Goal: Task Accomplishment & Management: Use online tool/utility

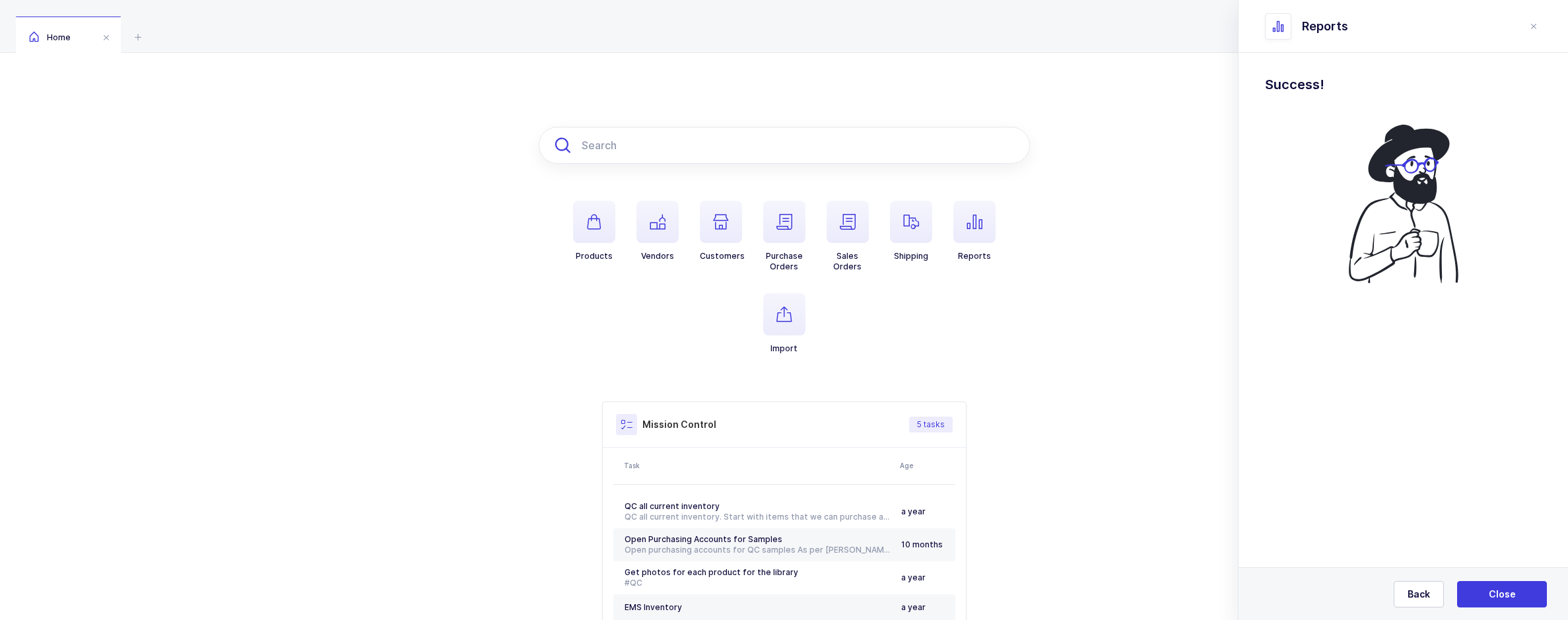
click at [632, 136] on input "text" at bounding box center [784, 145] width 491 height 37
paste input "C0557FG"
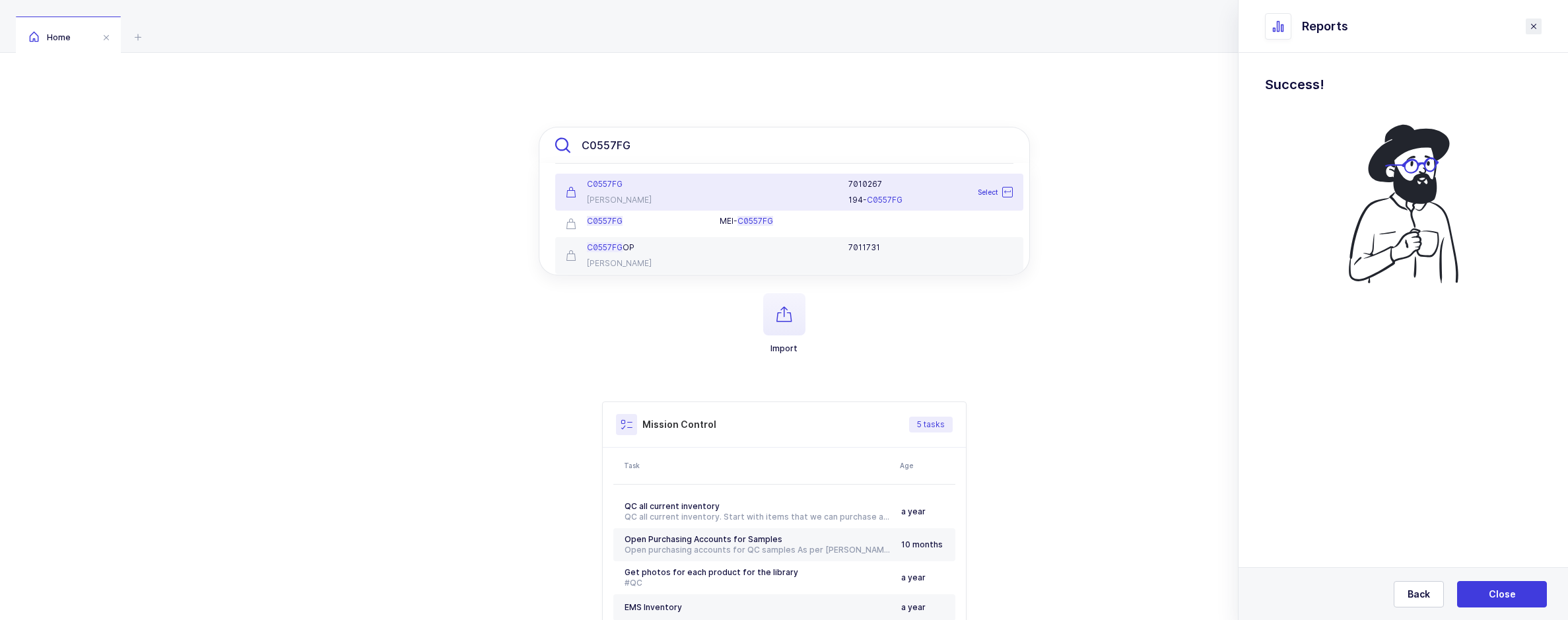
type input "C0557FG"
click at [1542, 24] on header "Reports" at bounding box center [1403, 26] width 329 height 53
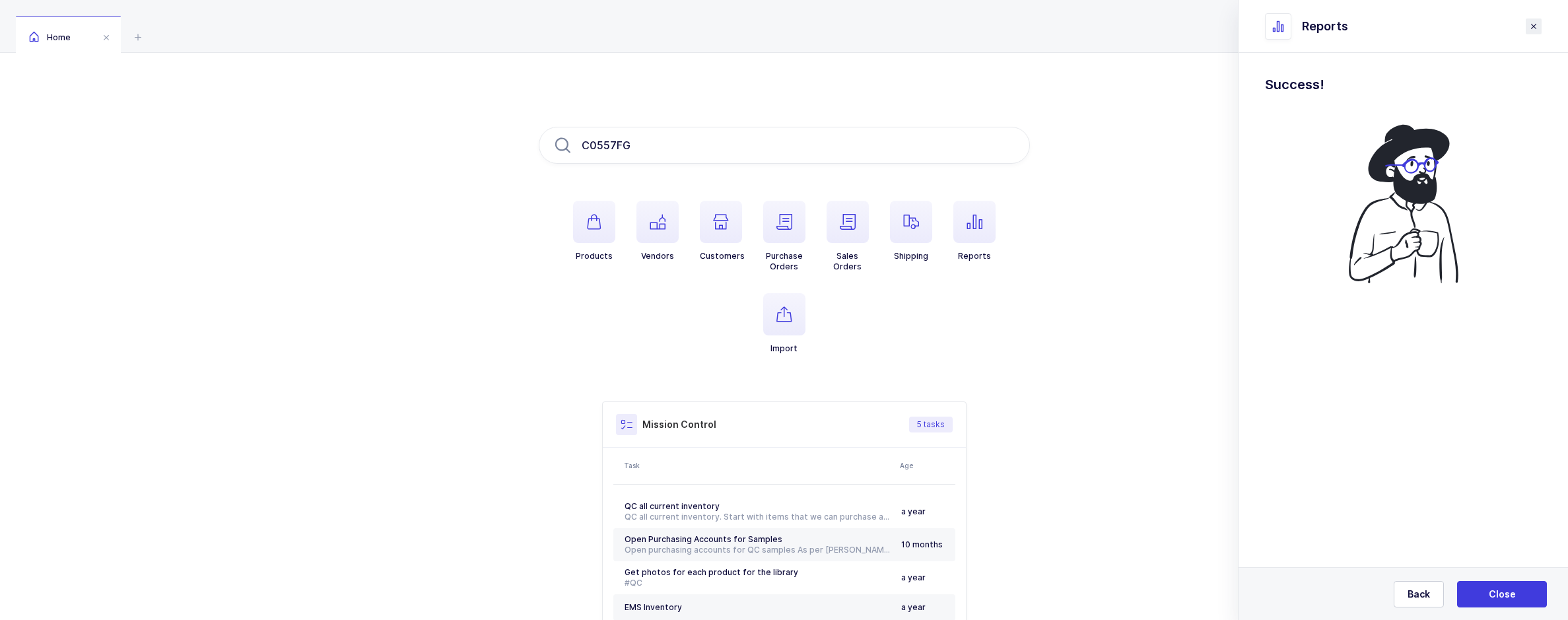
click at [1534, 27] on icon "close drawer" at bounding box center [1533, 26] width 11 height 11
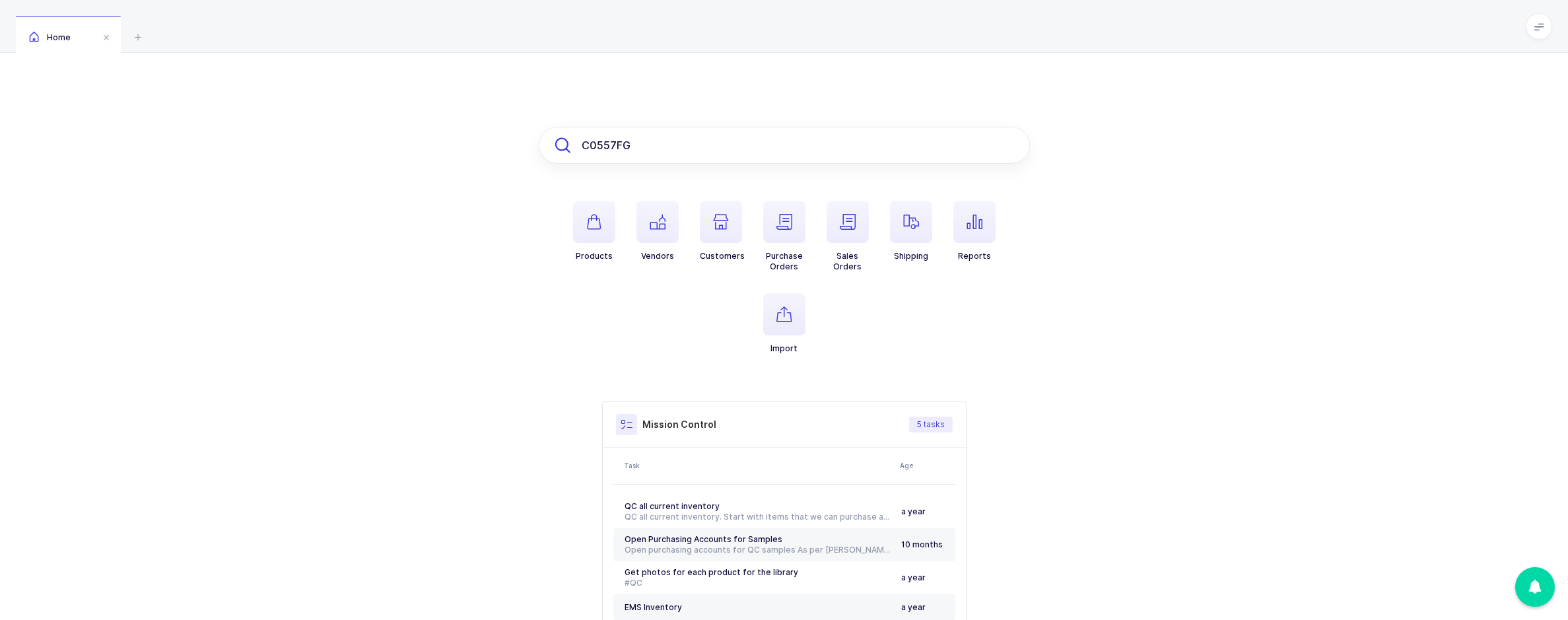
click at [727, 156] on input "C0557FG" at bounding box center [784, 145] width 491 height 37
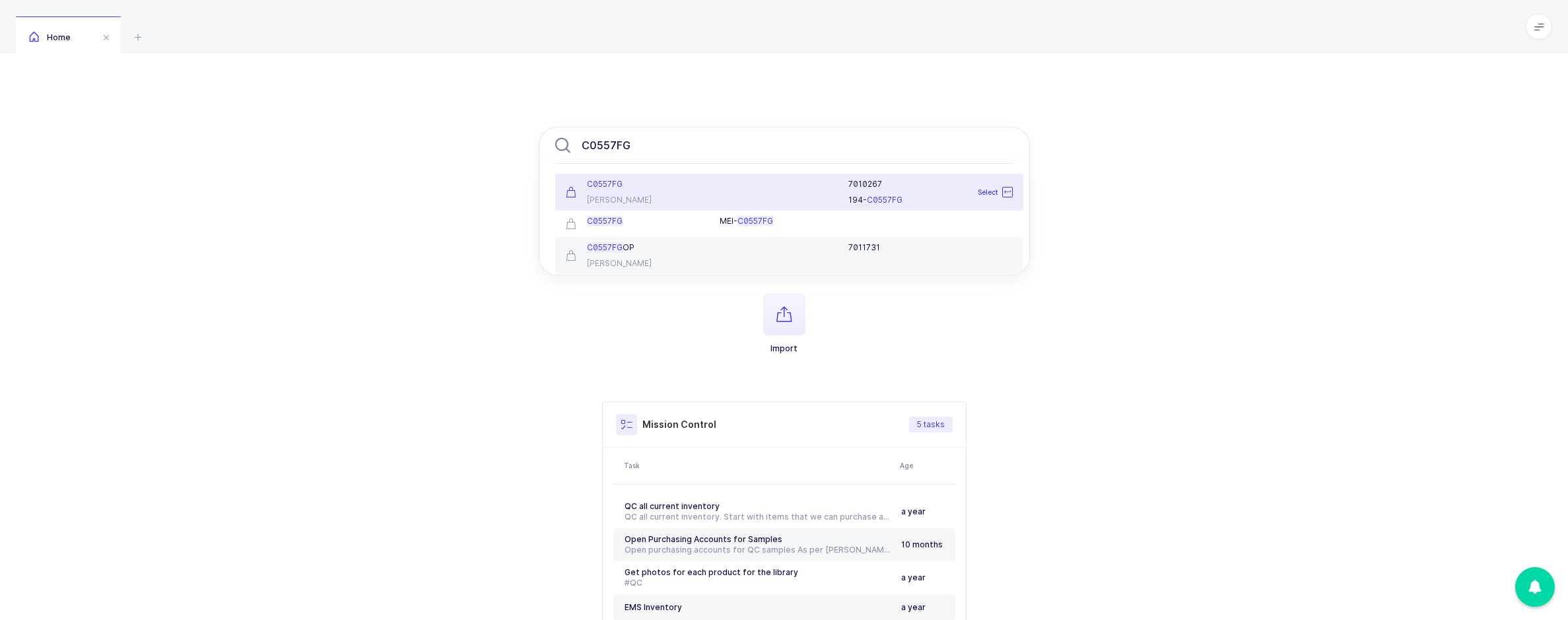
click at [710, 192] on div "C0557FG Meisinger" at bounding box center [635, 191] width 154 height 26
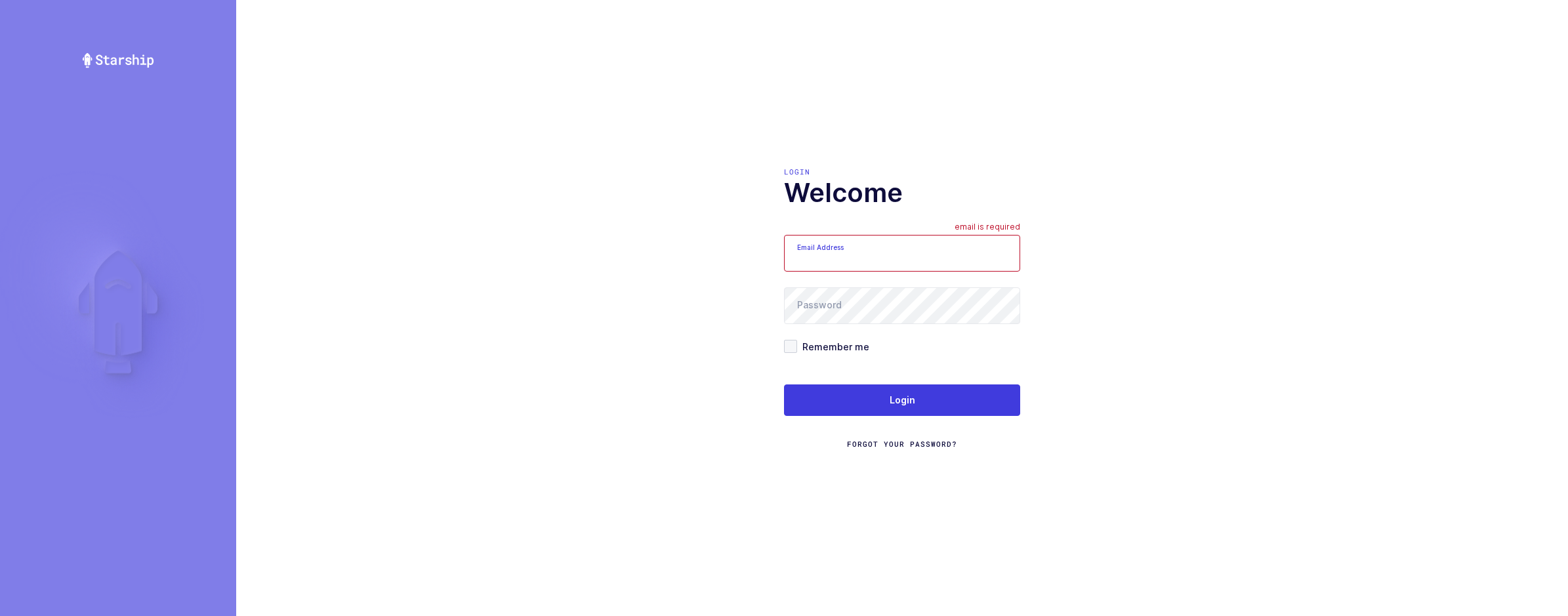
type input "sameer@janustrade.com"
click at [914, 423] on div "Login Forgot Your Password?" at bounding box center [902, 416] width 236 height 65
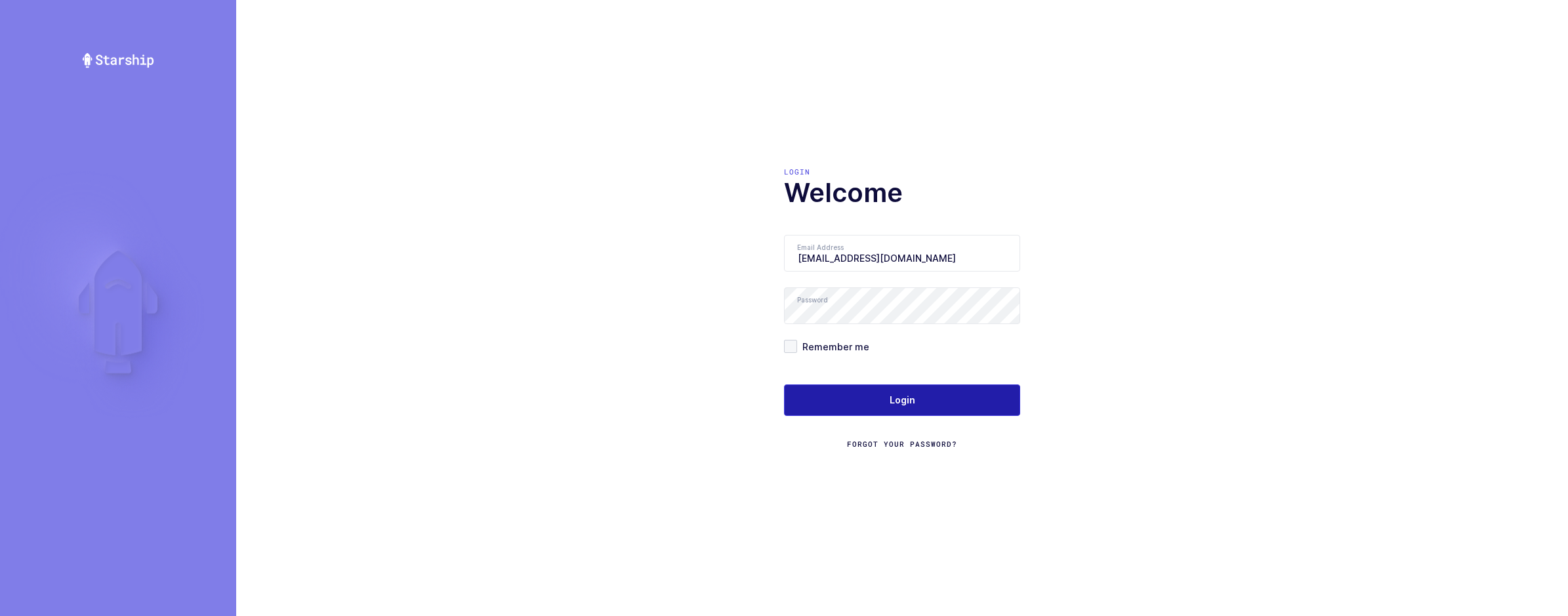
click at [915, 414] on button "Login" at bounding box center [902, 400] width 236 height 32
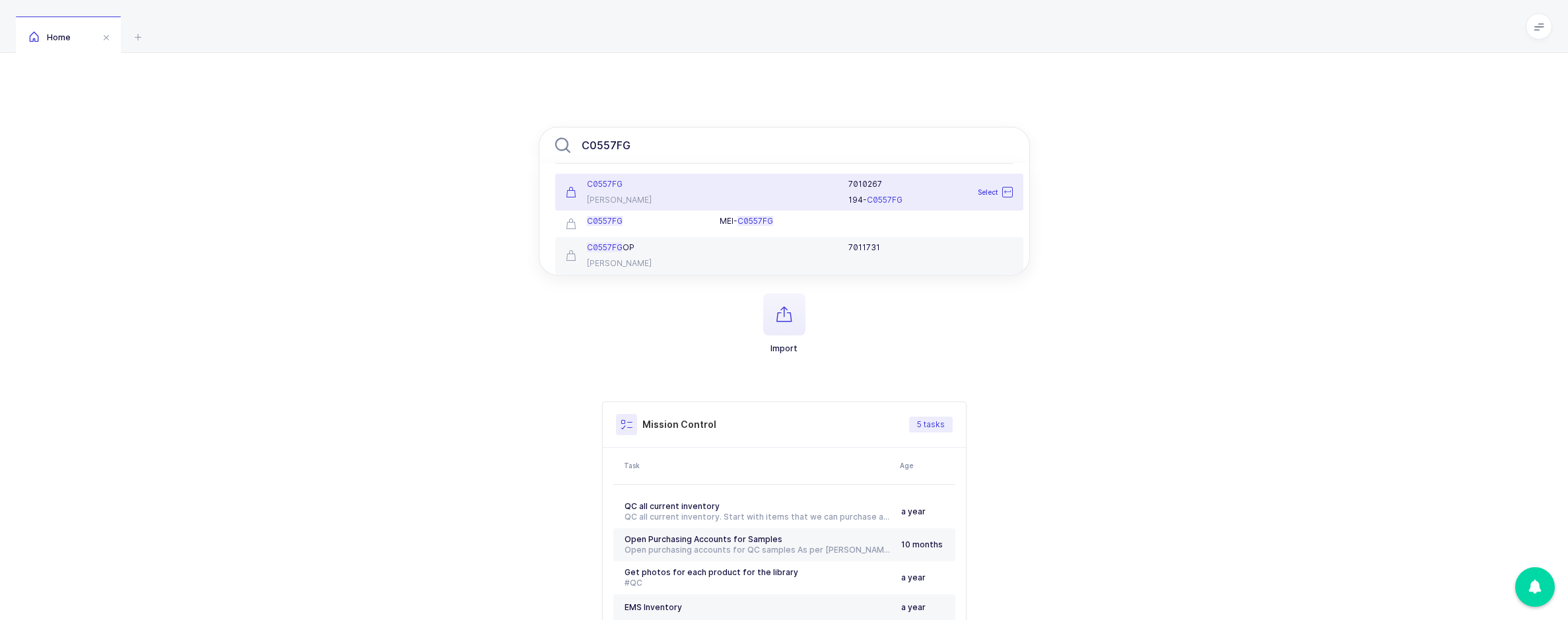
type input "C0557FG"
click at [841, 205] on li "C0557FG [PERSON_NAME] 7010267 194- C0557FG Select" at bounding box center [789, 192] width 468 height 37
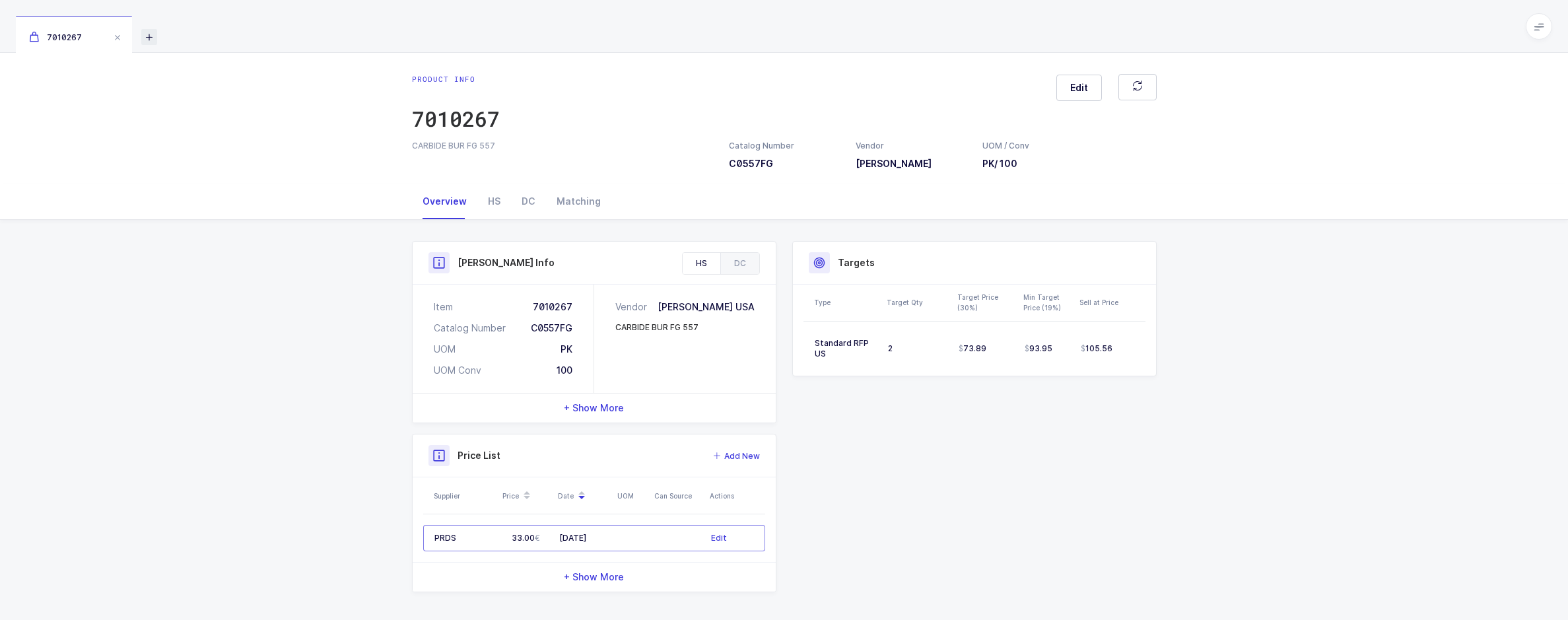
click at [154, 38] on icon at bounding box center [149, 36] width 16 height 16
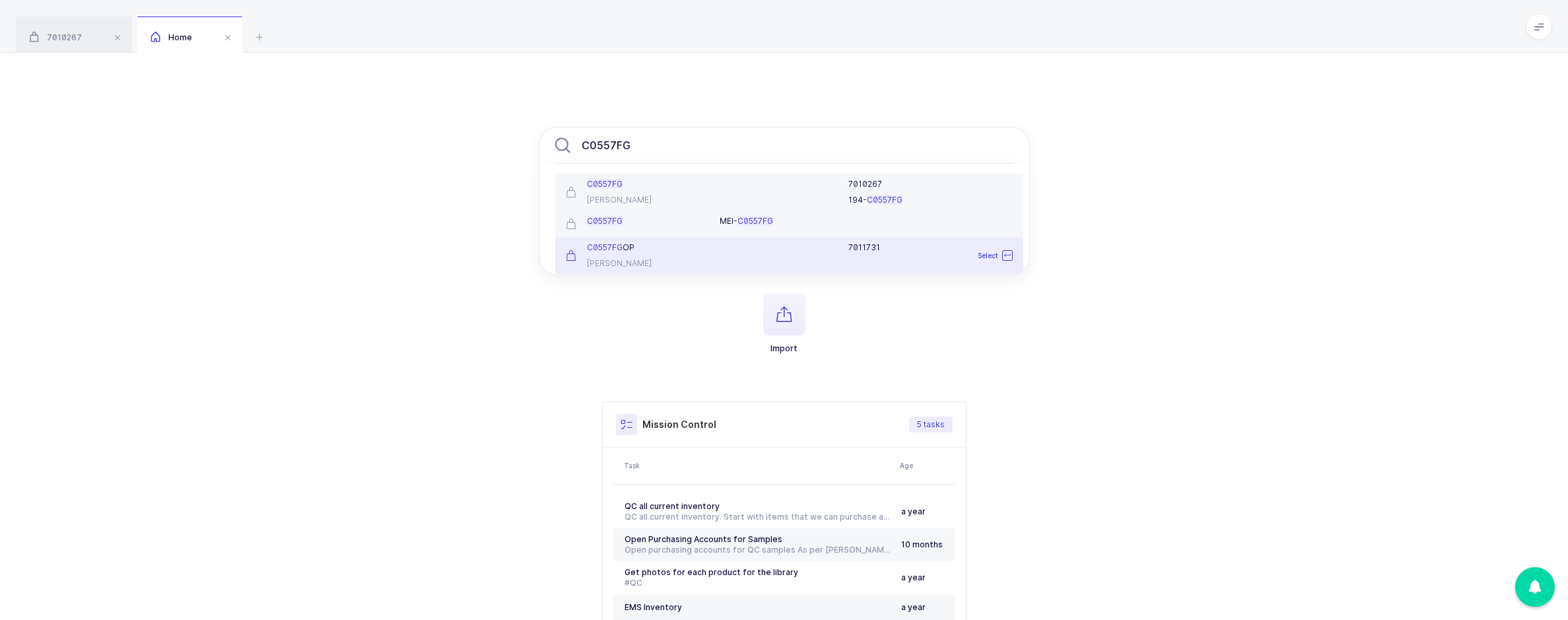
type input "C0557FG"
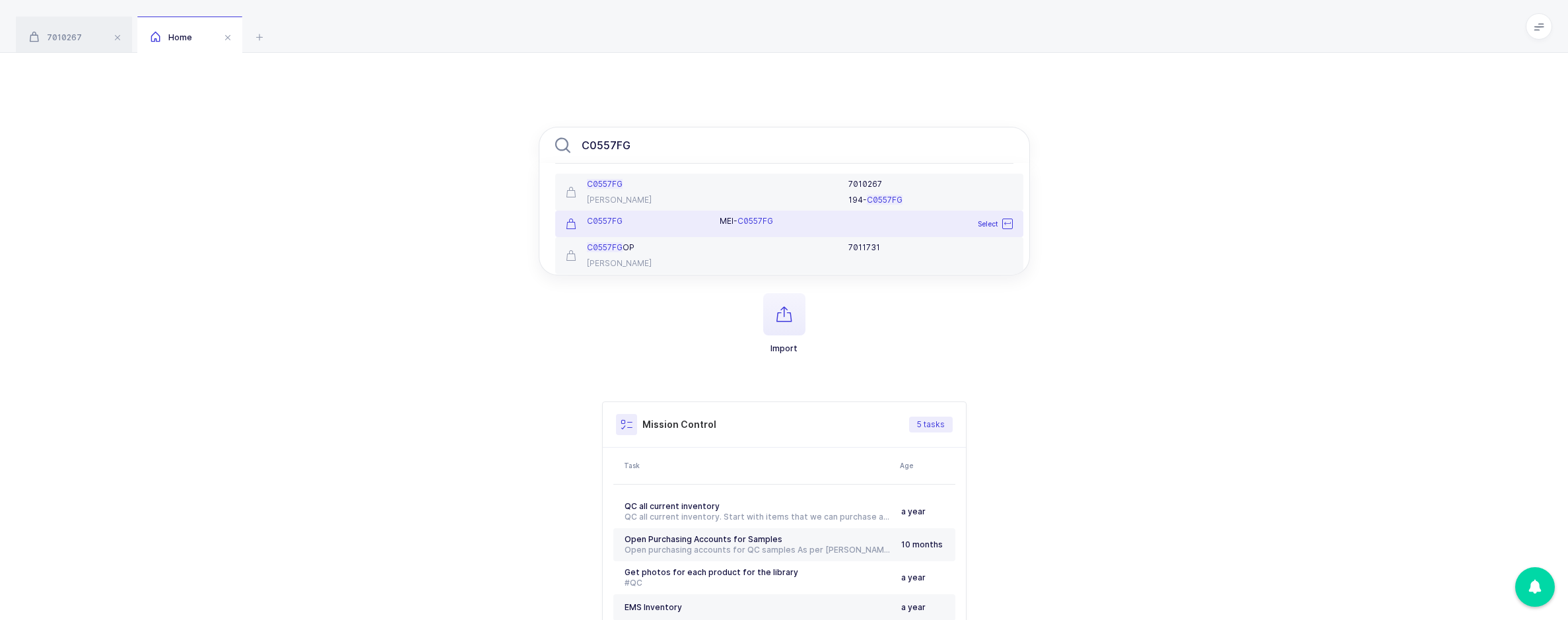
click at [723, 231] on div "MEI- C0557FG" at bounding box center [865, 224] width 308 height 16
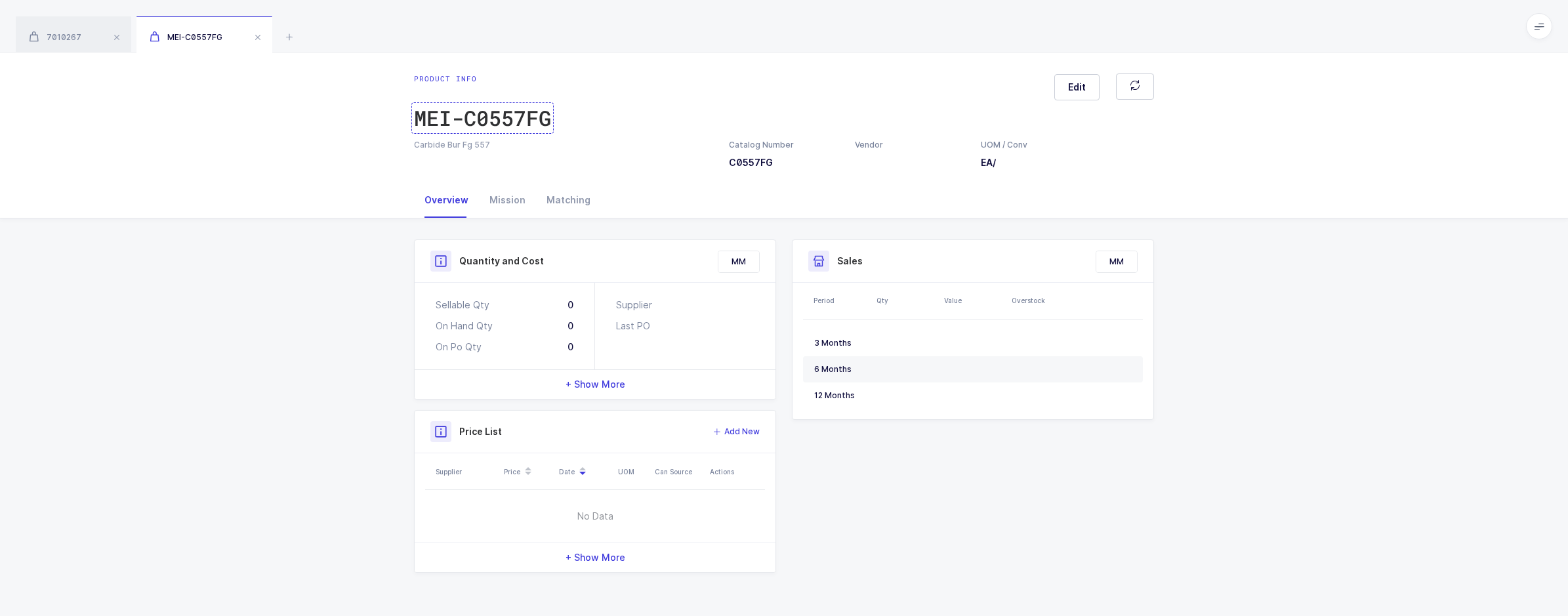
click at [460, 109] on div "MEI-C0557FG" at bounding box center [482, 117] width 137 height 26
click at [34, 40] on icon at bounding box center [34, 36] width 10 height 11
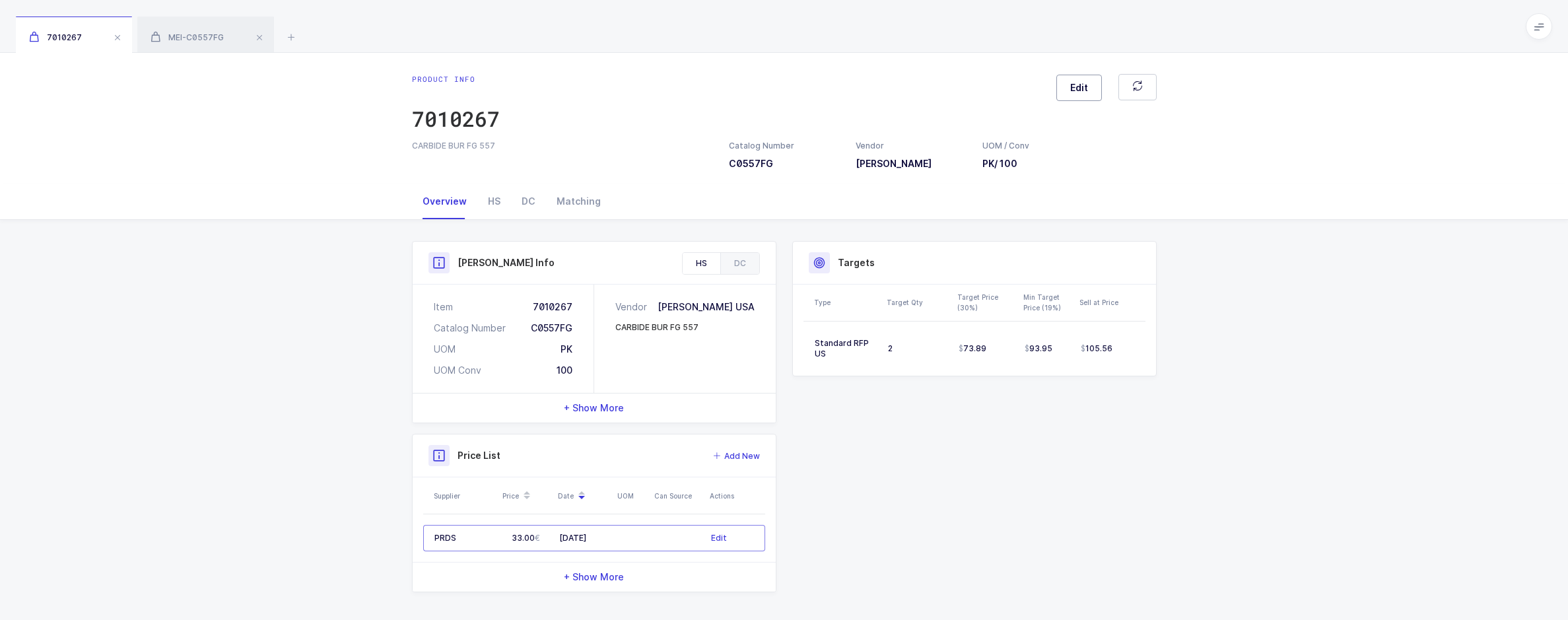
click at [1093, 96] on button "Edit" at bounding box center [1079, 87] width 46 height 26
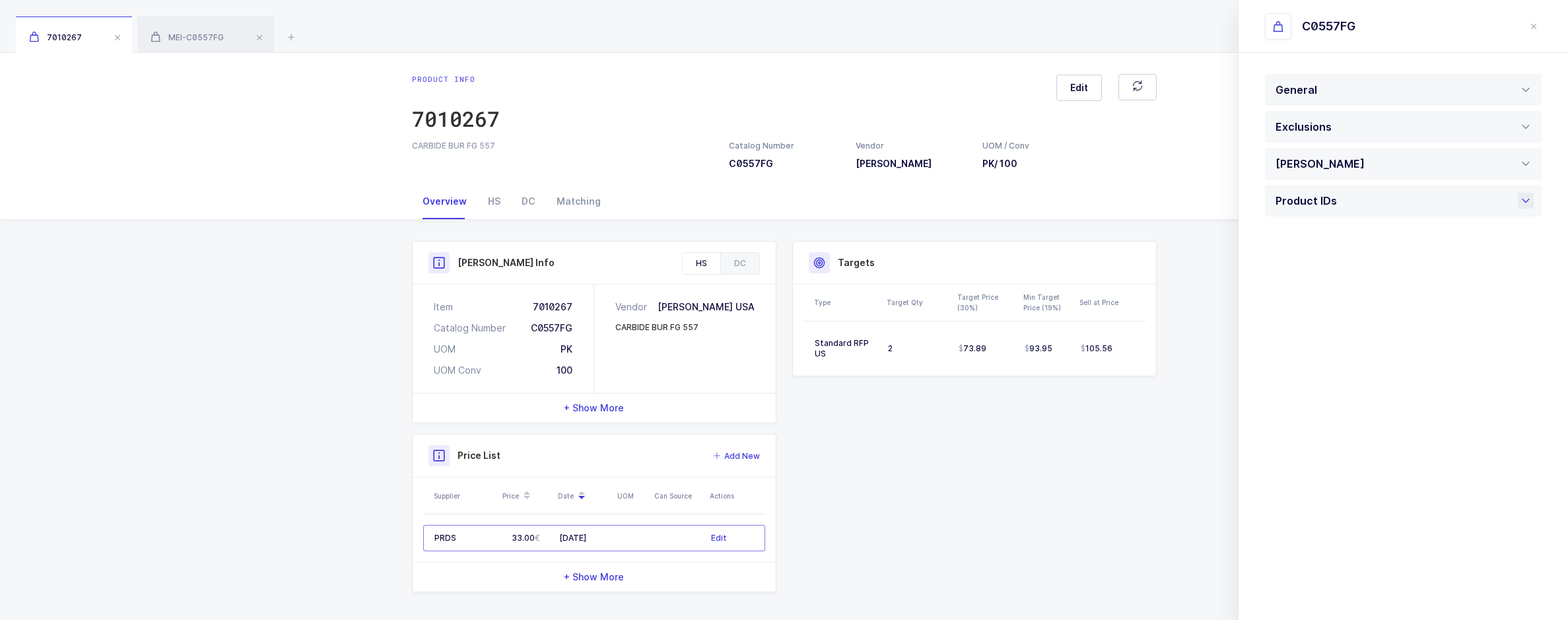
click at [1333, 214] on div "Product IDs" at bounding box center [1309, 201] width 68 height 32
click at [1342, 487] on div at bounding box center [1403, 493] width 277 height 37
click at [1306, 554] on span "Mission" at bounding box center [1296, 558] width 35 height 11
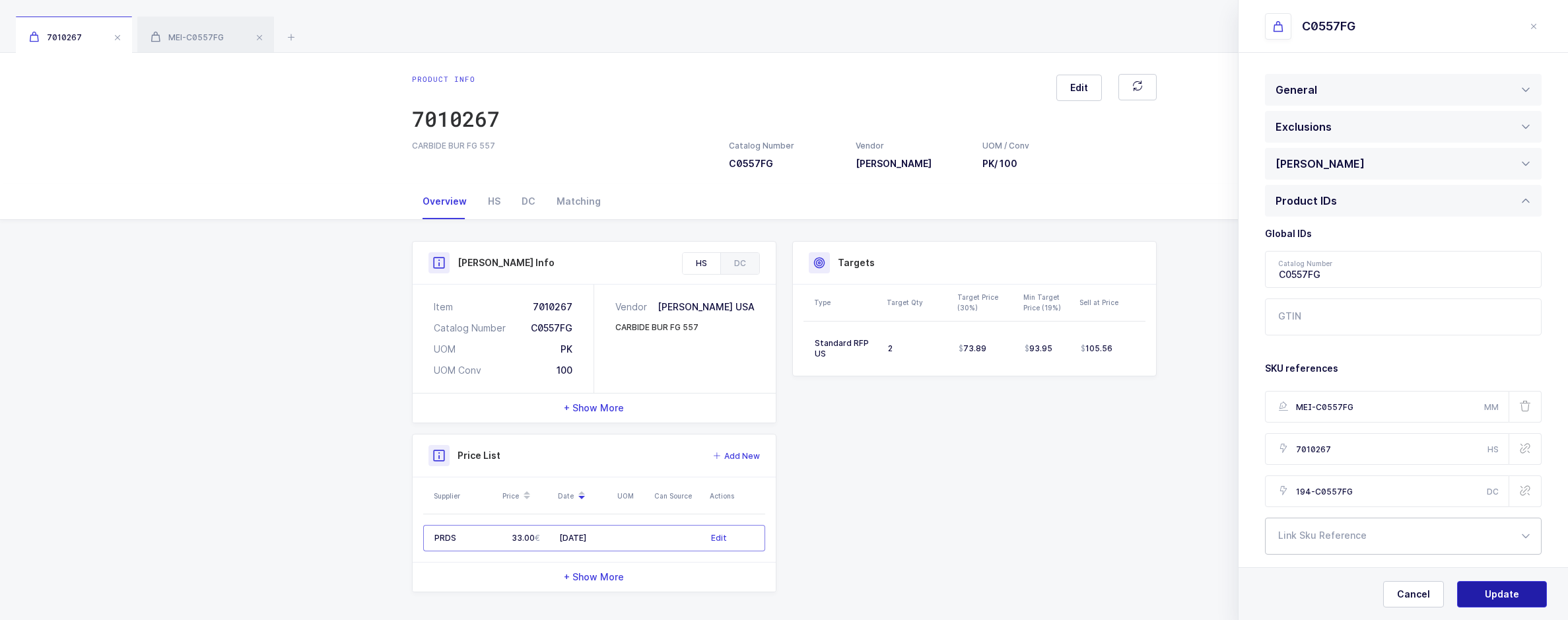
type input "MEI-C0557FG"
click at [1493, 584] on button "Update" at bounding box center [1502, 593] width 89 height 26
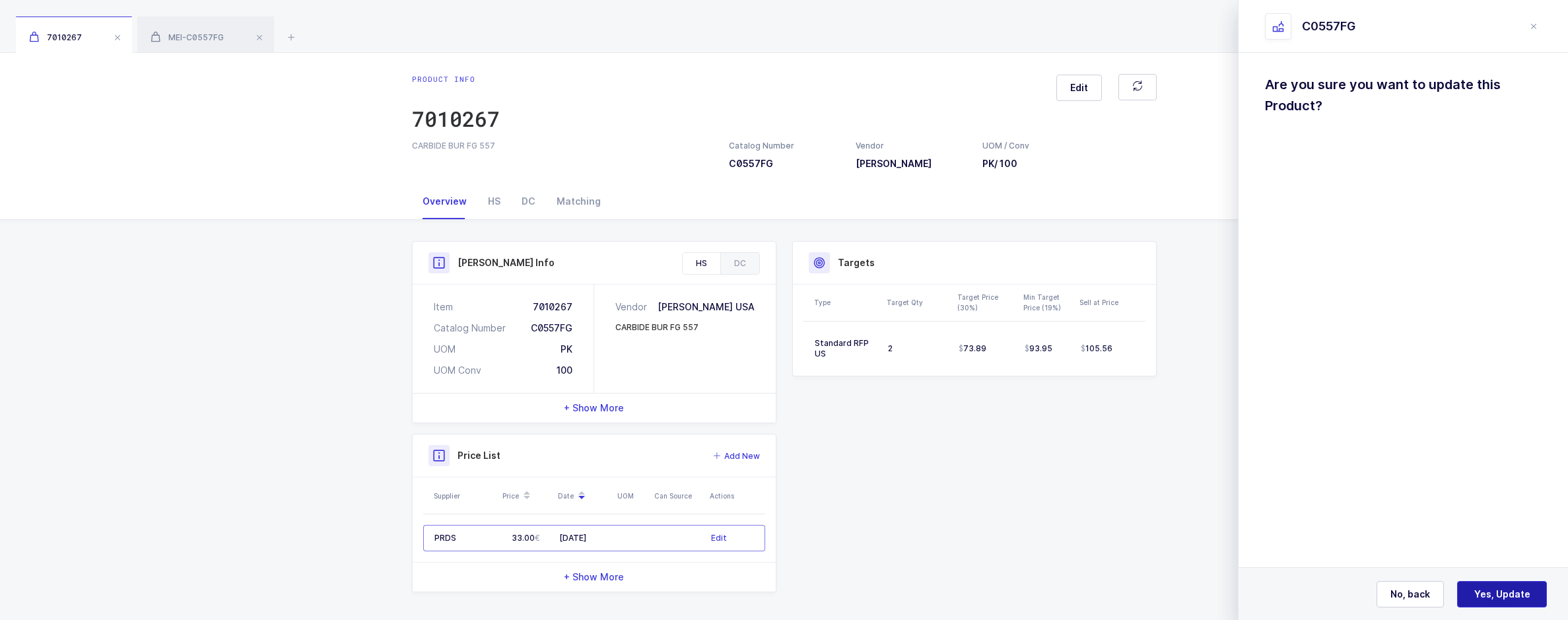
click at [1487, 585] on button "Yes, Update" at bounding box center [1502, 593] width 89 height 26
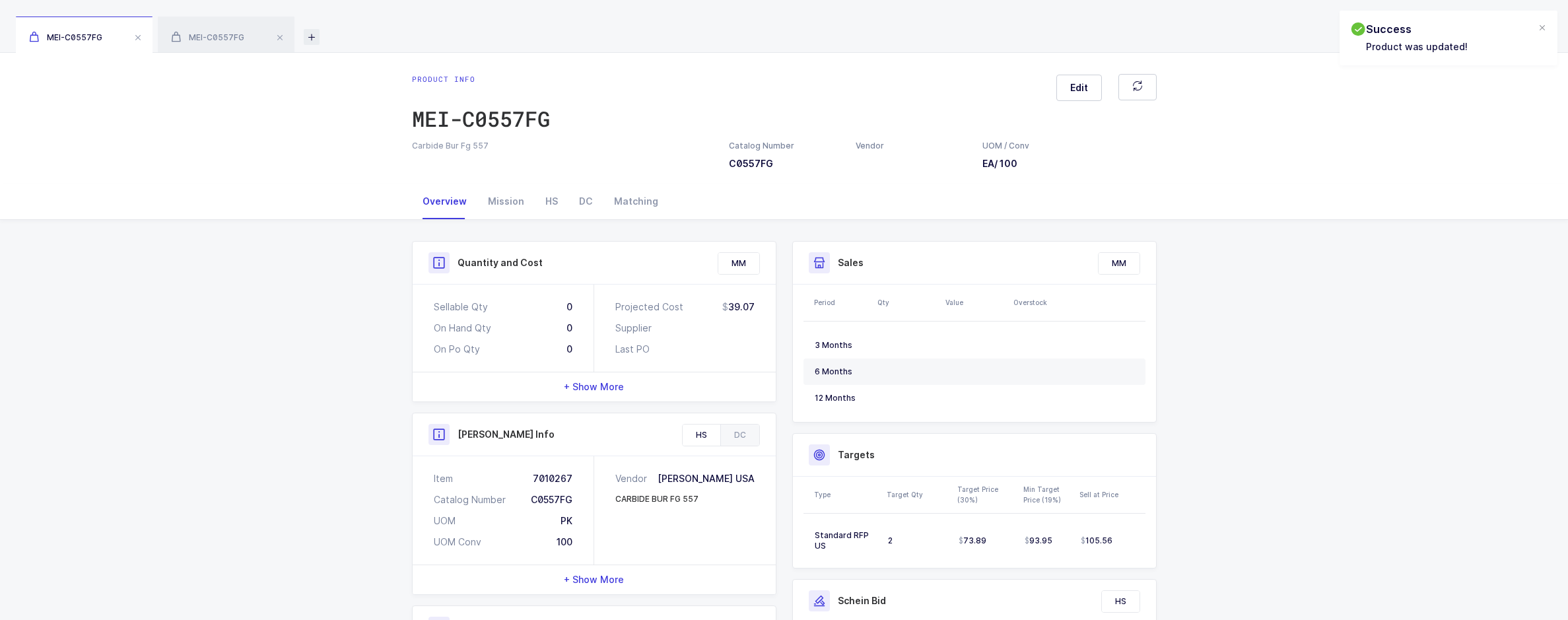
click at [311, 38] on icon at bounding box center [311, 36] width 16 height 16
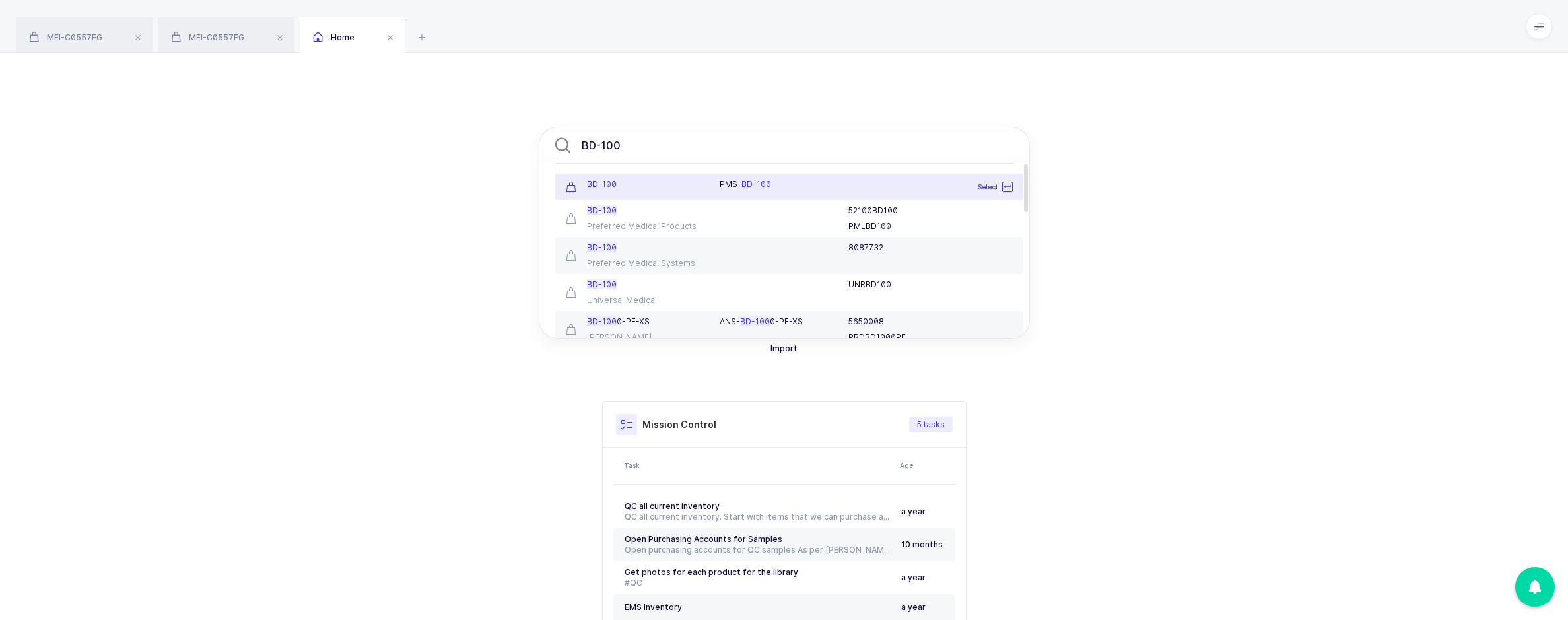
type input "BD-100"
click at [663, 193] on div "BD-100" at bounding box center [635, 186] width 154 height 16
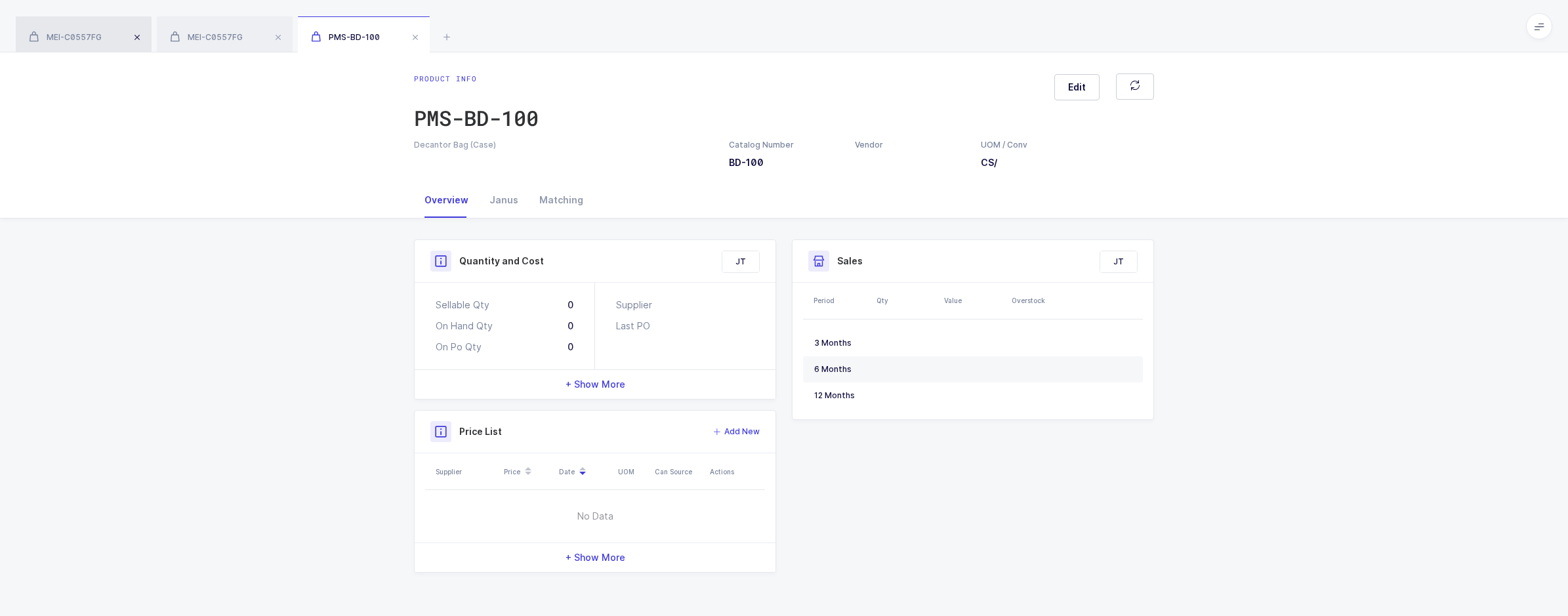
click at [139, 36] on span at bounding box center [137, 37] width 16 height 16
click at [444, 110] on div "PMS-BD-100" at bounding box center [476, 117] width 125 height 26
click at [168, 38] on icon at bounding box center [164, 36] width 16 height 16
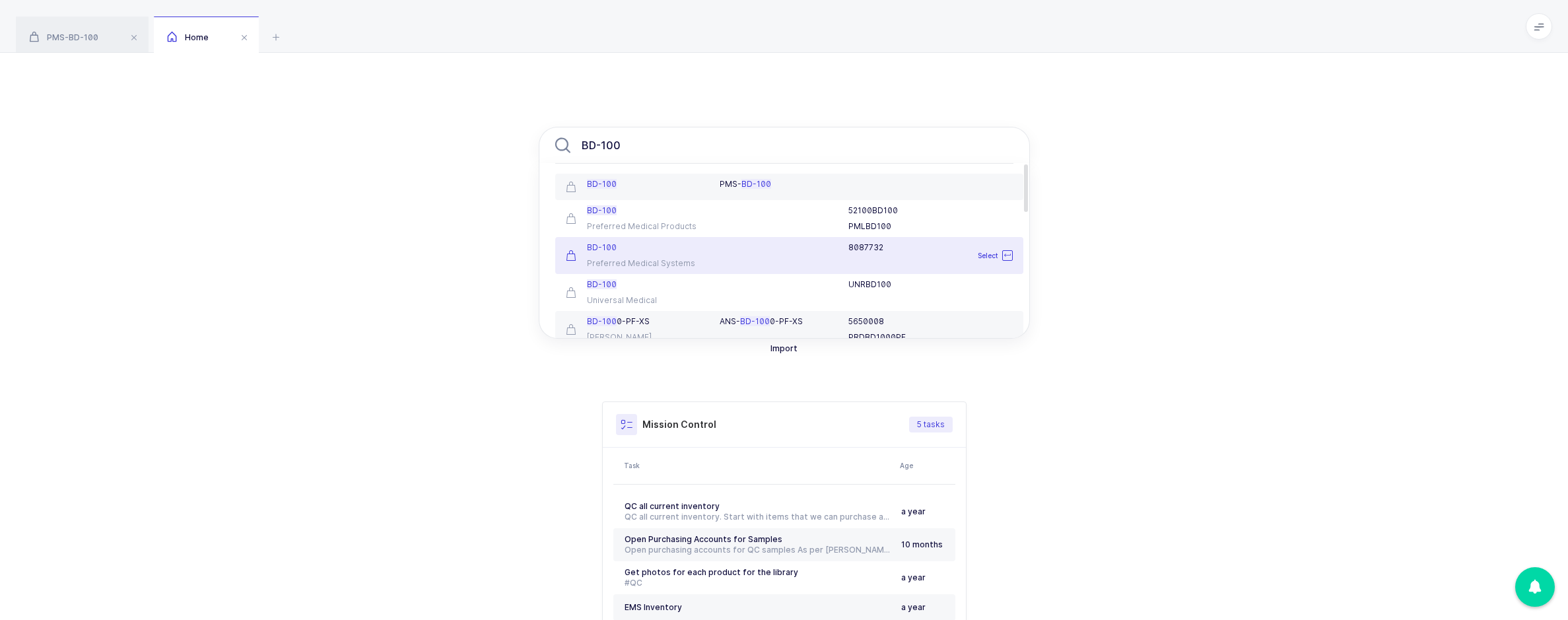
type input "BD-100"
click at [758, 261] on div "8087732" at bounding box center [865, 255] width 308 height 26
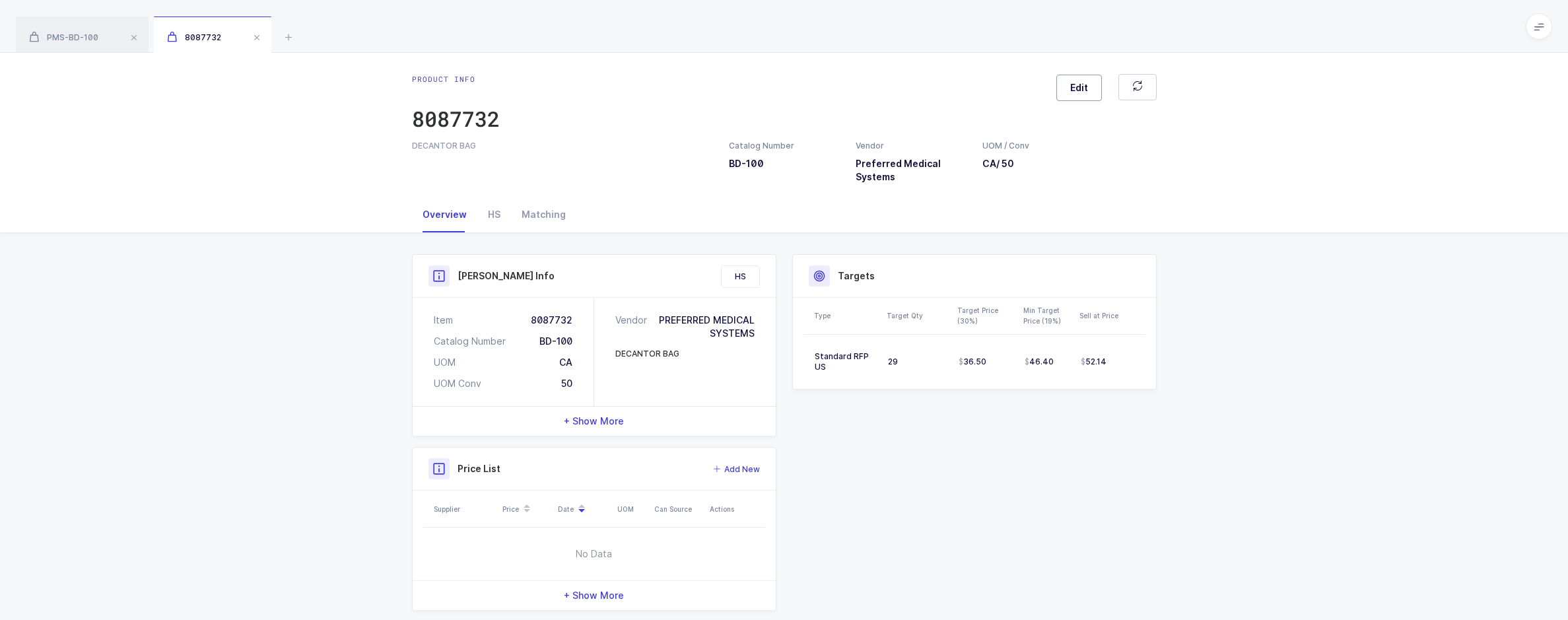
click at [1076, 93] on span "Edit" at bounding box center [1079, 88] width 18 height 13
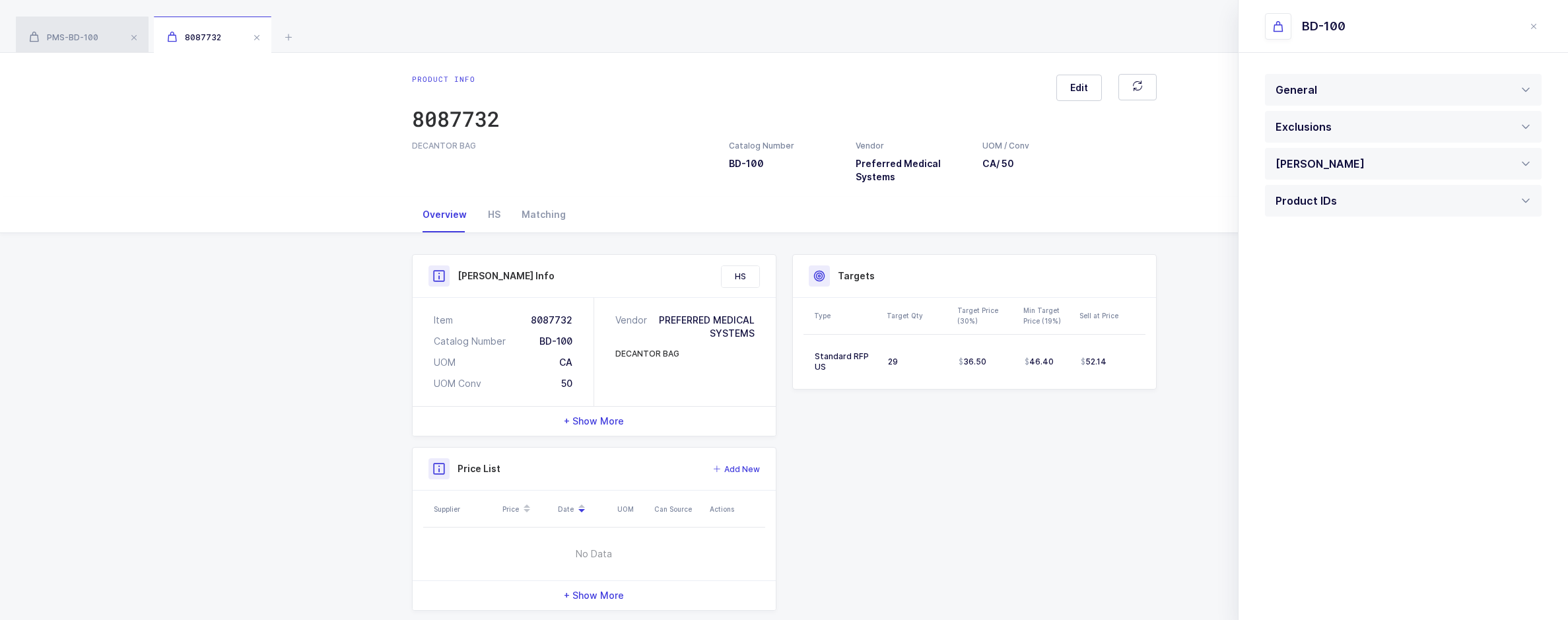
click at [57, 31] on div "PMS-BD-100" at bounding box center [82, 35] width 132 height 37
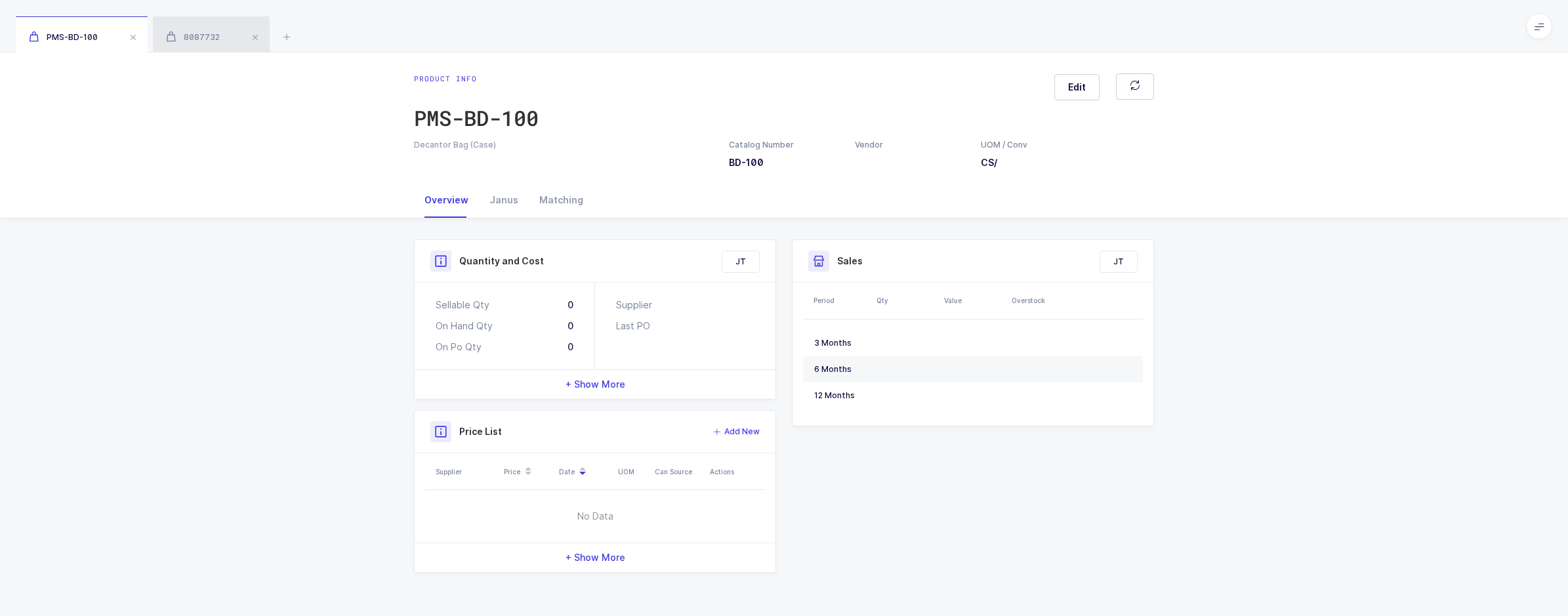
click at [184, 33] on span "8087732" at bounding box center [193, 37] width 54 height 10
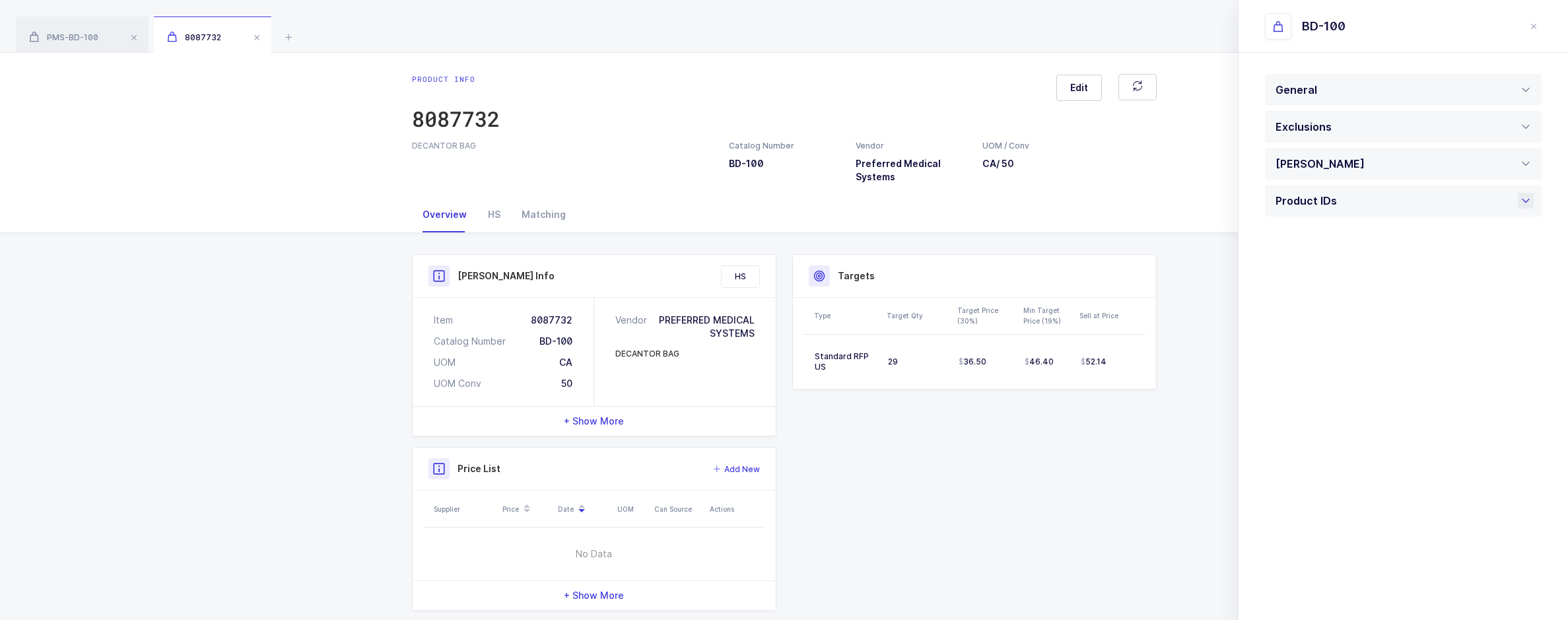
click at [1337, 199] on span at bounding box center [1340, 201] width 7 height 14
click at [1345, 450] on div at bounding box center [1403, 451] width 277 height 37
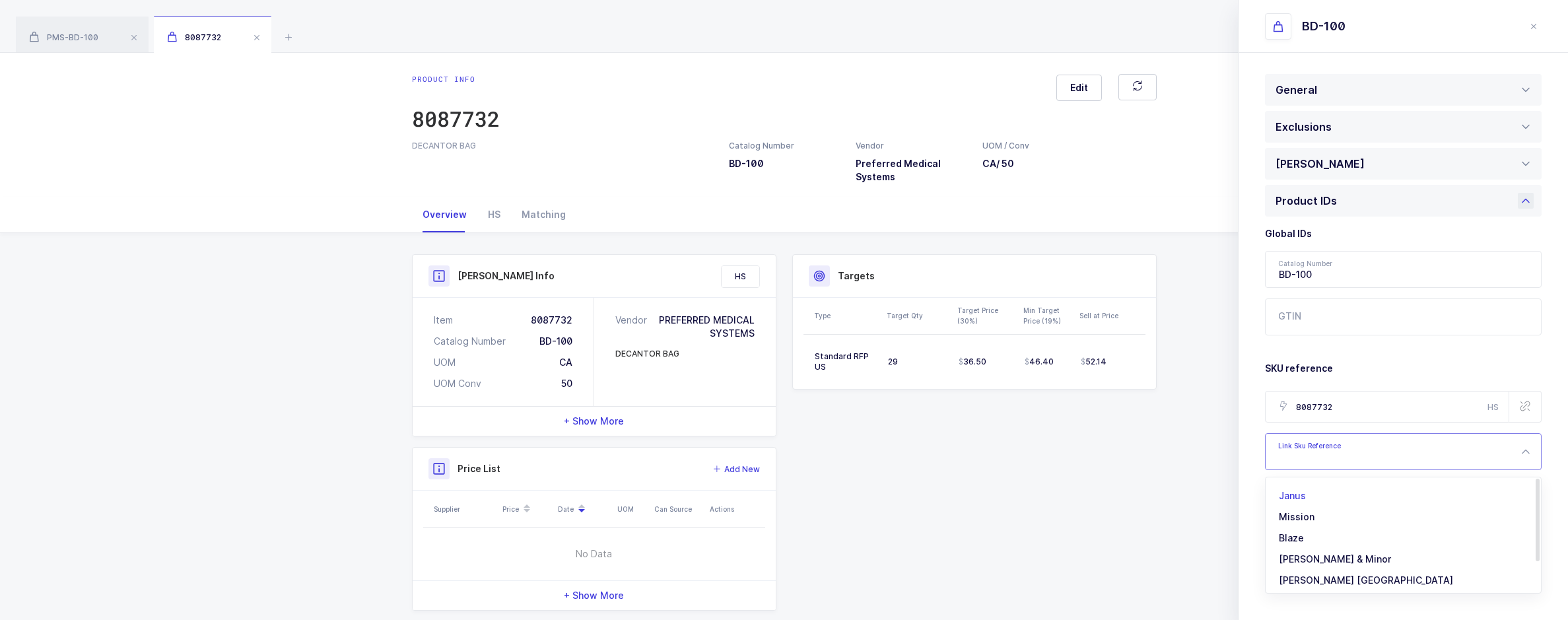
click at [1317, 493] on li "Janus" at bounding box center [1408, 495] width 274 height 21
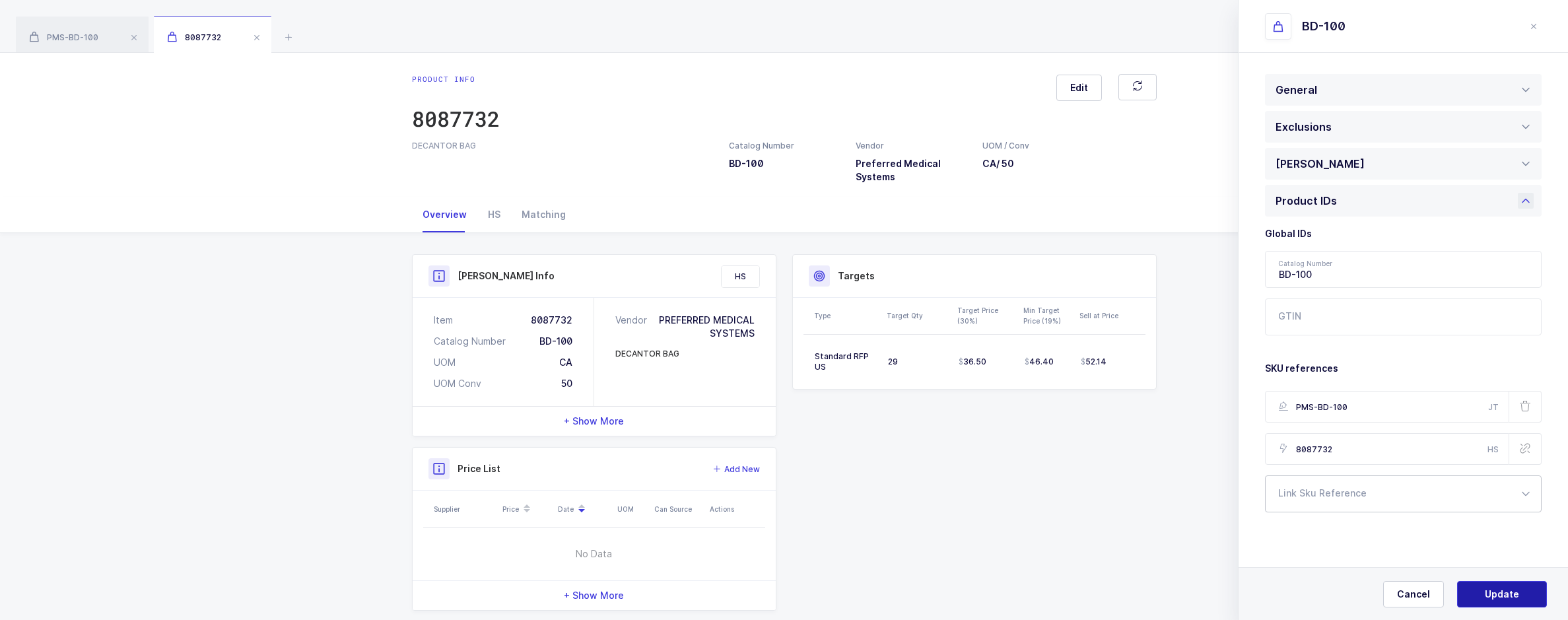
type input "PMS-BD-100"
click at [1498, 589] on span "Update" at bounding box center [1501, 594] width 35 height 13
click at [1499, 587] on span "Yes, Update" at bounding box center [1502, 594] width 56 height 13
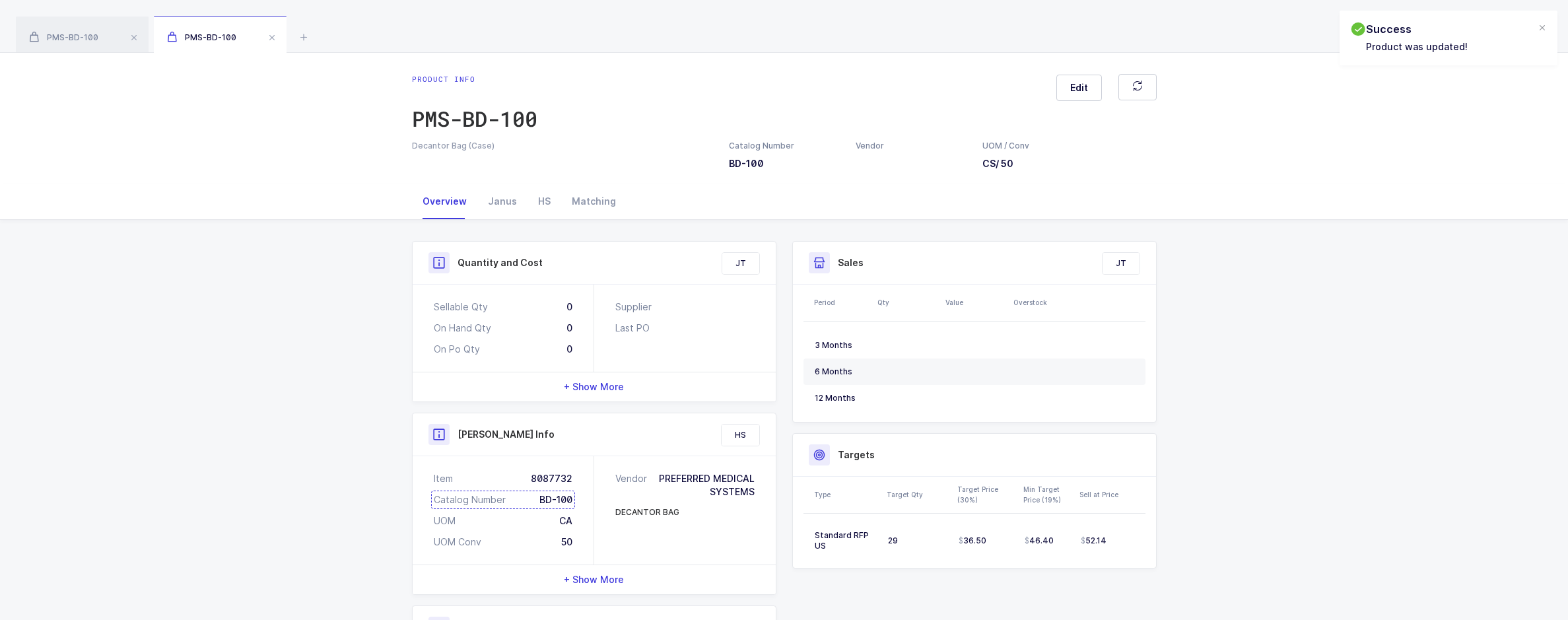
scroll to position [66, 0]
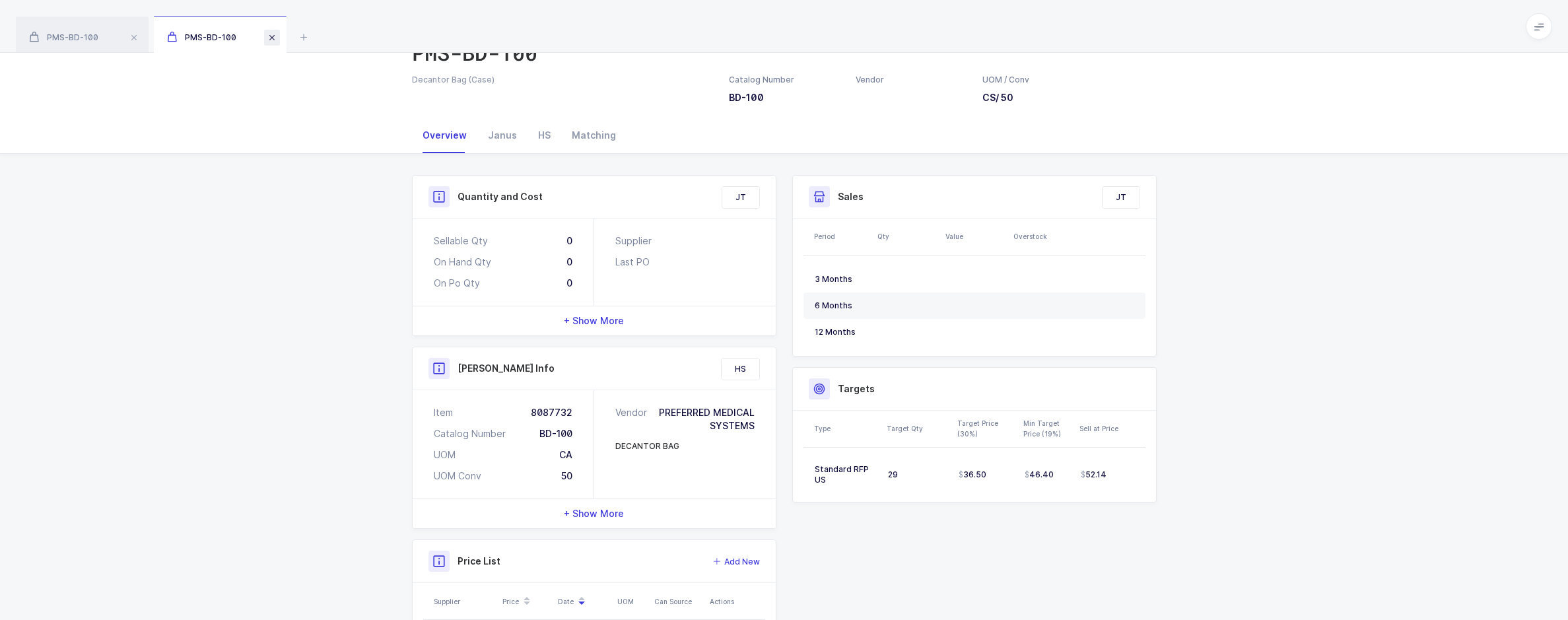
click at [268, 41] on span at bounding box center [272, 37] width 16 height 16
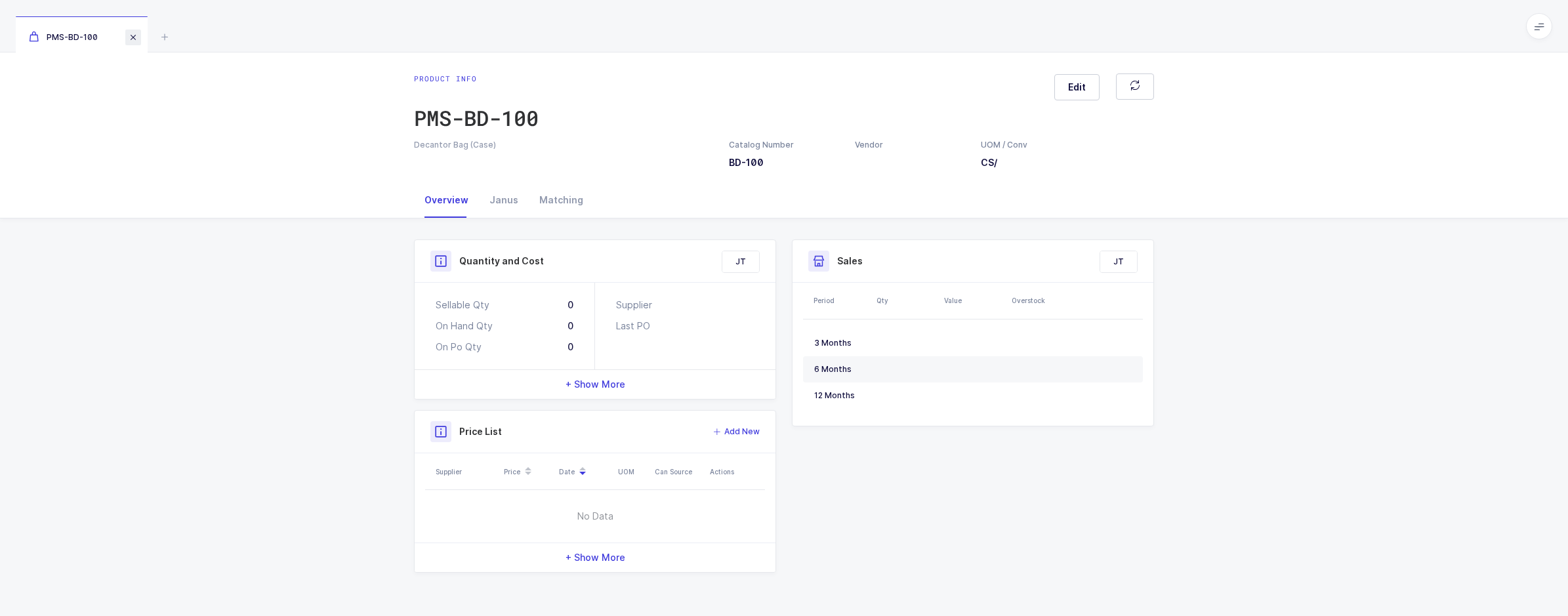
click at [127, 41] on span at bounding box center [132, 37] width 16 height 16
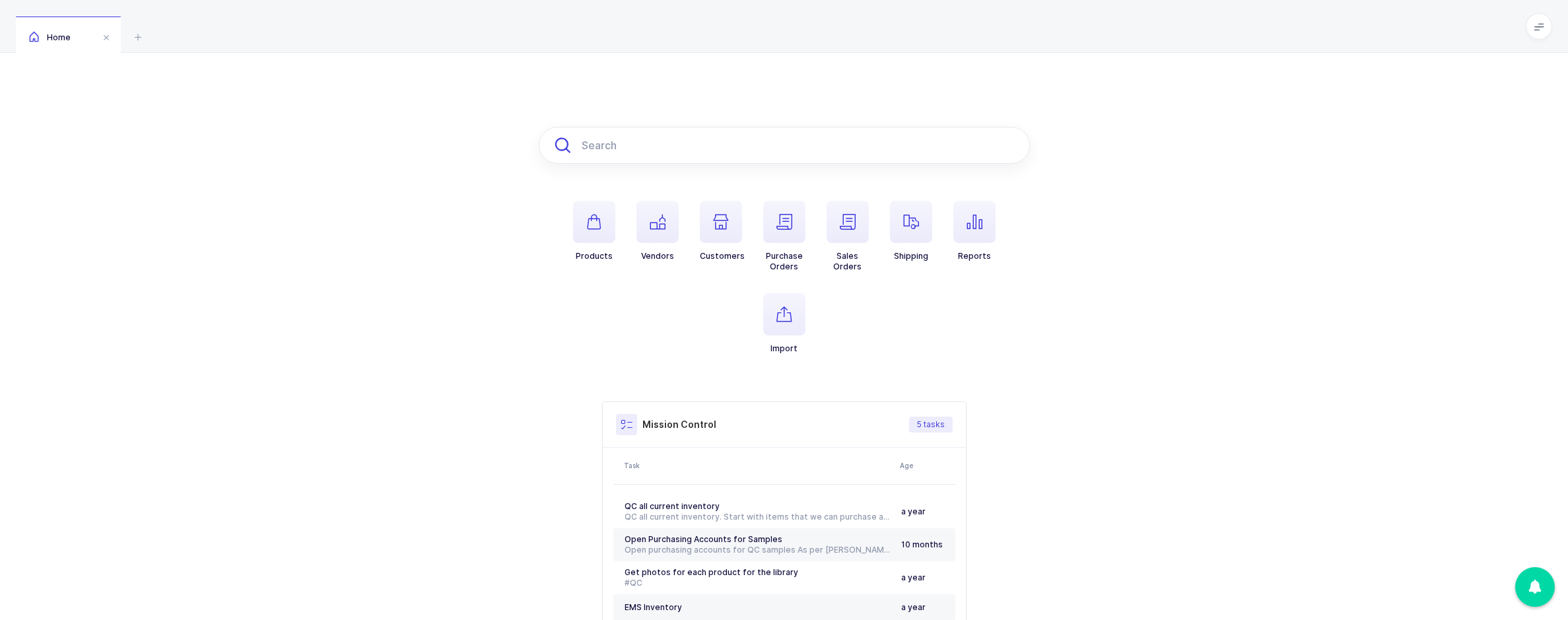
click at [627, 159] on input "text" at bounding box center [784, 145] width 491 height 37
paste input "7010267"
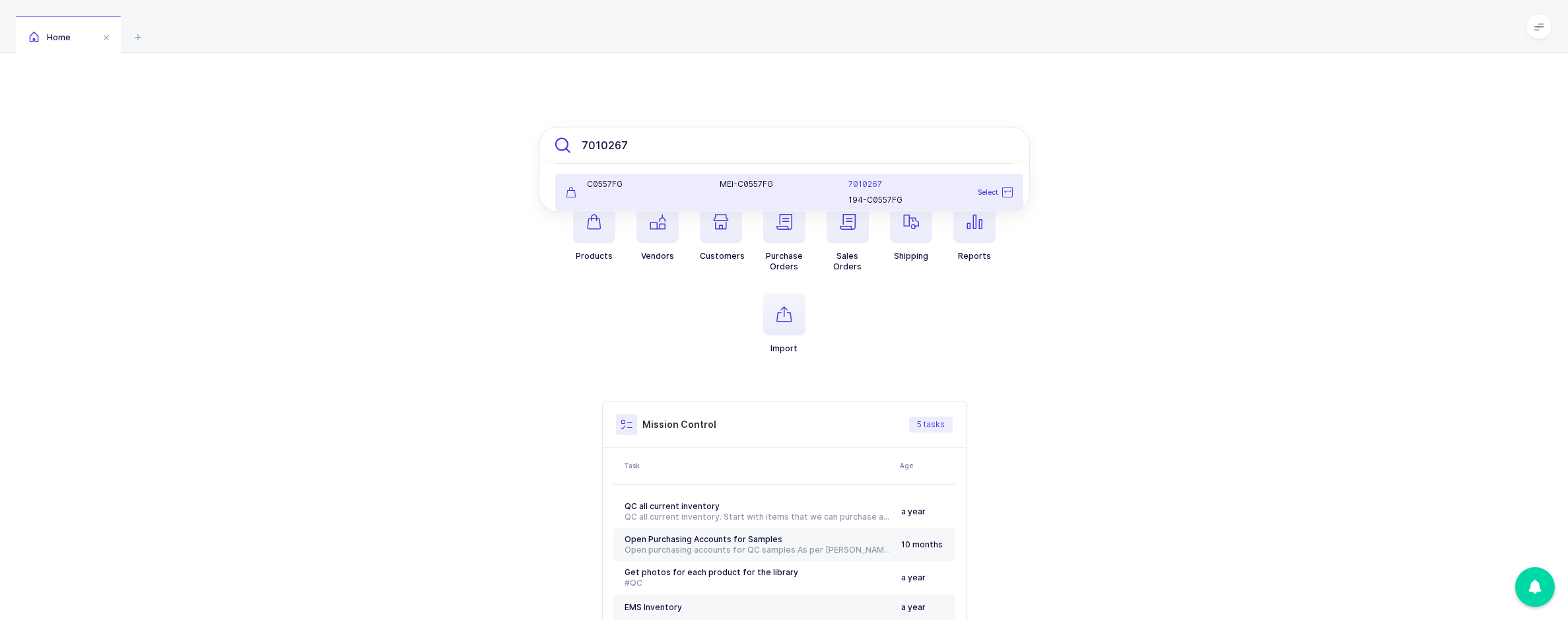
type input "7010267"
click at [677, 197] on div "C0557FG" at bounding box center [635, 191] width 154 height 26
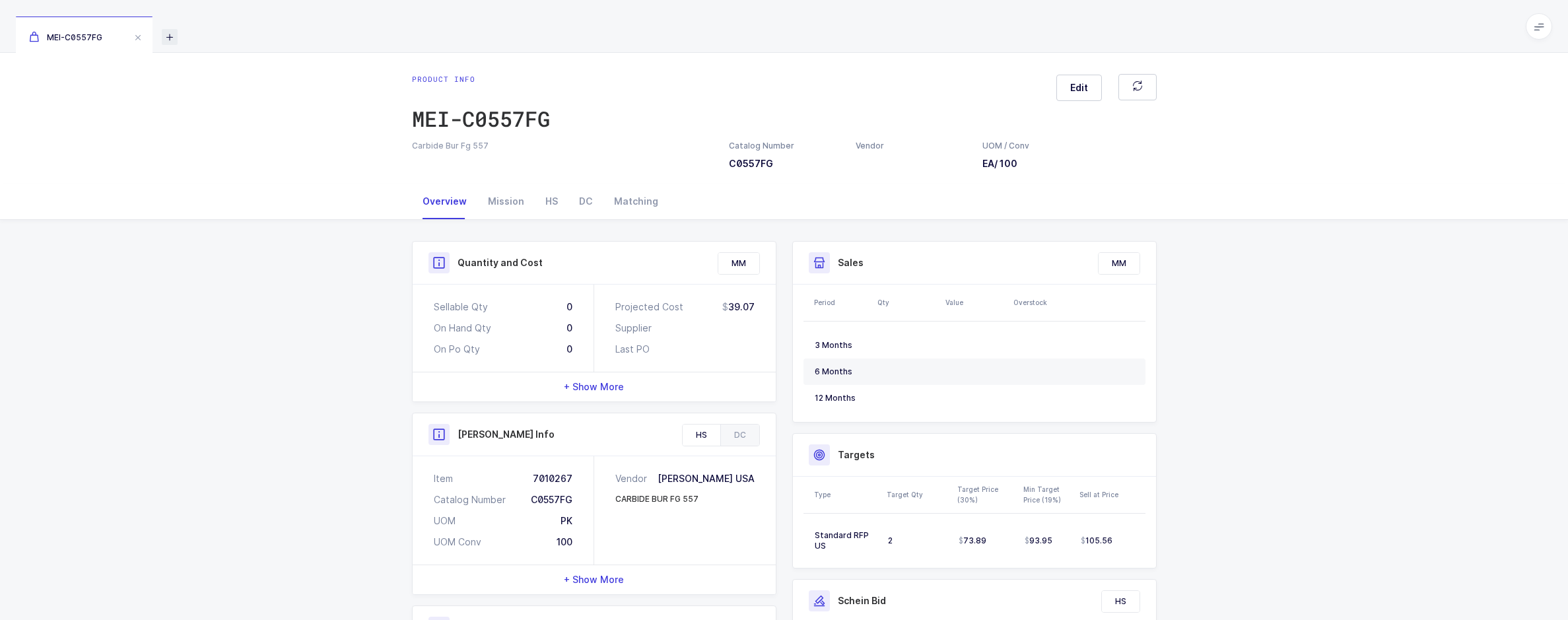
click at [175, 36] on icon at bounding box center [170, 36] width 16 height 16
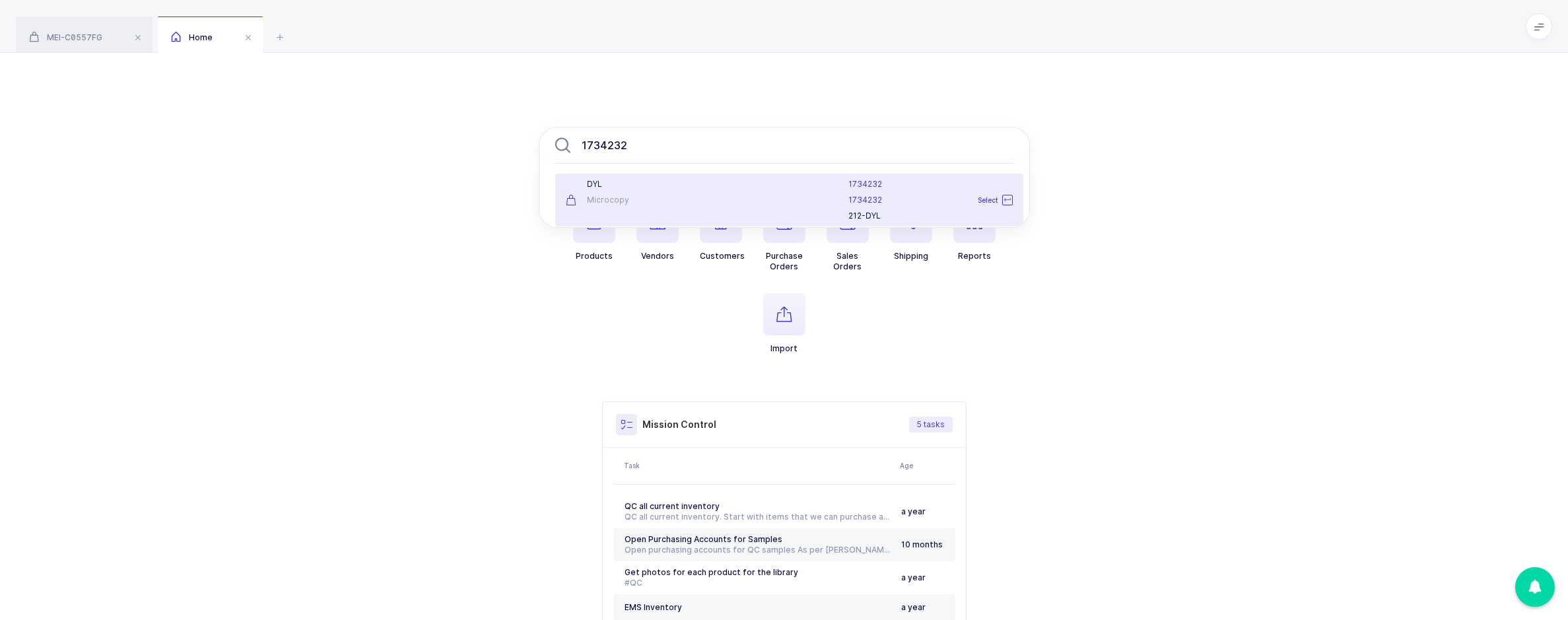
type input "1734232"
click at [638, 190] on div "DYL Microcopy" at bounding box center [635, 200] width 154 height 42
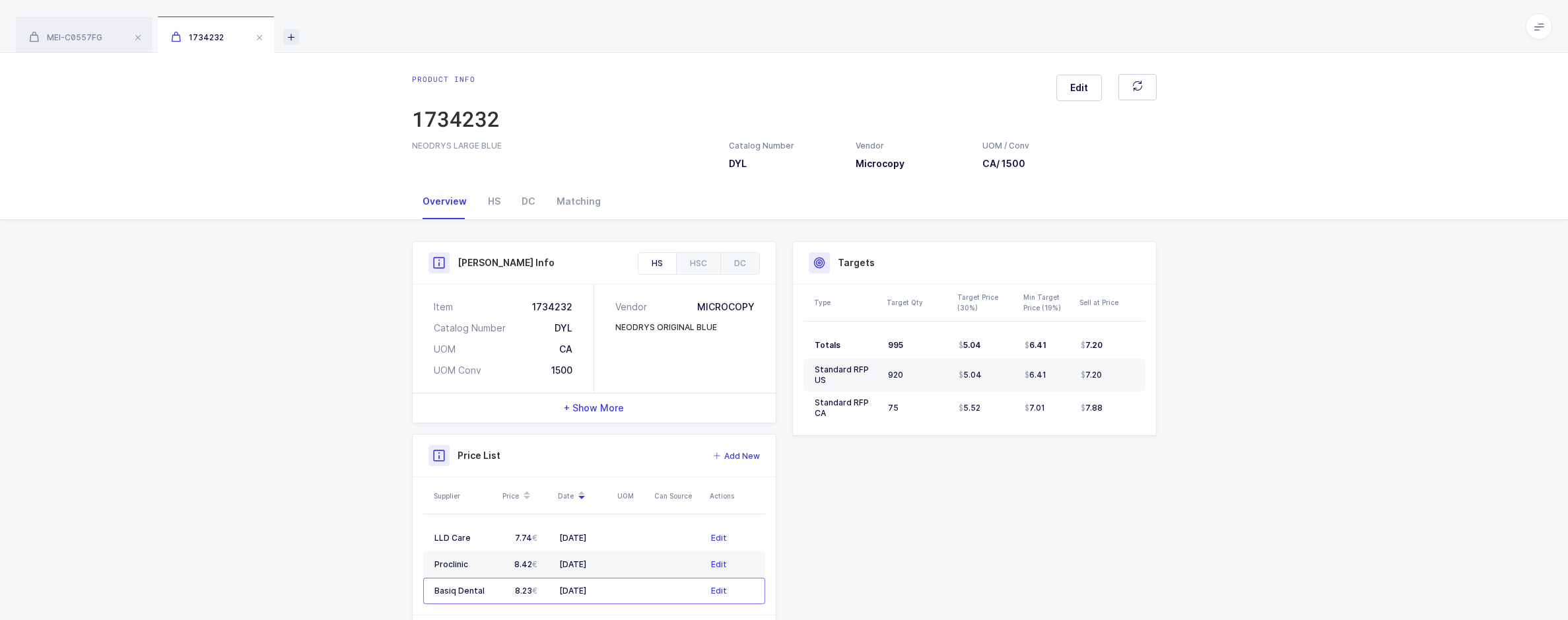
click at [293, 36] on icon at bounding box center [291, 36] width 16 height 16
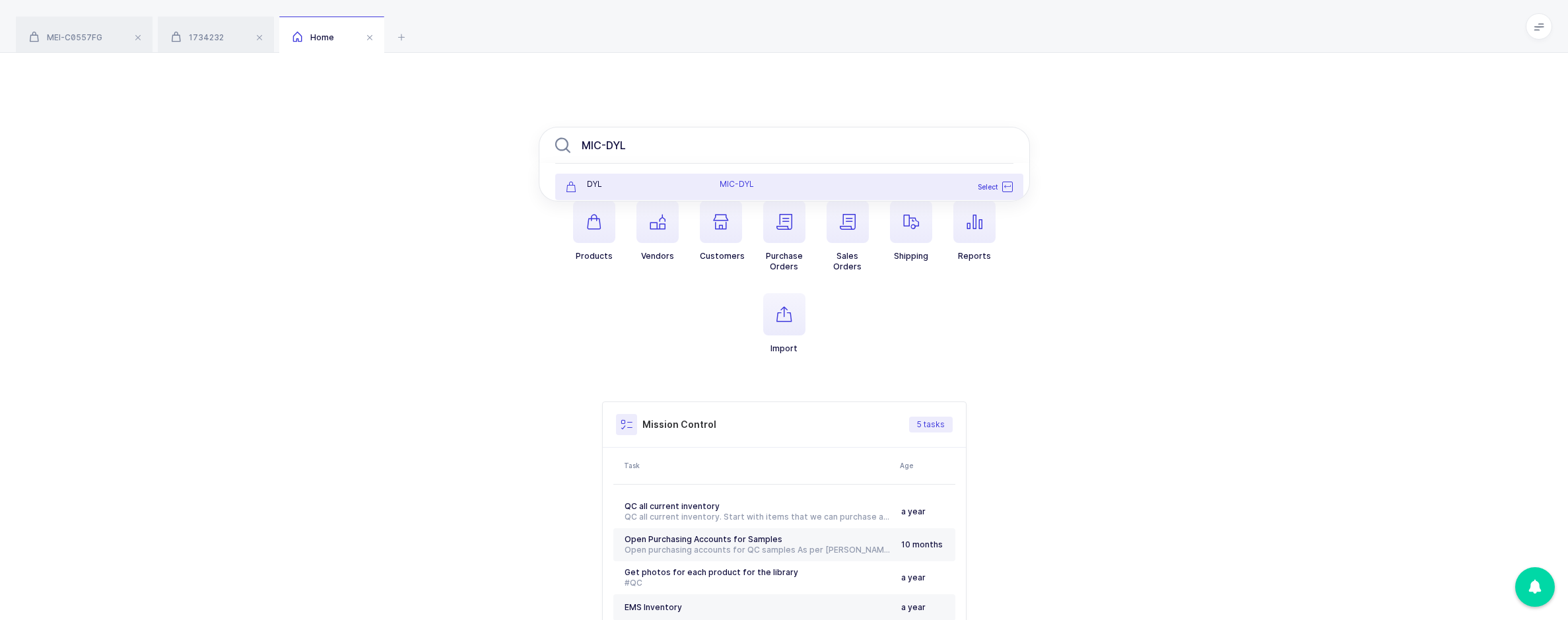
type input "MIC-DYL"
click at [688, 191] on div "DYL" at bounding box center [635, 186] width 154 height 16
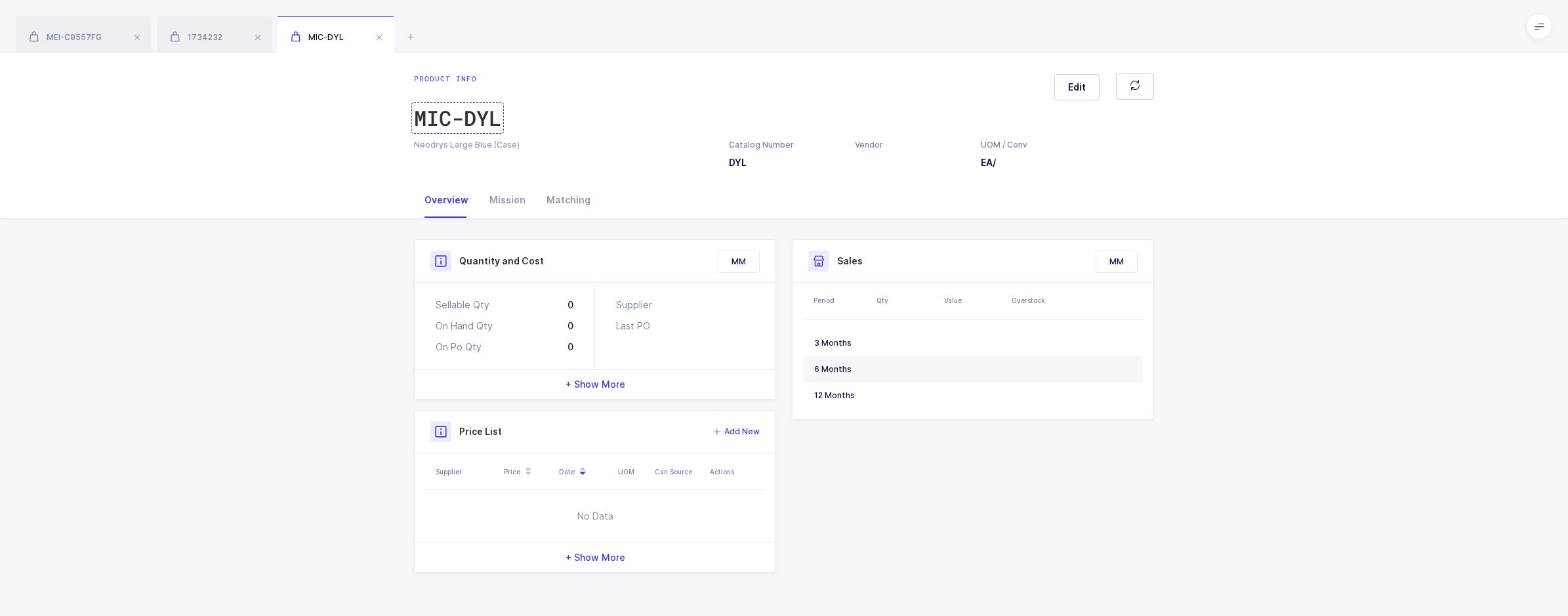
click at [454, 128] on div "MIC-DYL" at bounding box center [458, 117] width 87 height 26
click at [229, 53] on div "Product info MIC-DYL Edit Neodrys Large Blue (Case) Catalog Number DYL Vendor U…" at bounding box center [784, 117] width 1568 height 130
click at [227, 47] on div "1734232" at bounding box center [215, 35] width 116 height 37
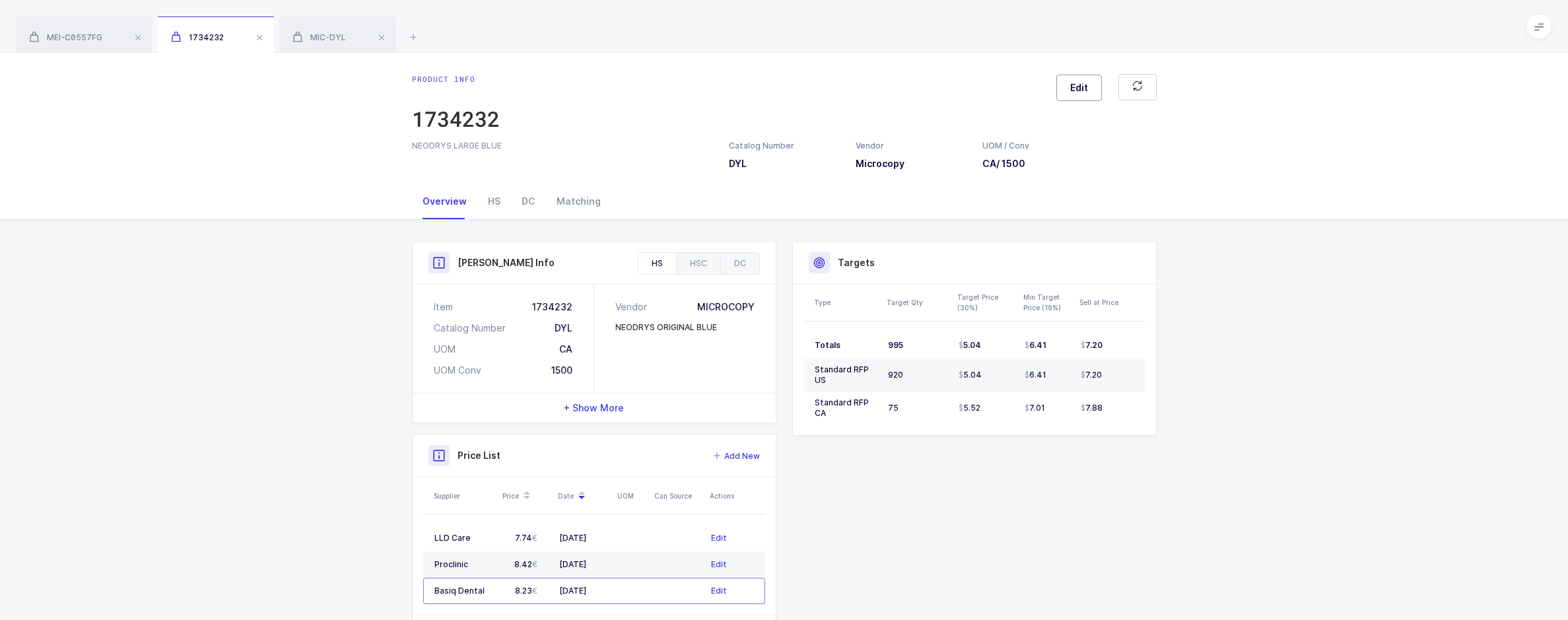
click at [1084, 94] on span "Edit" at bounding box center [1079, 88] width 18 height 13
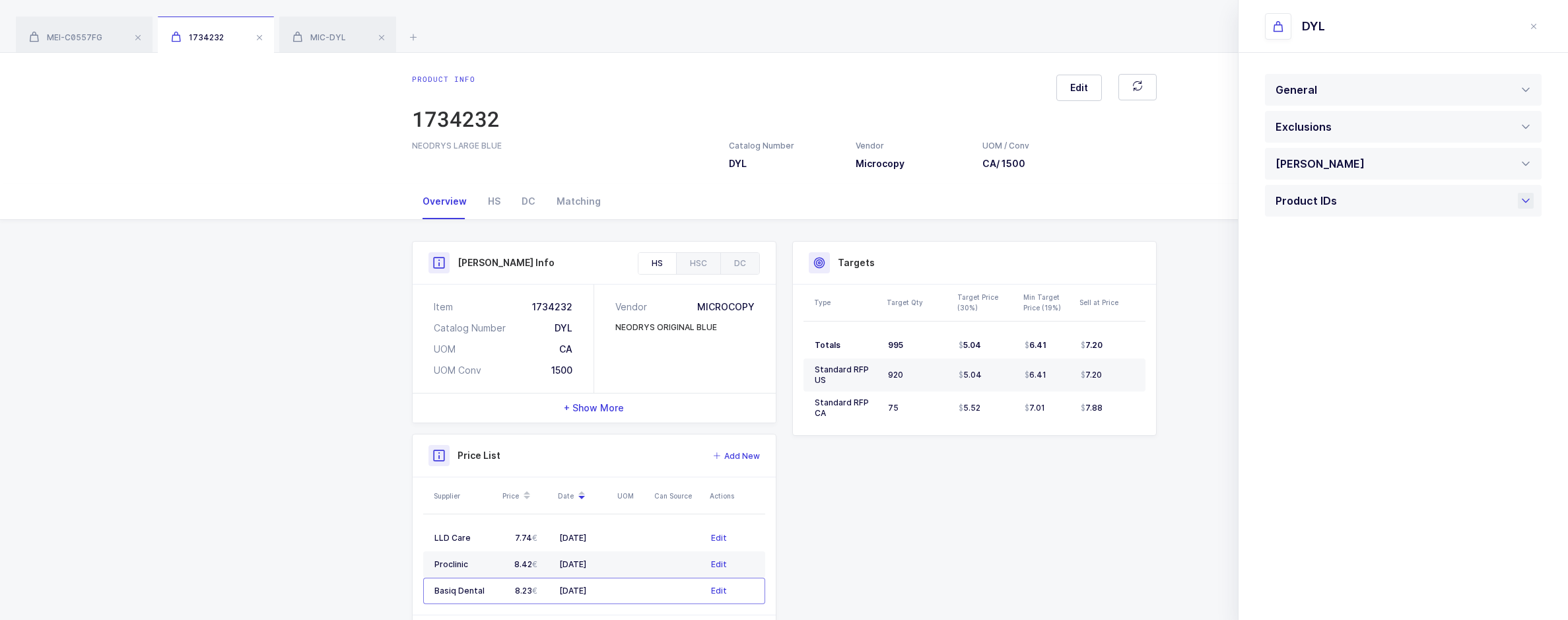
click at [1317, 207] on div "Product IDs" at bounding box center [1309, 201] width 68 height 32
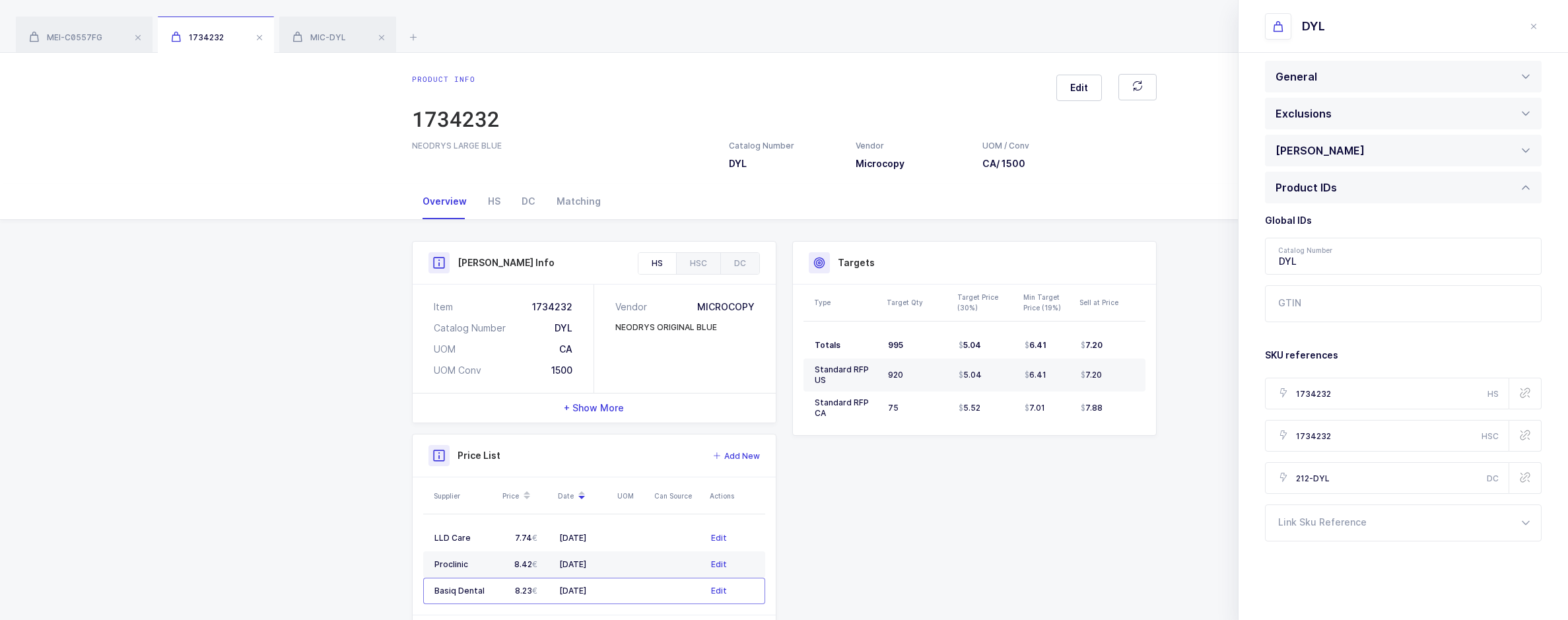
scroll to position [19, 0]
click at [1323, 508] on div at bounding box center [1403, 517] width 277 height 37
click at [1305, 580] on span "Mission" at bounding box center [1296, 582] width 35 height 11
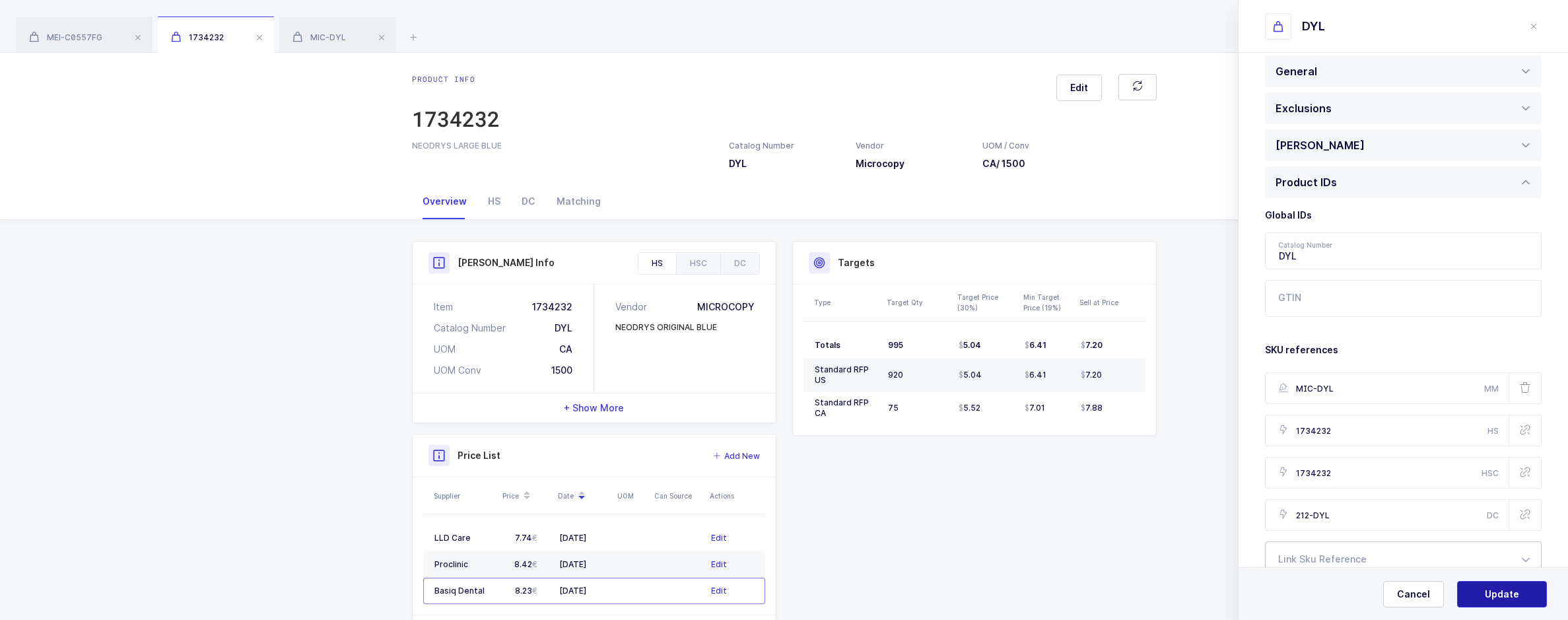
type input "MIC-DYL"
click at [1517, 590] on span "Update" at bounding box center [1501, 594] width 35 height 13
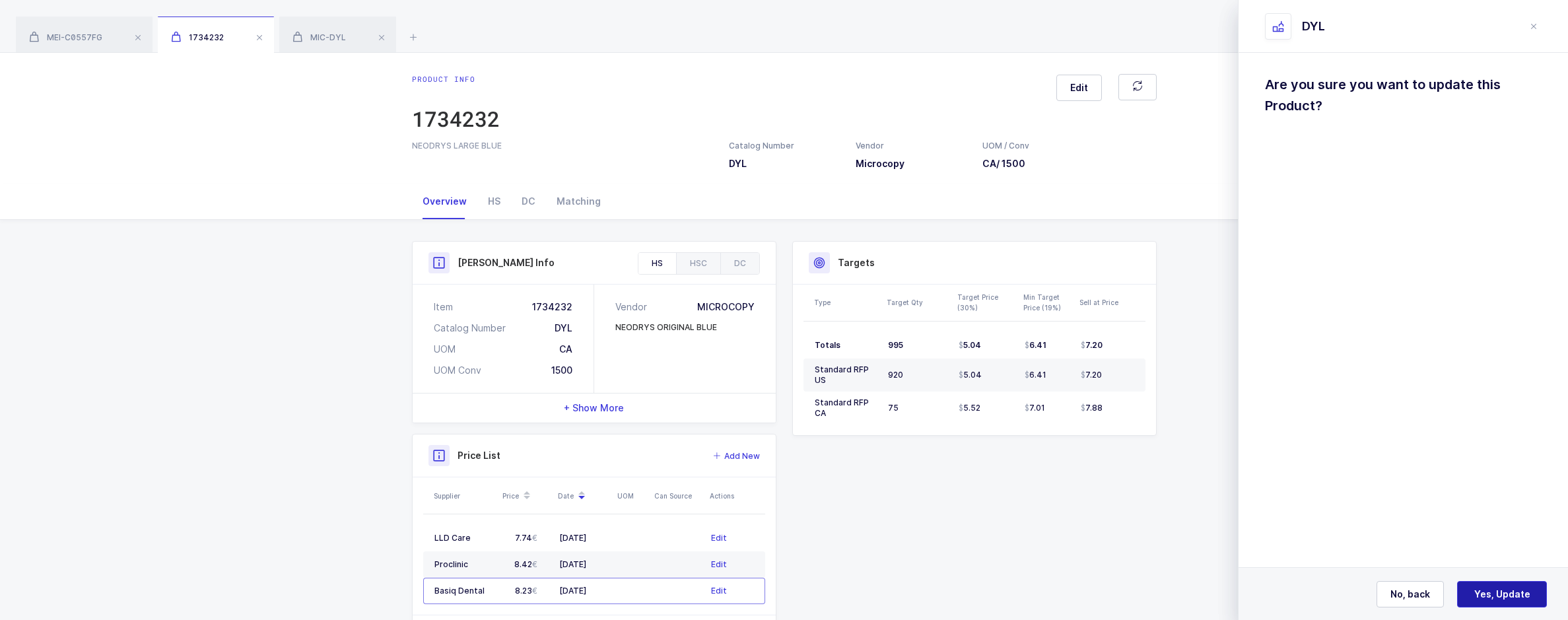
click at [1508, 585] on button "Yes, Update" at bounding box center [1502, 593] width 89 height 26
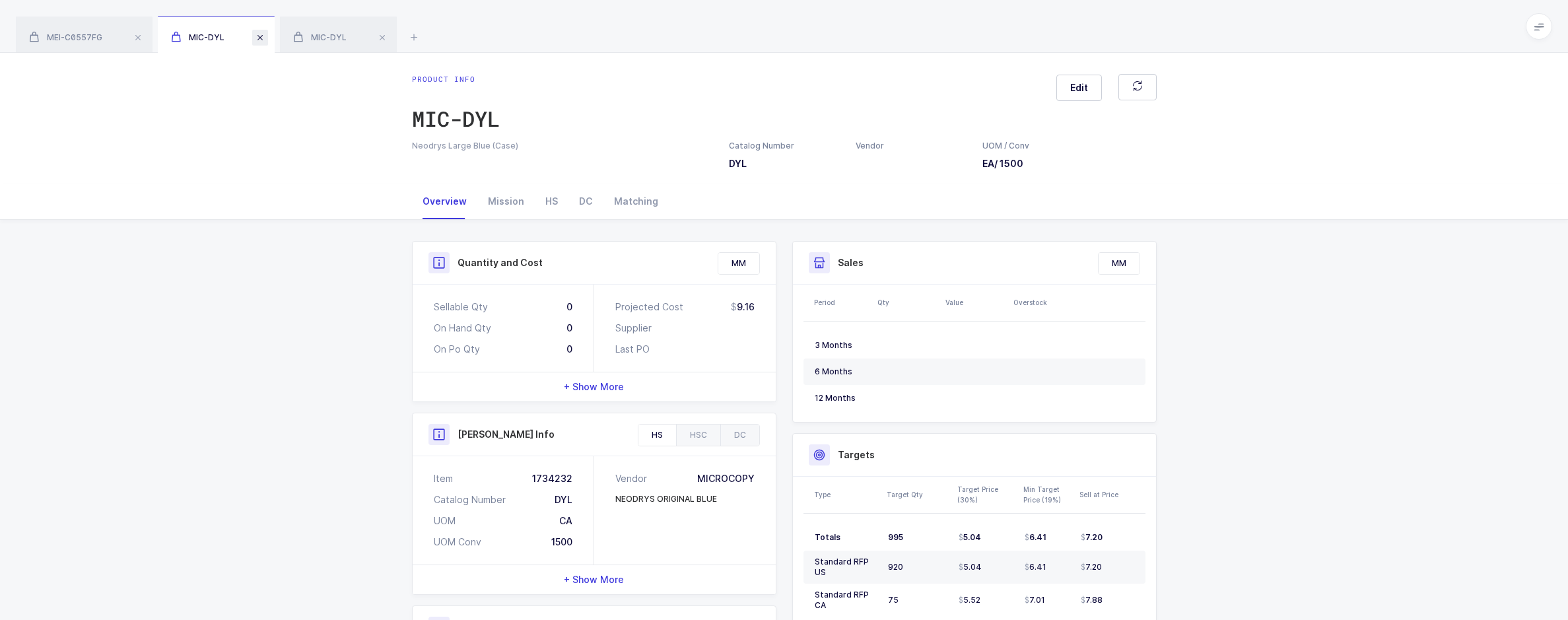
click at [262, 36] on span at bounding box center [260, 37] width 16 height 16
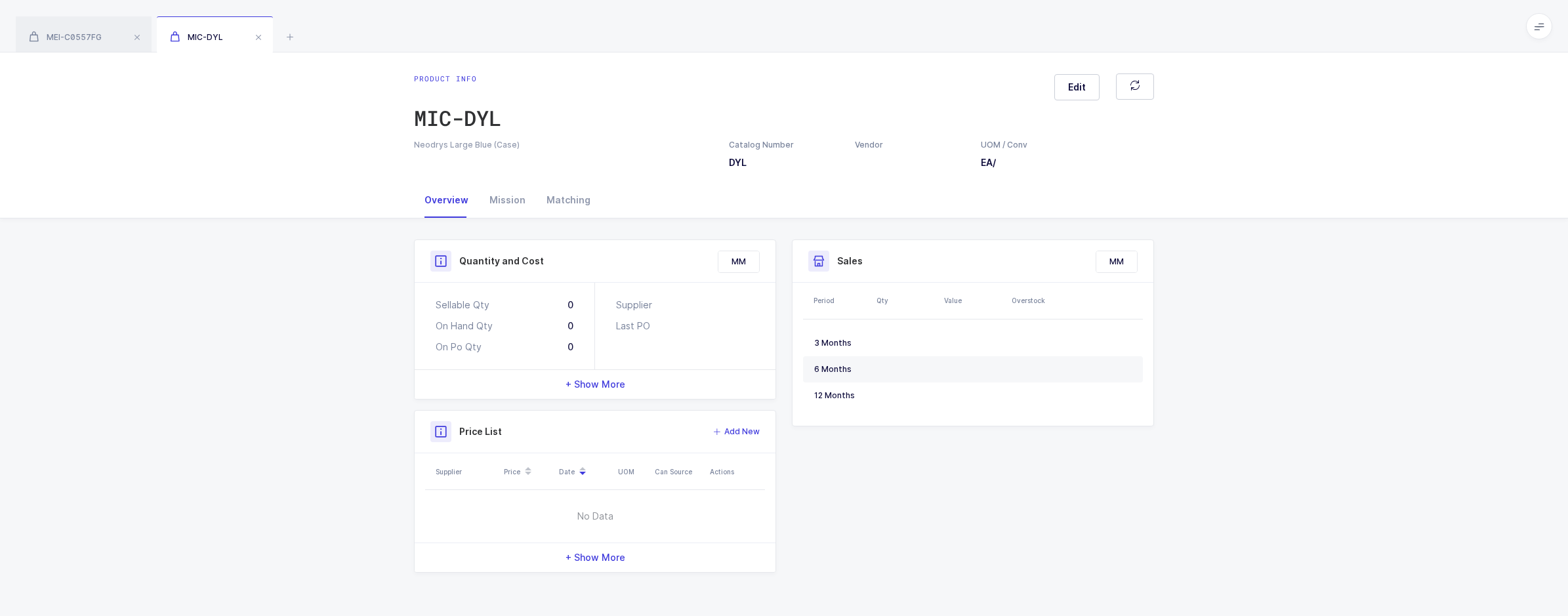
click at [261, 36] on span at bounding box center [258, 37] width 16 height 16
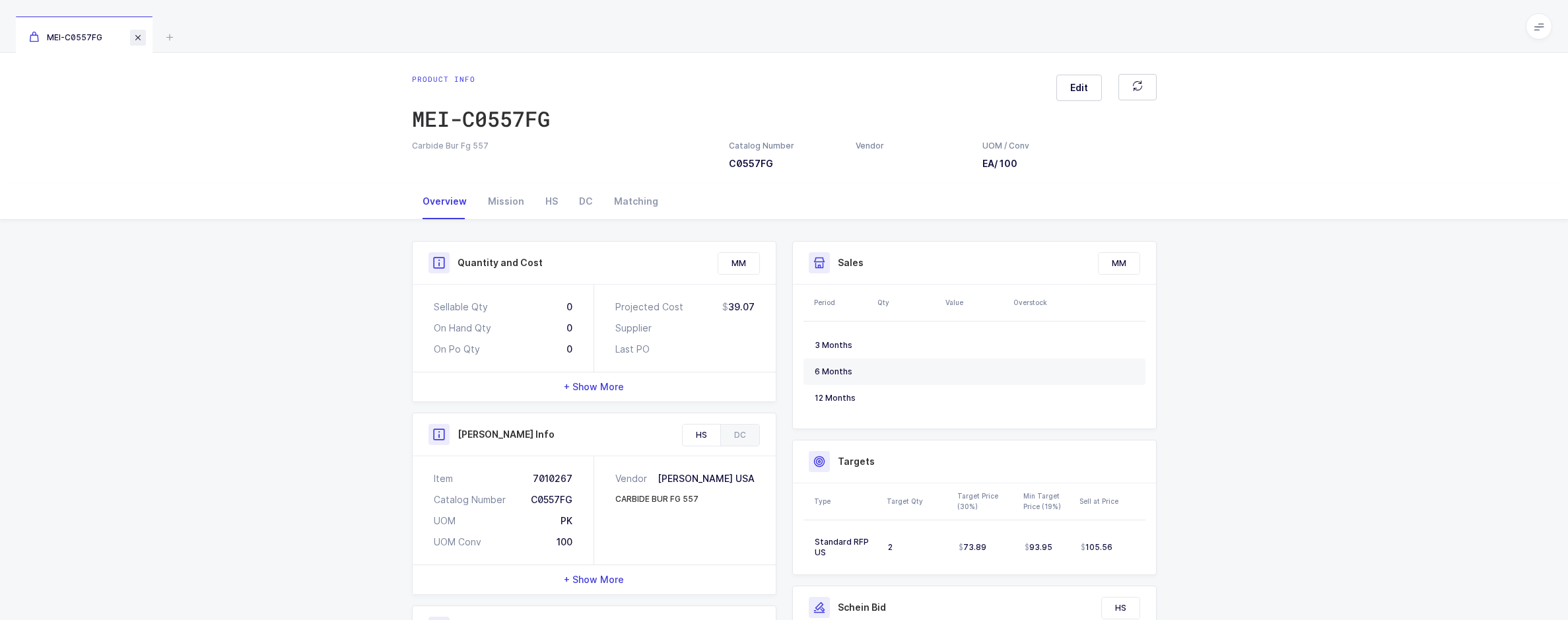
click at [137, 36] on span at bounding box center [138, 37] width 16 height 16
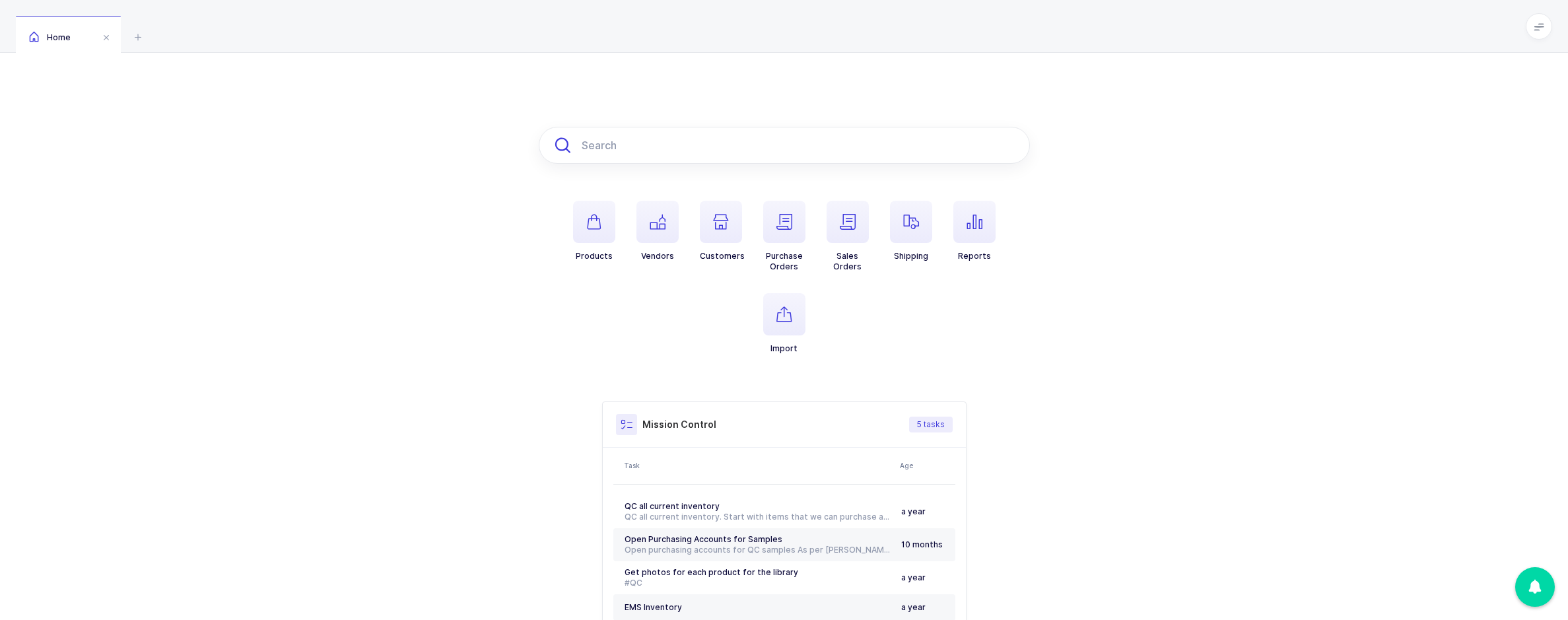
click at [648, 154] on input "text" at bounding box center [784, 145] width 491 height 37
paste input "1738712"
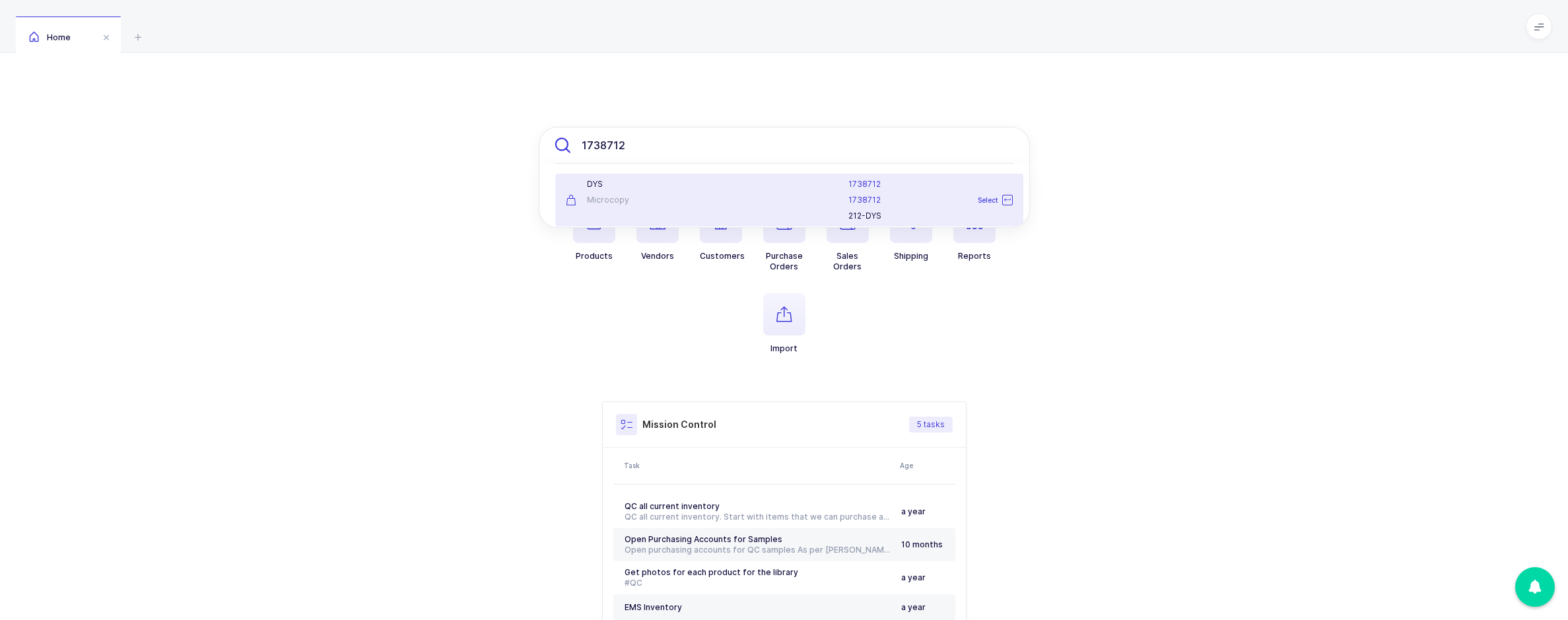
type input "1738712"
click at [693, 192] on div "DYS Microcopy" at bounding box center [635, 200] width 154 height 42
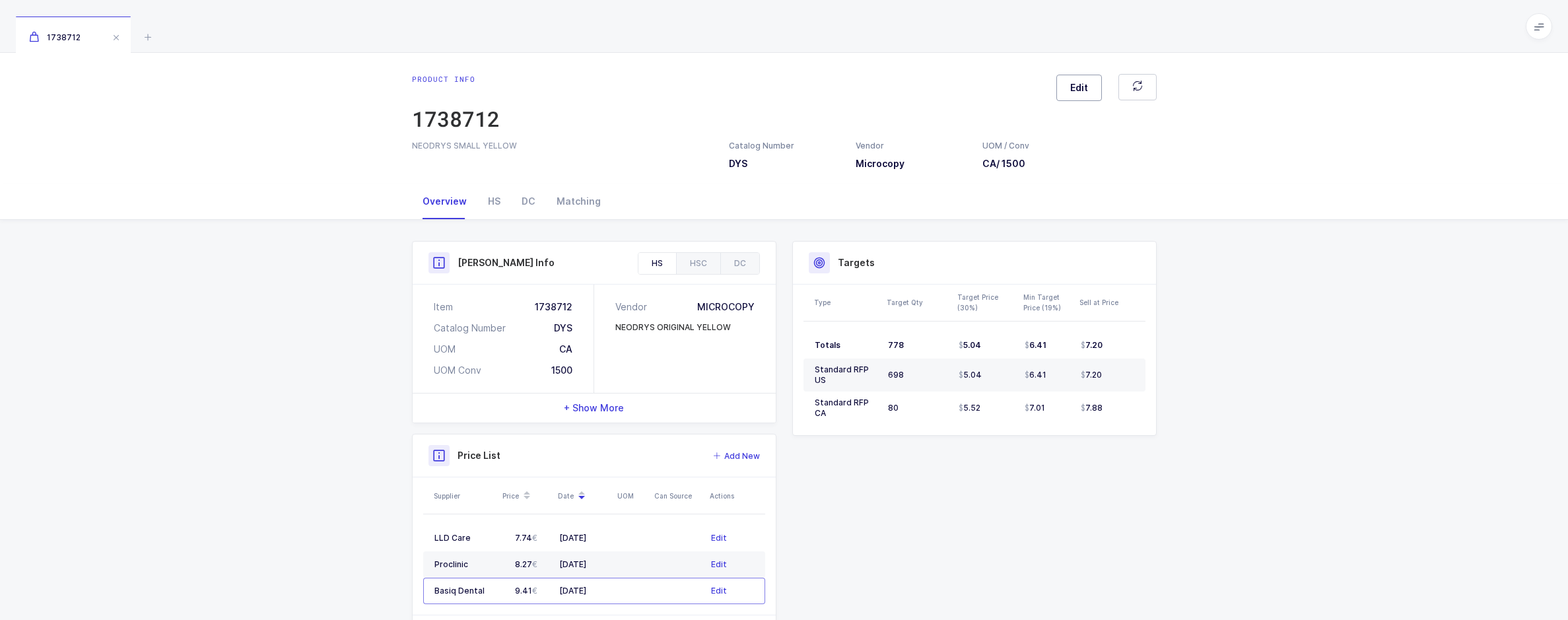
click at [1079, 87] on span "Edit" at bounding box center [1079, 88] width 18 height 13
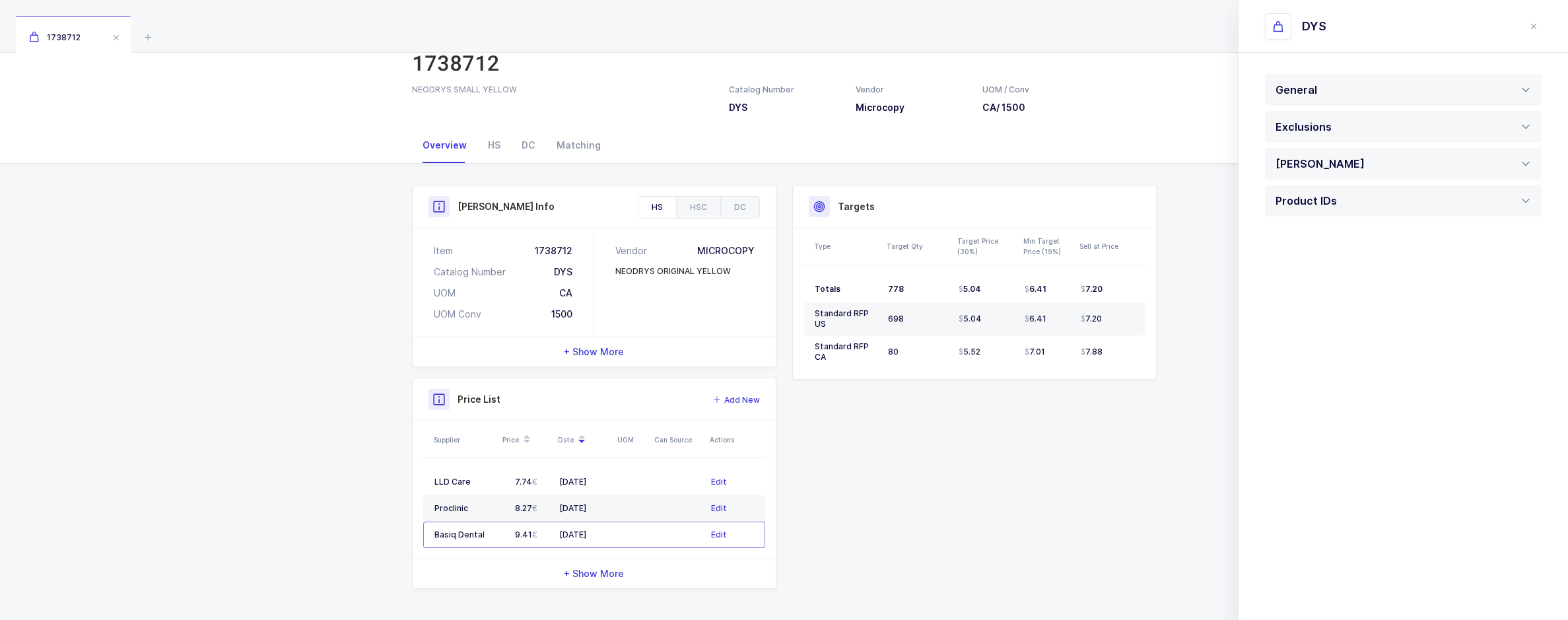
scroll to position [57, 0]
click at [1308, 206] on div "Product IDs" at bounding box center [1309, 201] width 68 height 32
click at [1317, 529] on div at bounding box center [1403, 536] width 277 height 37
click at [1300, 596] on span "Mission" at bounding box center [1296, 601] width 35 height 11
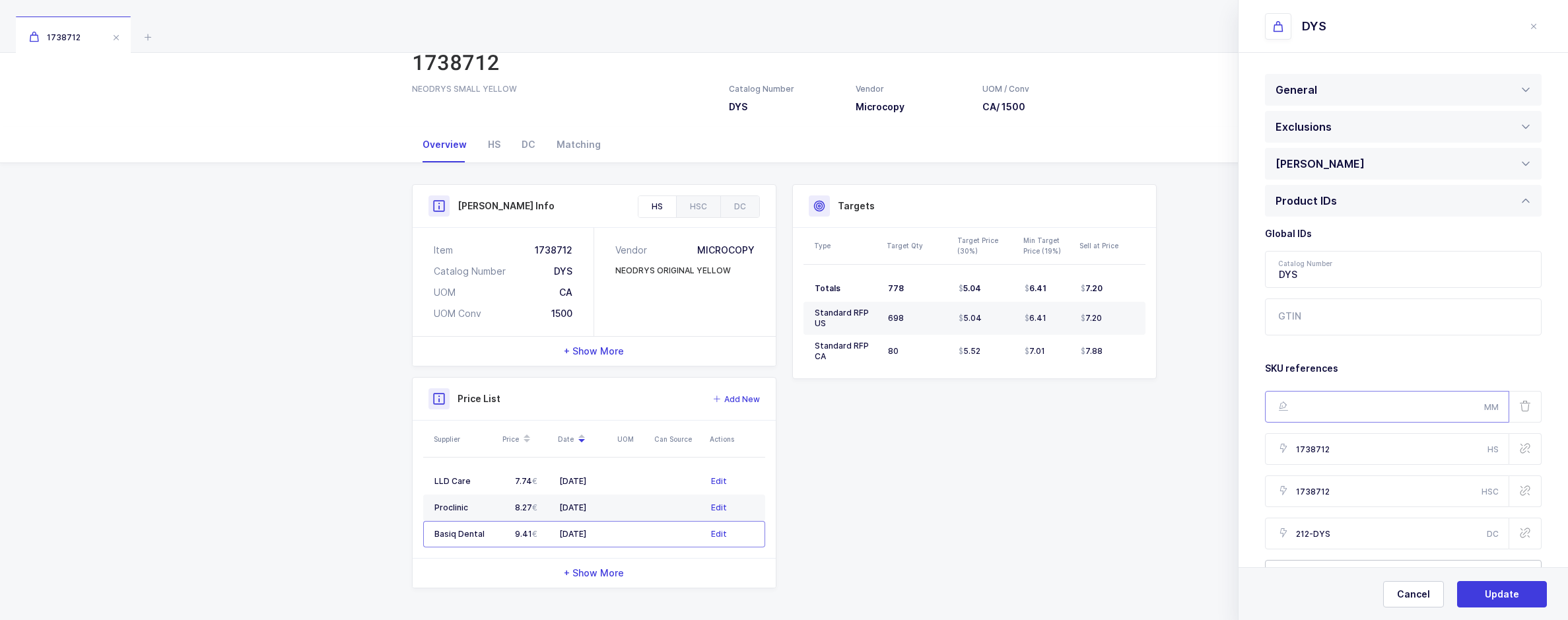
click at [1356, 413] on input "text" at bounding box center [1387, 407] width 244 height 32
paste input "MIC-DYS"
type input "MIC-DYS"
click at [1493, 586] on button "Update" at bounding box center [1502, 593] width 89 height 26
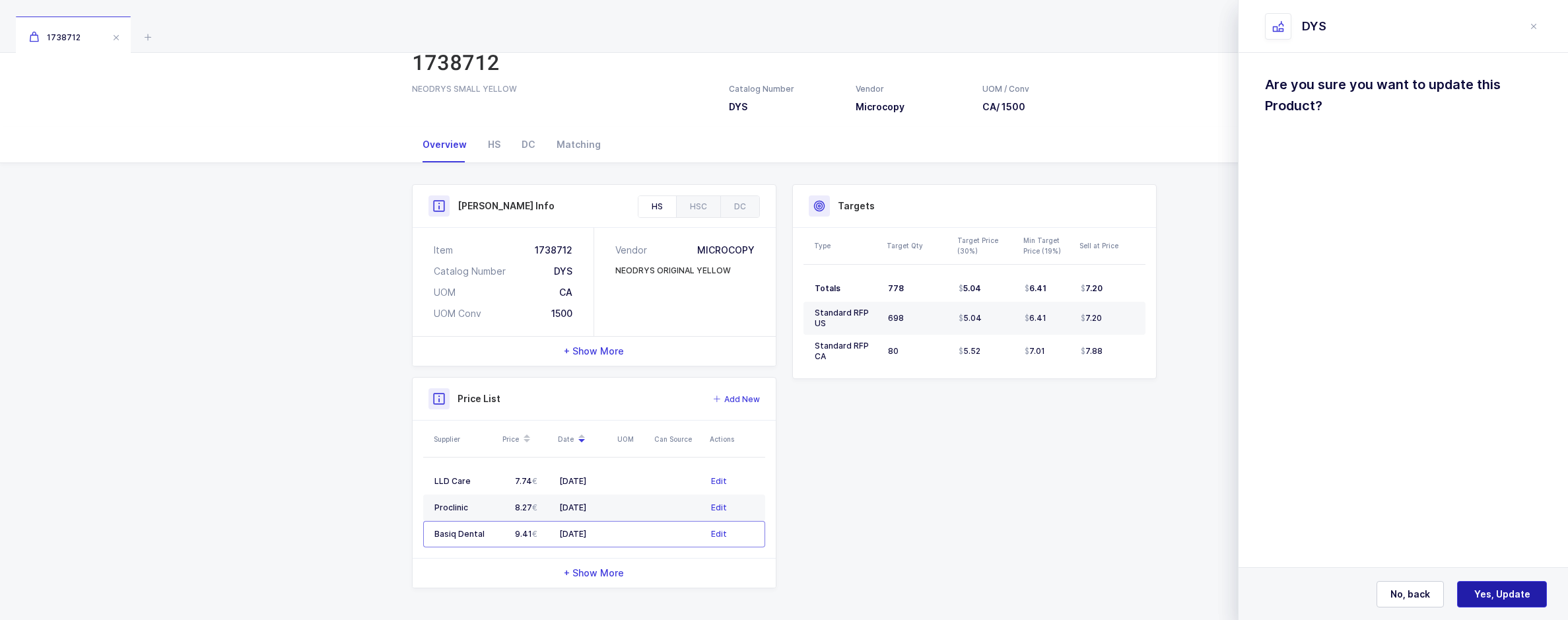
click at [1493, 586] on button "Yes, Update" at bounding box center [1502, 593] width 89 height 26
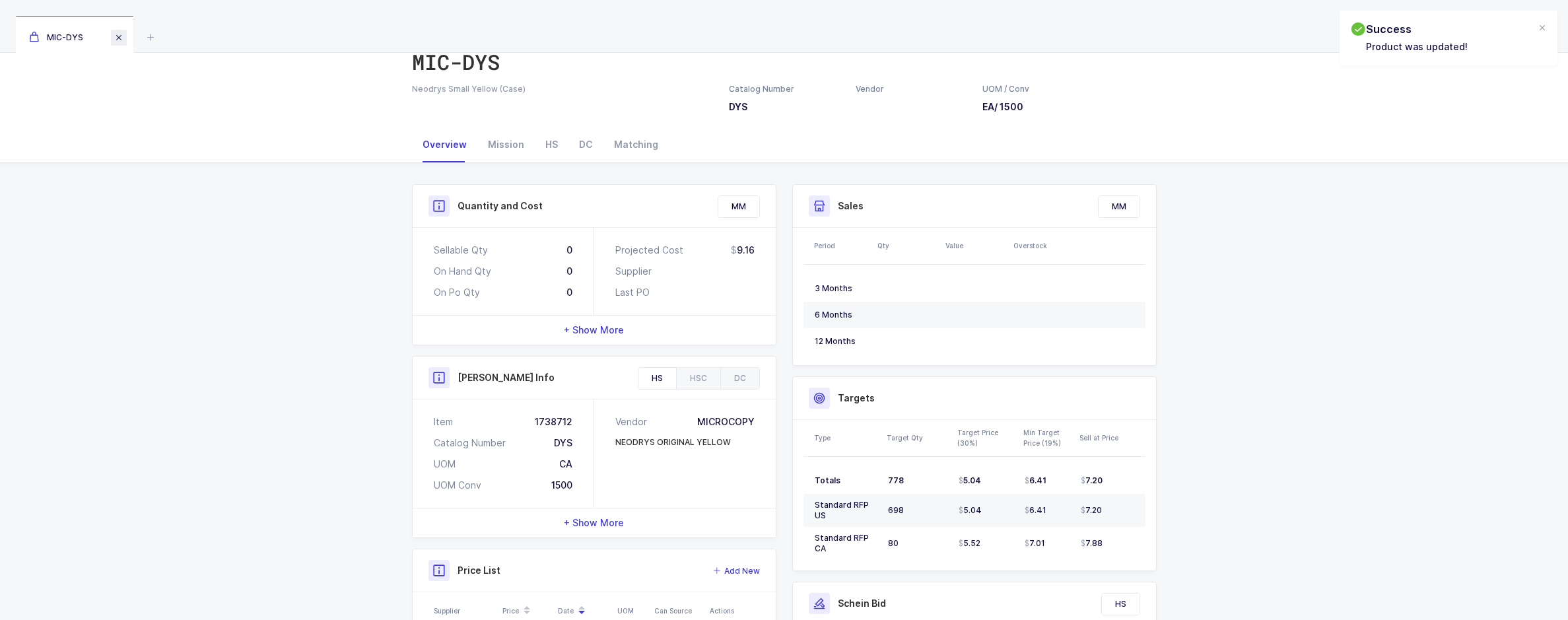
click at [125, 38] on span at bounding box center [118, 37] width 16 height 16
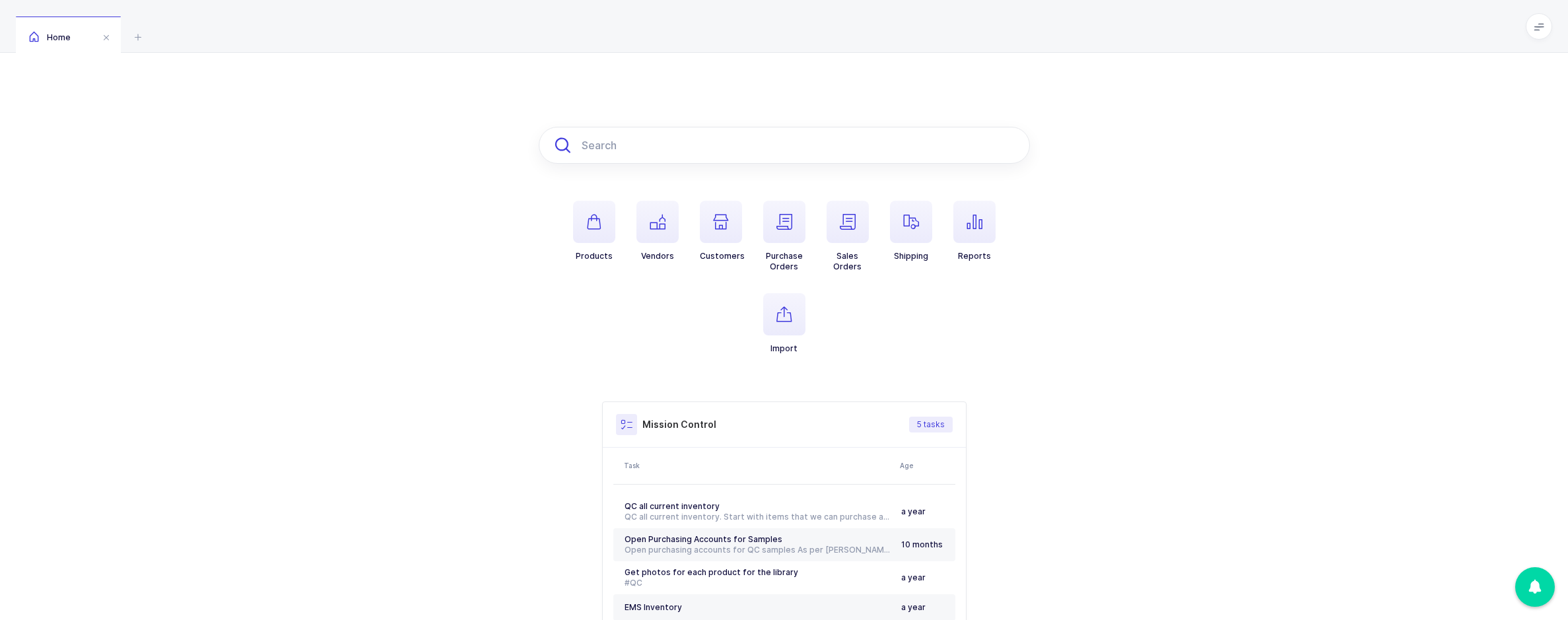
click at [744, 157] on input "text" at bounding box center [784, 145] width 491 height 37
paste input "1731798"
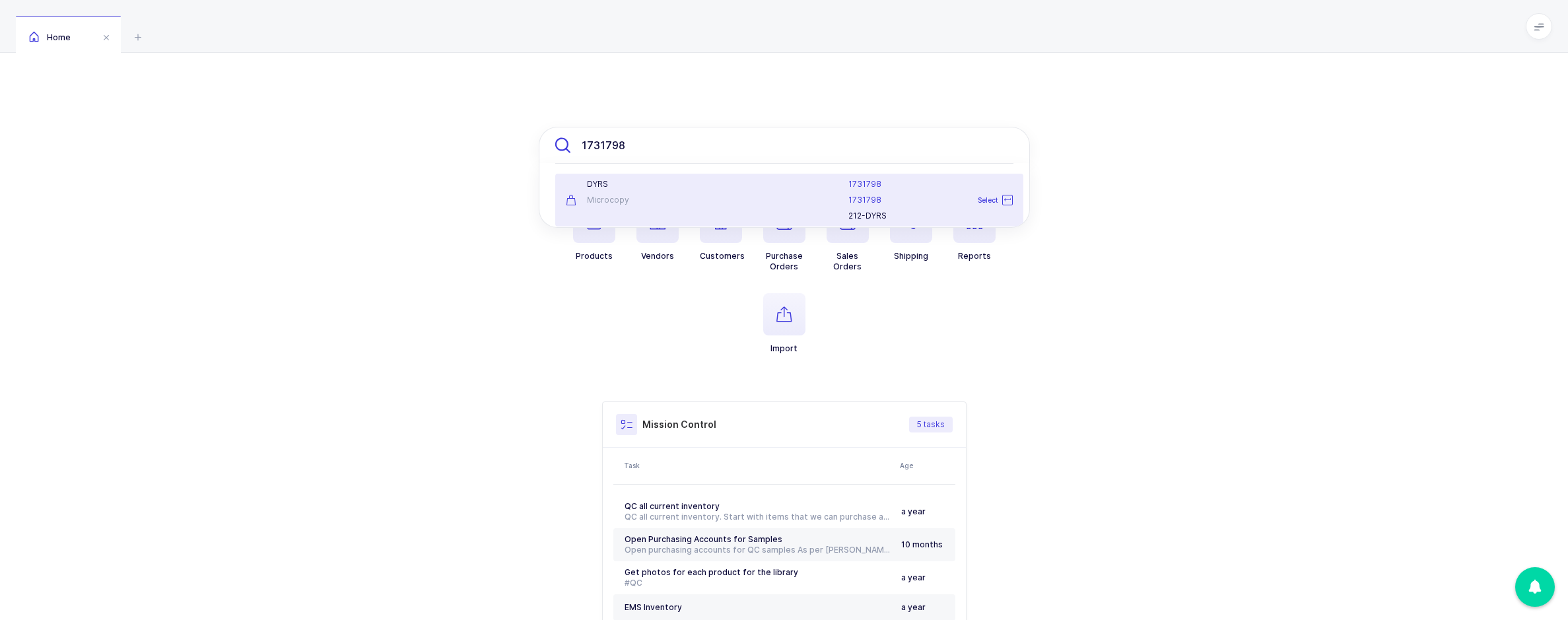
type input "1731798"
click at [646, 202] on div "Microcopy" at bounding box center [635, 200] width 138 height 11
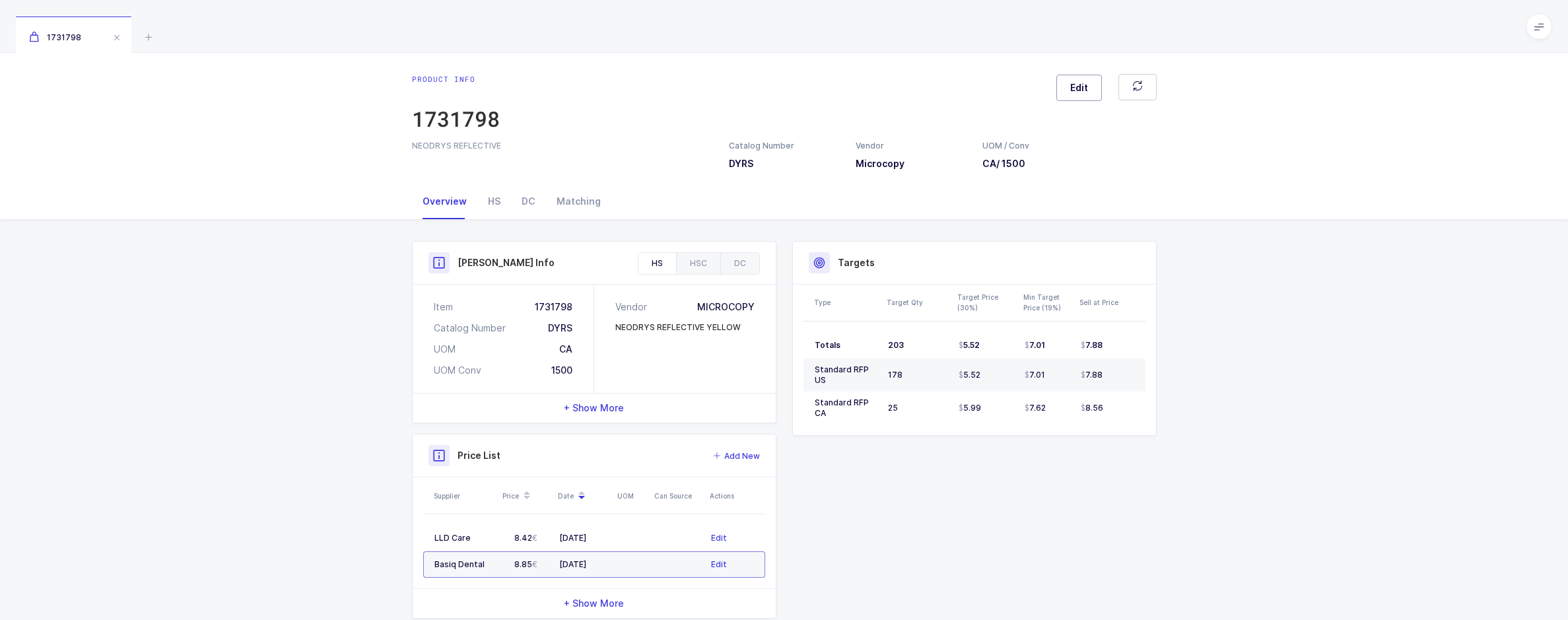
click at [1077, 87] on span "Edit" at bounding box center [1079, 88] width 18 height 13
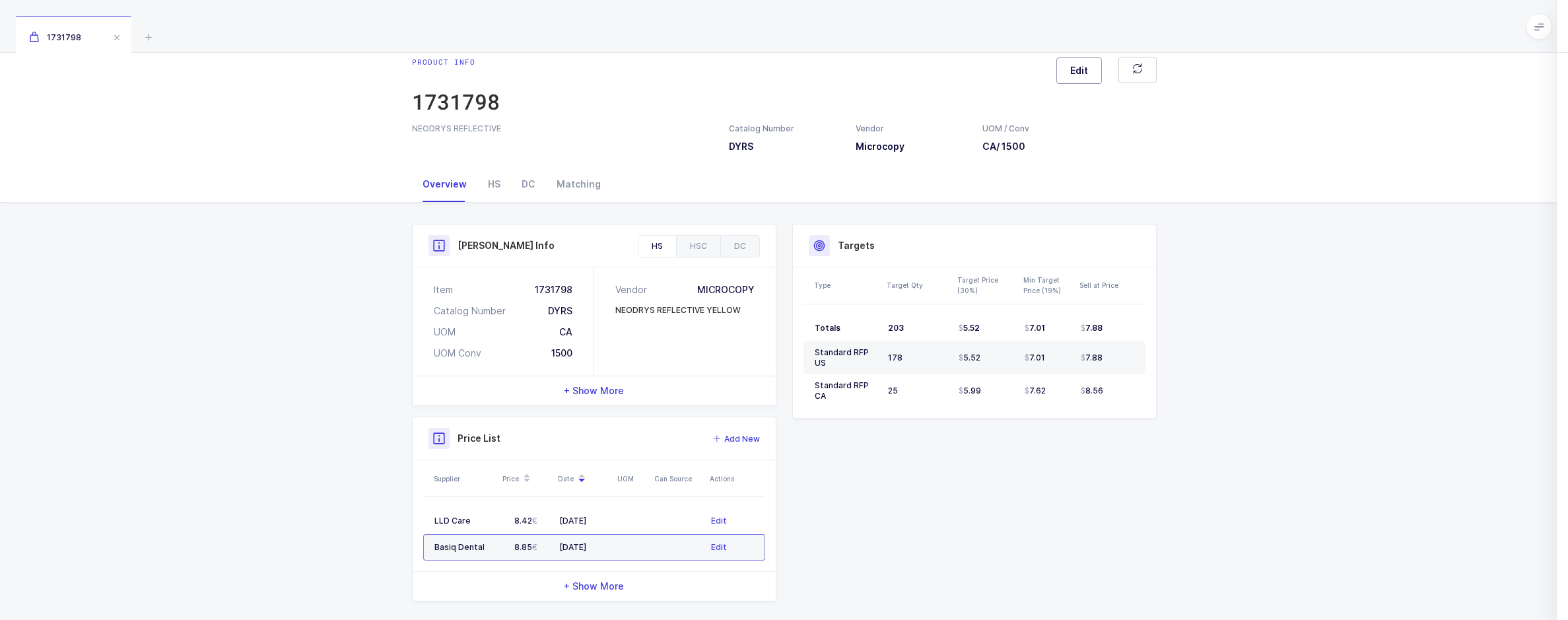
scroll to position [30, 0]
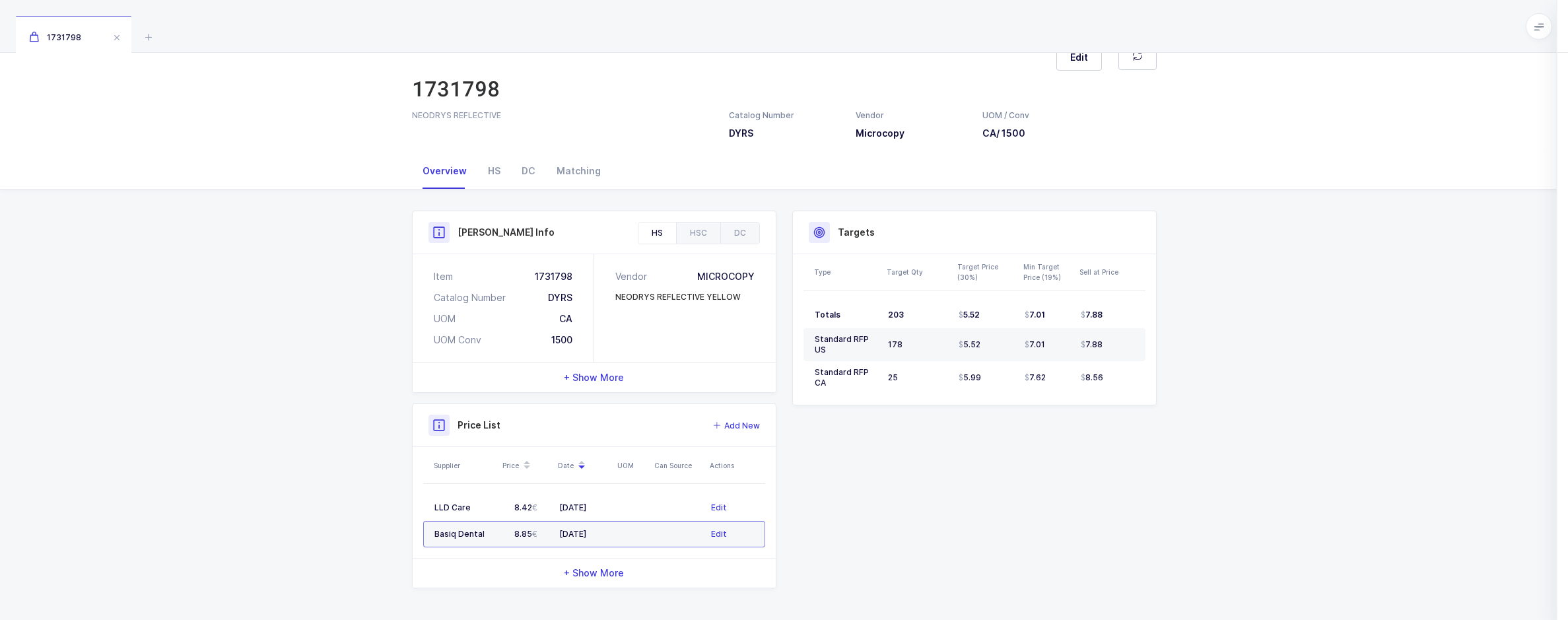
click at [1316, 204] on div "Product IDs" at bounding box center [1309, 201] width 68 height 32
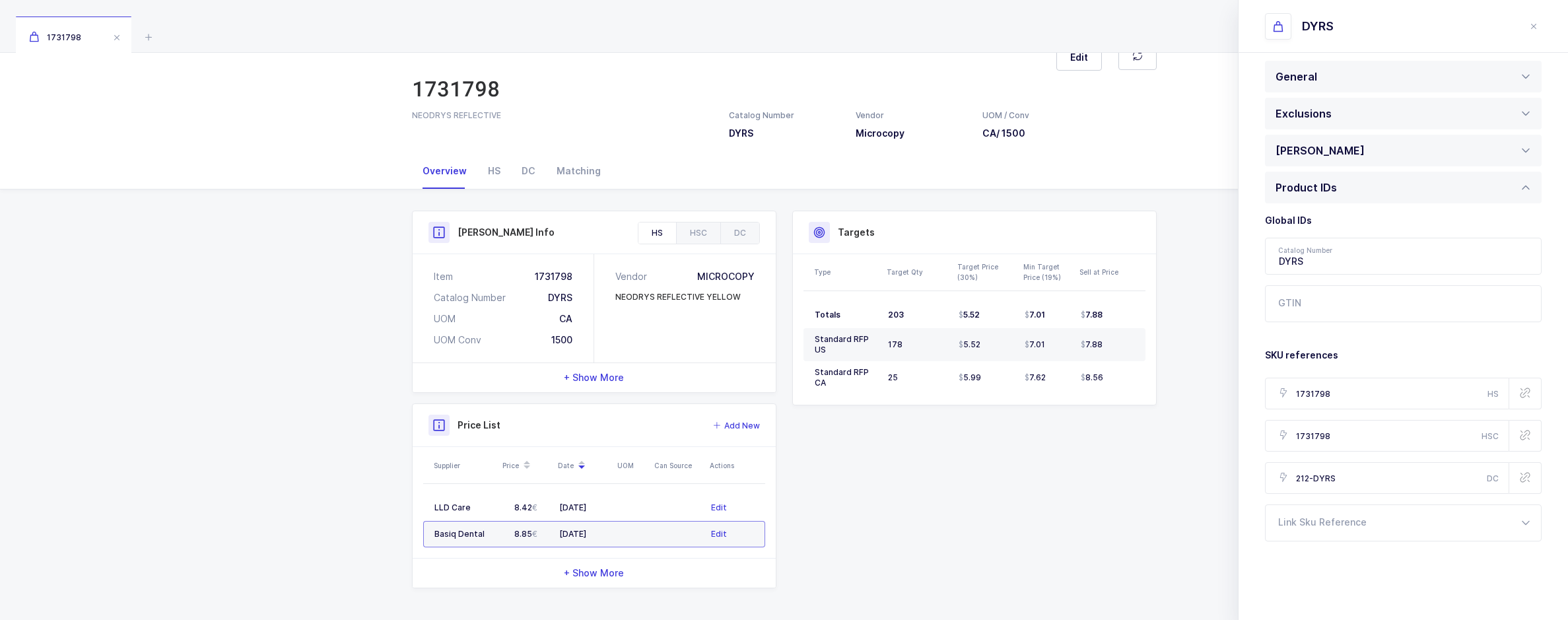
scroll to position [19, 0]
click at [1333, 512] on div at bounding box center [1403, 517] width 277 height 37
click at [1316, 578] on li "Mission" at bounding box center [1408, 582] width 274 height 21
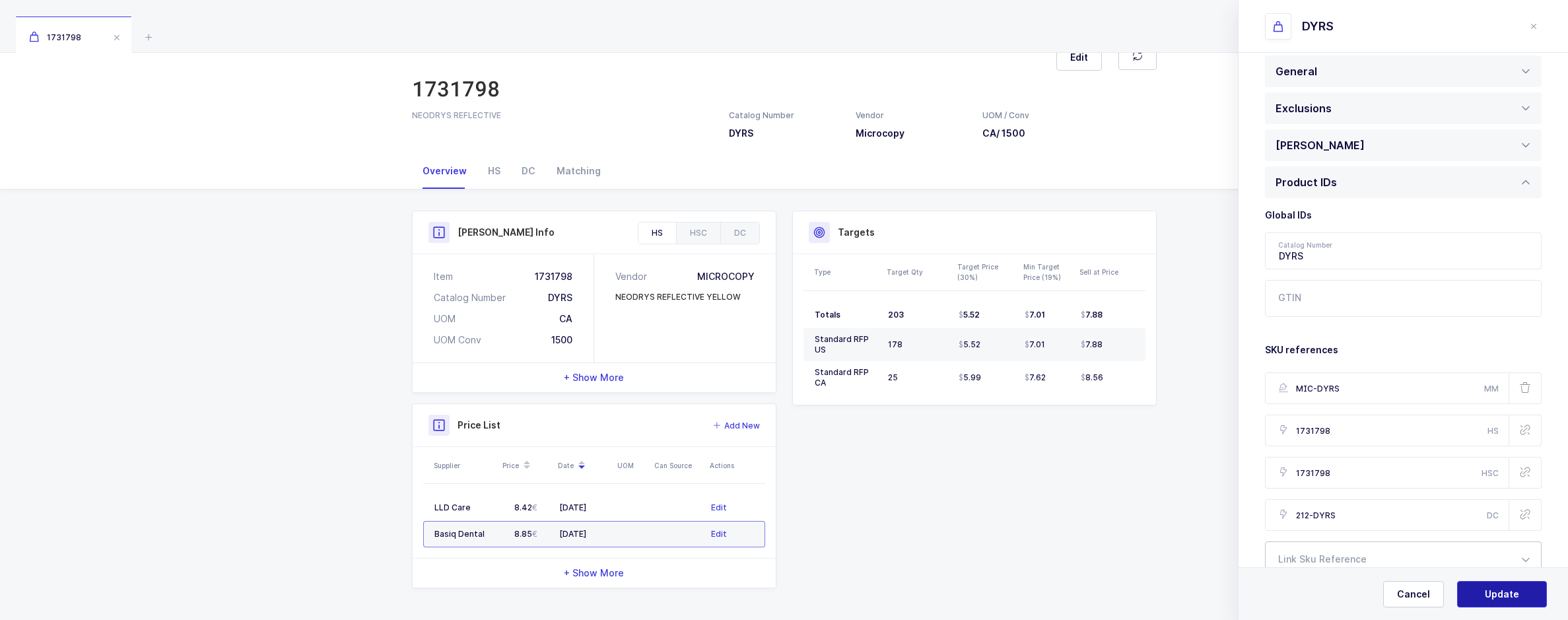
type input "MIC-DYRS"
click at [1505, 590] on span "Update" at bounding box center [1501, 594] width 35 height 13
click at [1503, 596] on span "Yes, Update" at bounding box center [1502, 594] width 56 height 13
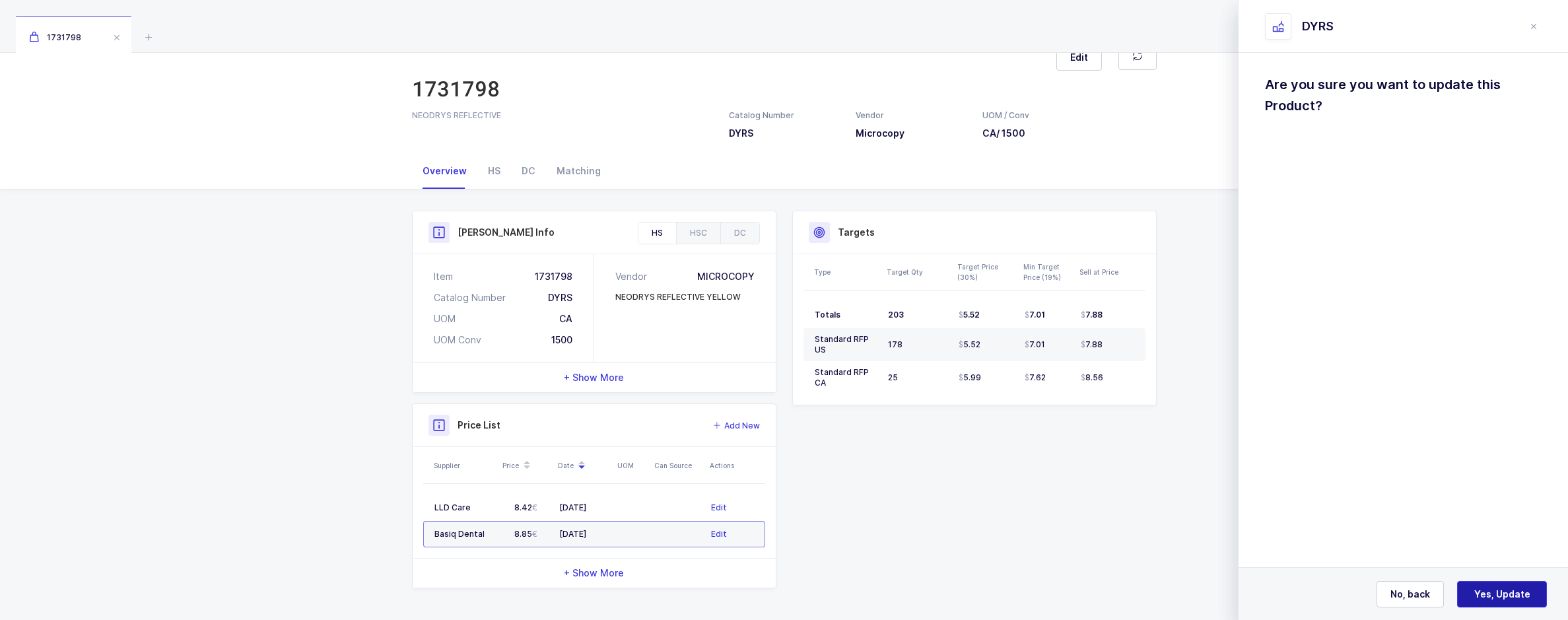
scroll to position [0, 0]
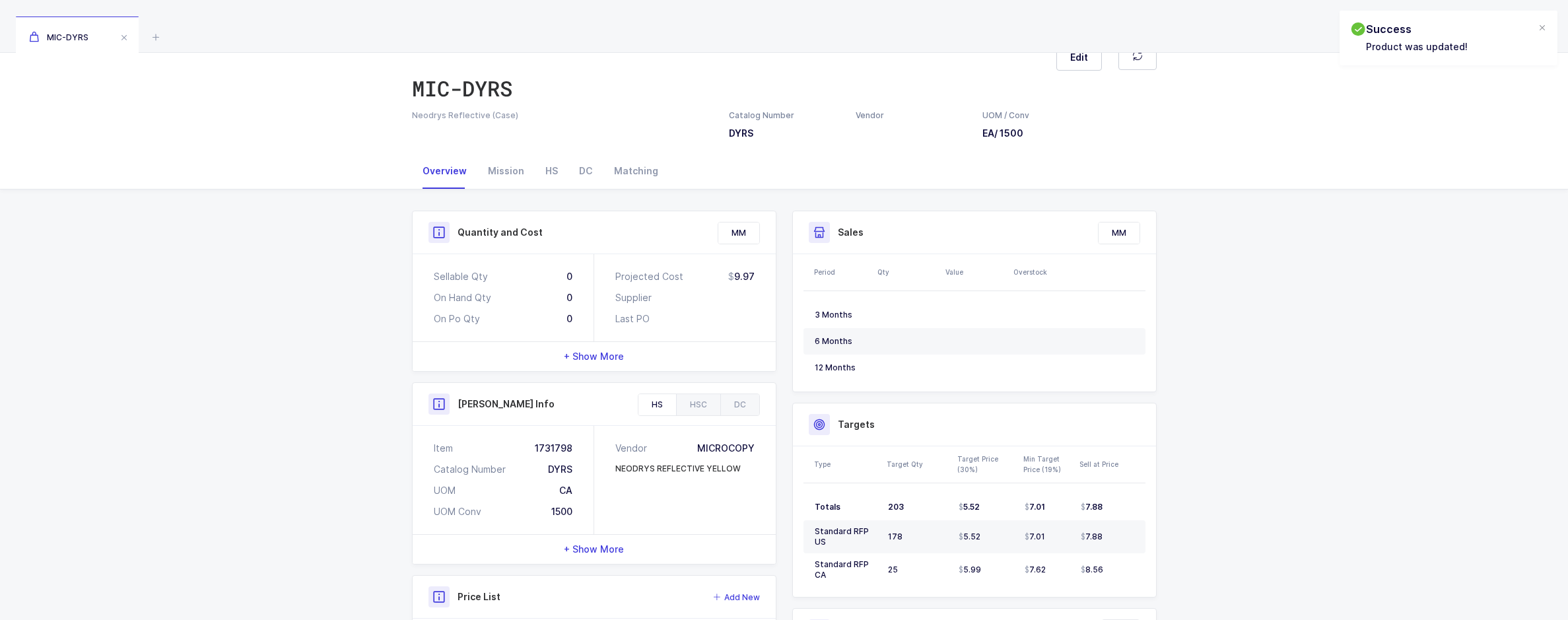
drag, startPoint x: 125, startPoint y: 38, endPoint x: 147, endPoint y: 47, distance: 23.8
click at [125, 38] on span at bounding box center [124, 37] width 16 height 16
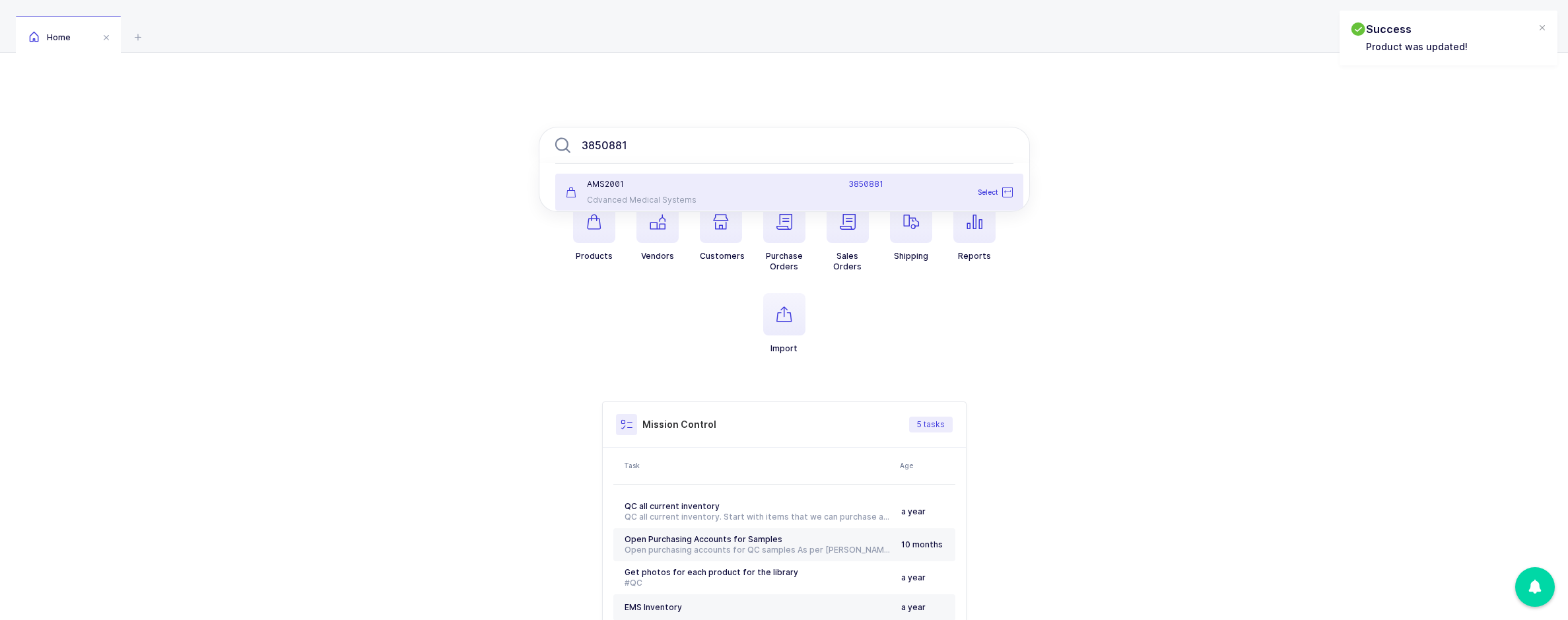
type input "3850881"
click at [628, 181] on div "AMS2001" at bounding box center [635, 184] width 138 height 11
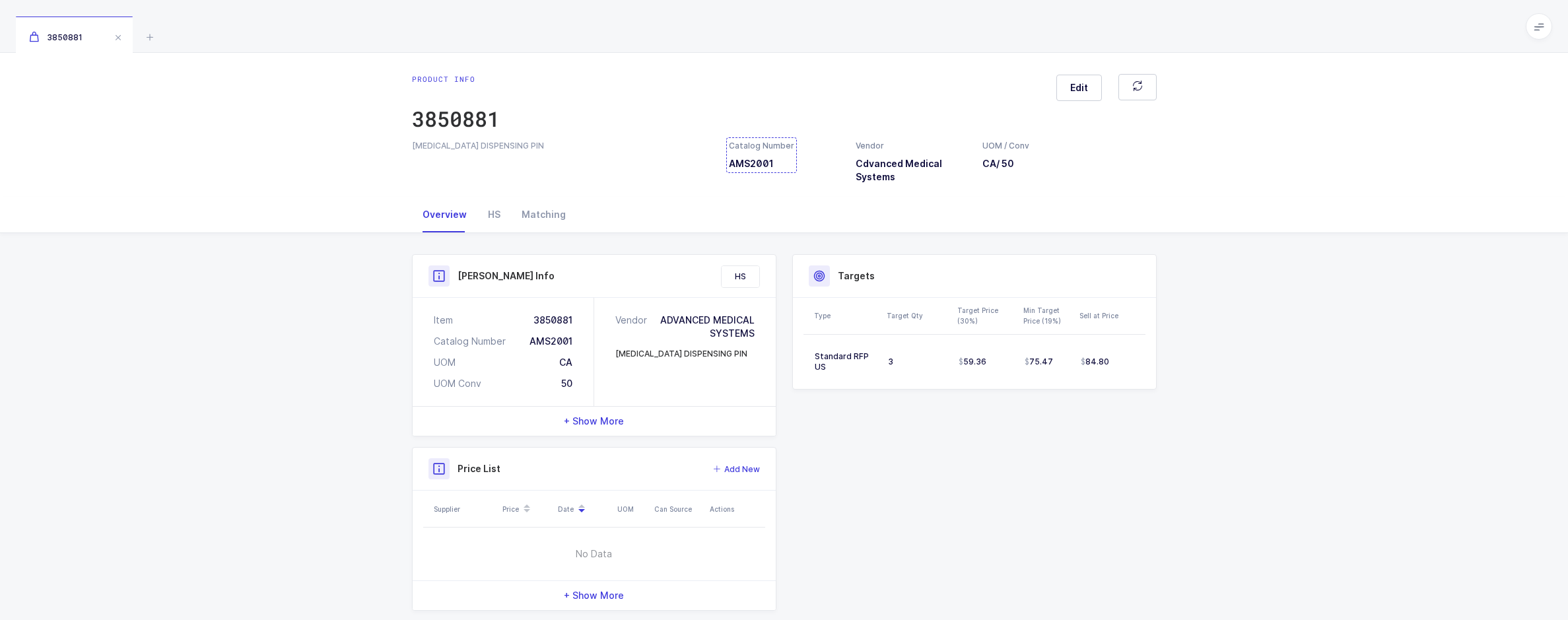
click at [761, 161] on div "Catalog Number AMS2001" at bounding box center [761, 155] width 65 height 30
click at [151, 35] on icon at bounding box center [149, 36] width 16 height 16
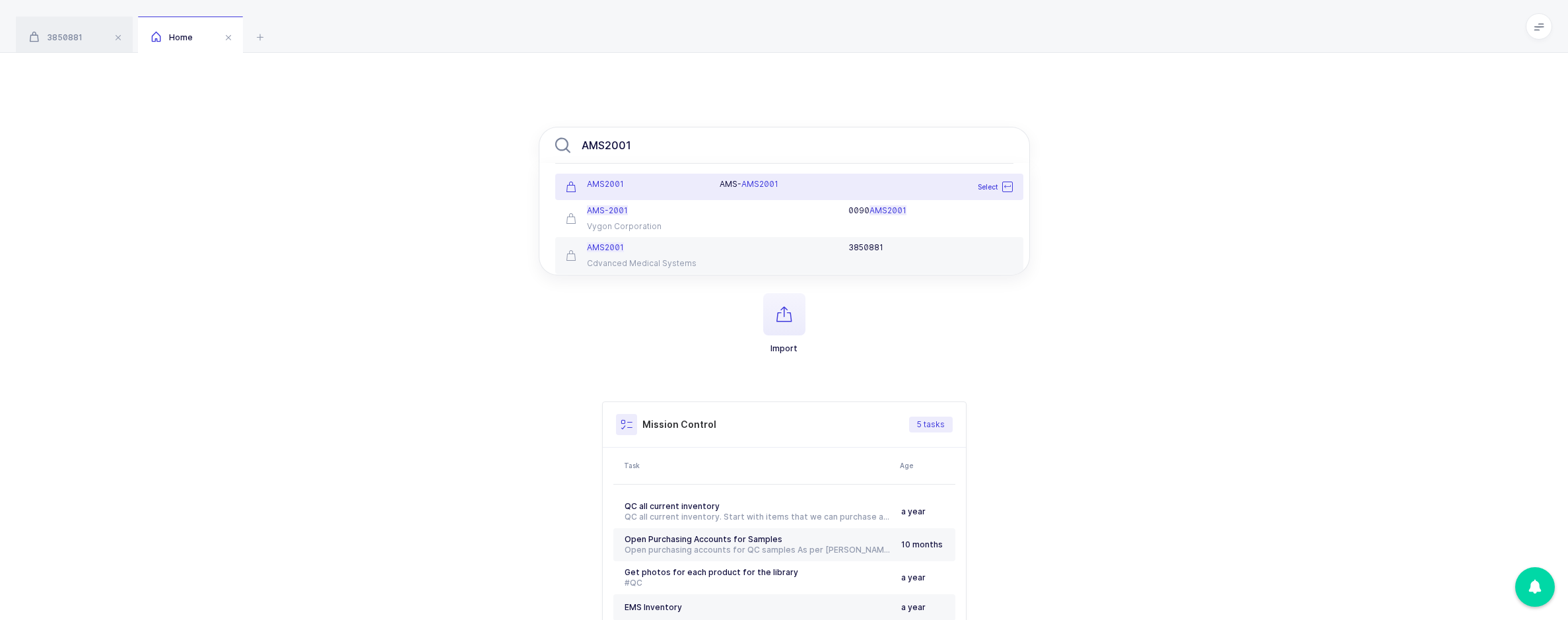
type input "AMS2001"
click at [714, 189] on div "AMS- AMS2001" at bounding box center [776, 184] width 129 height 11
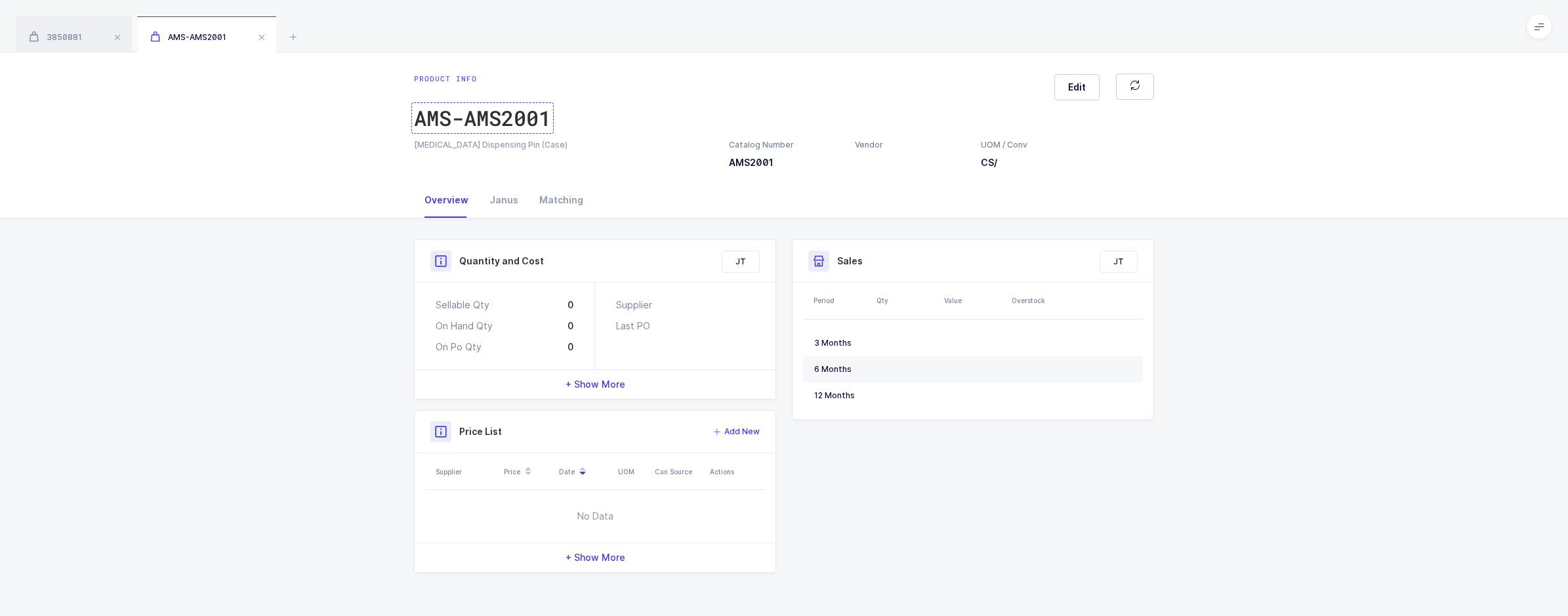
click at [451, 122] on div "AMS-AMS2001" at bounding box center [482, 117] width 137 height 26
click at [65, 32] on span "3850881" at bounding box center [55, 37] width 53 height 10
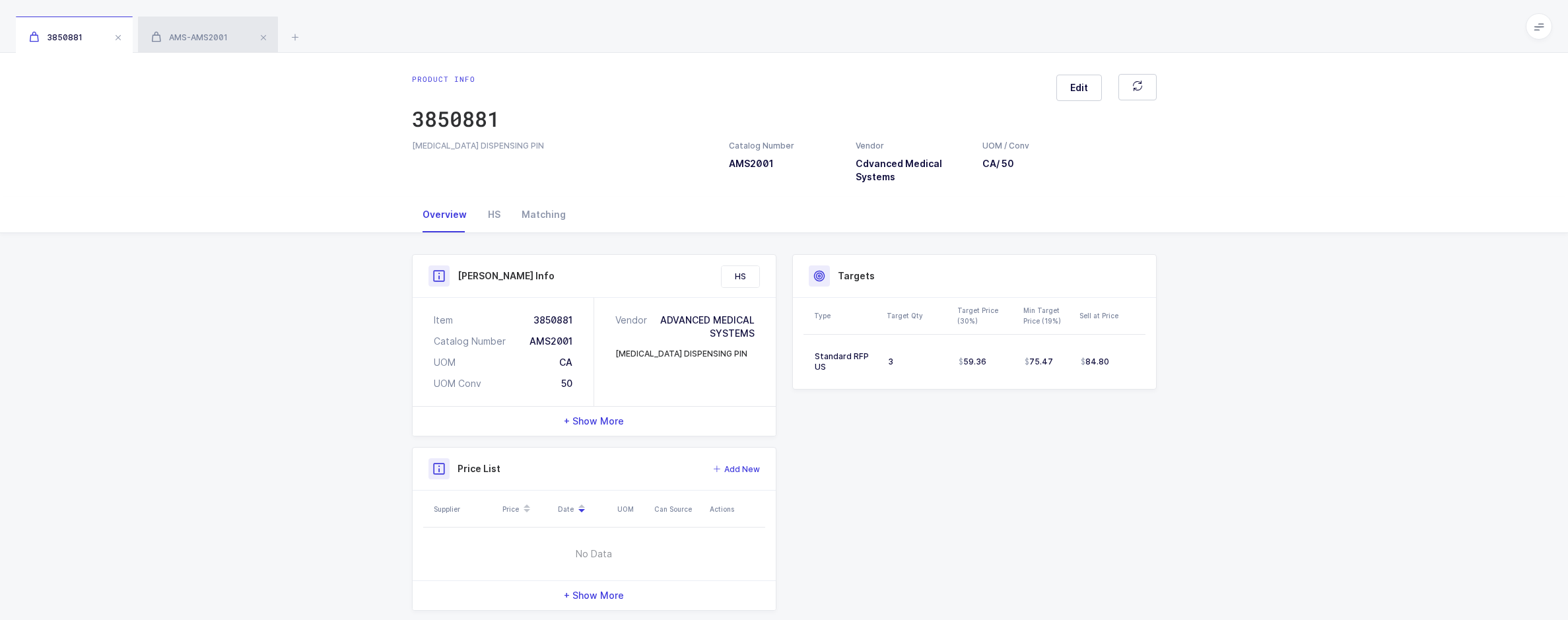
click at [213, 40] on span "AMS-AMS2001" at bounding box center [189, 37] width 77 height 10
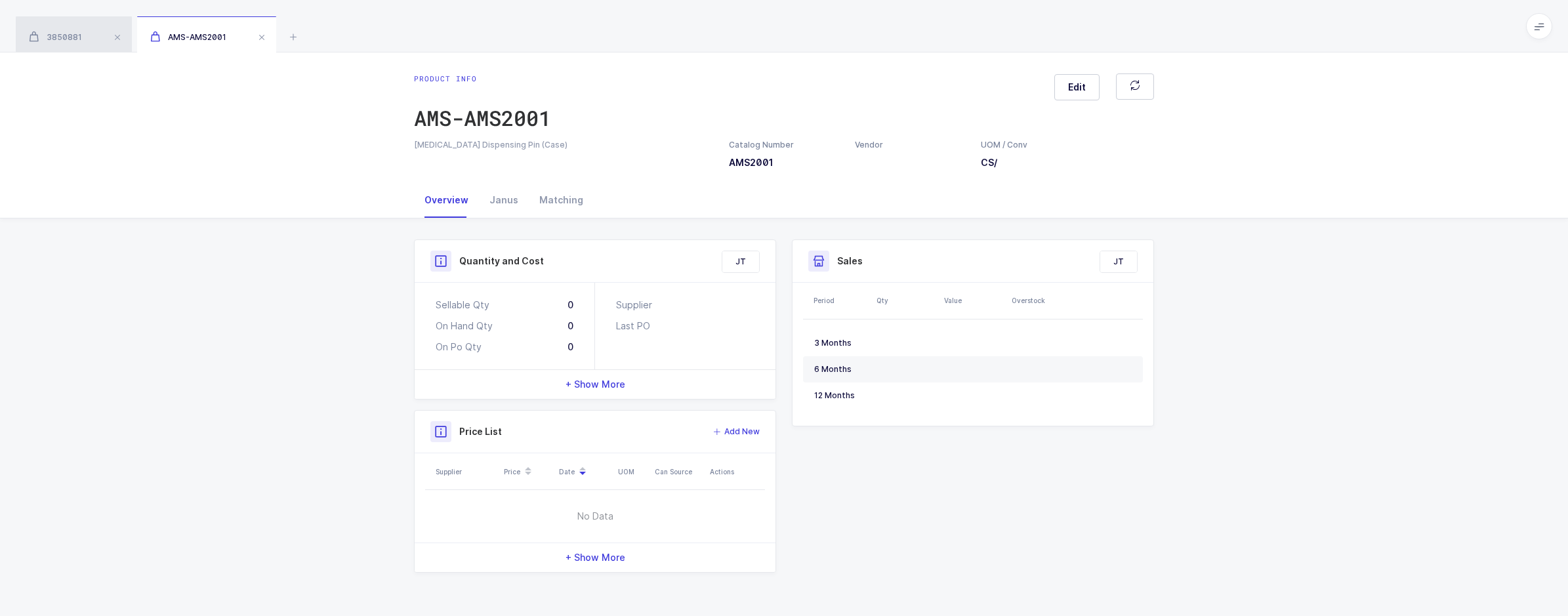
click at [71, 36] on span "3850881" at bounding box center [55, 37] width 53 height 10
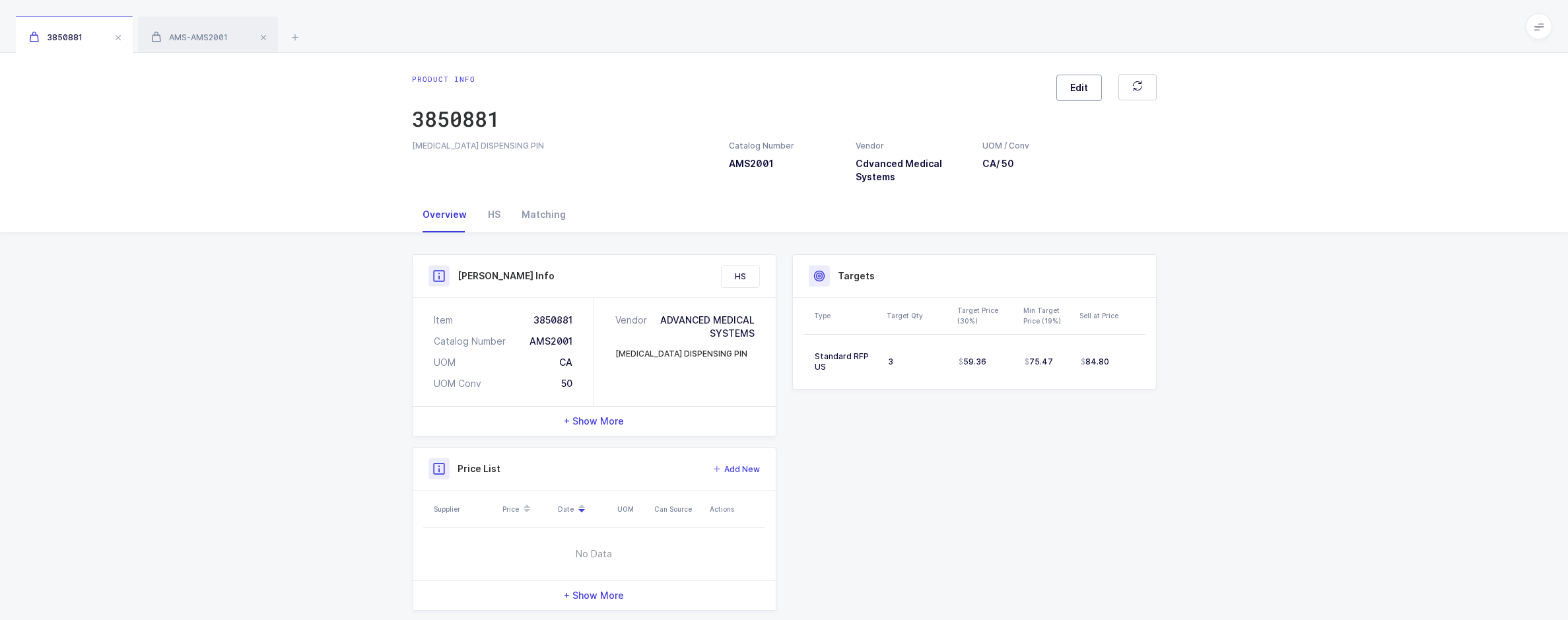
click at [1081, 83] on span "Edit" at bounding box center [1079, 88] width 18 height 13
click at [1339, 203] on span at bounding box center [1340, 201] width 7 height 14
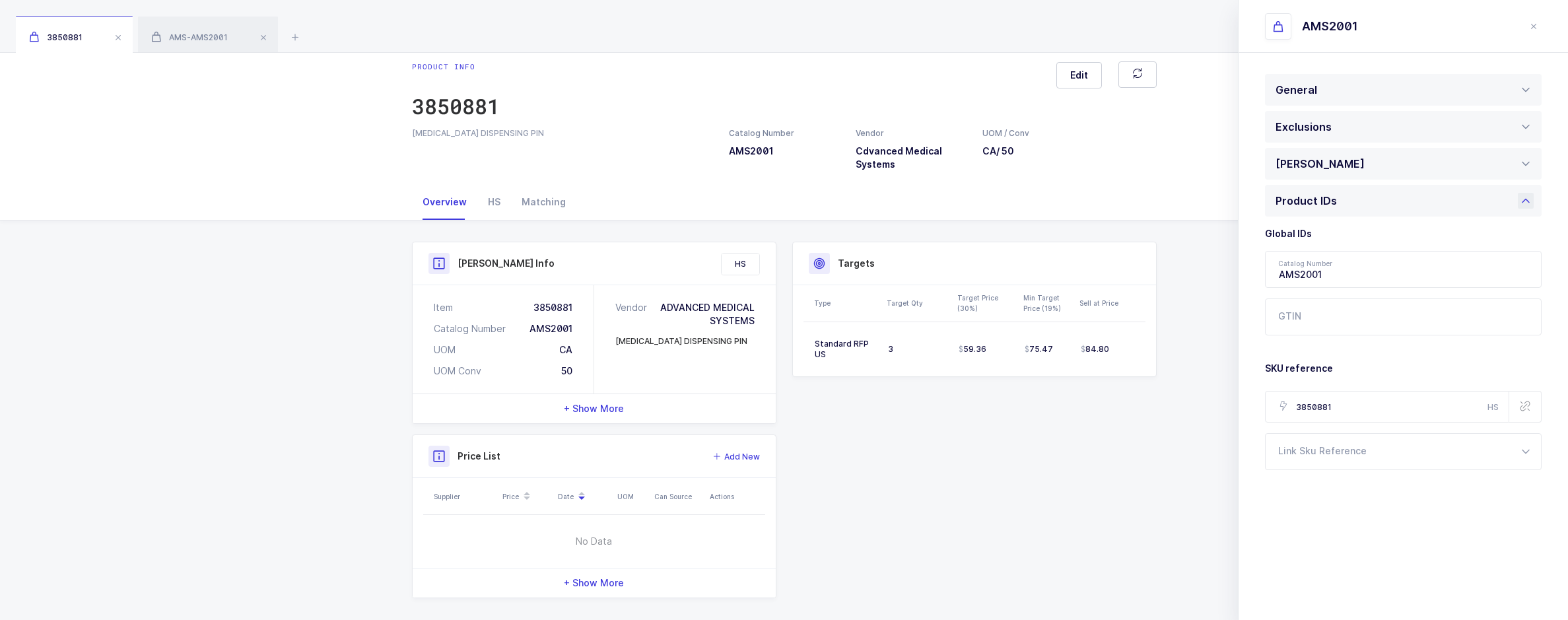
scroll to position [23, 0]
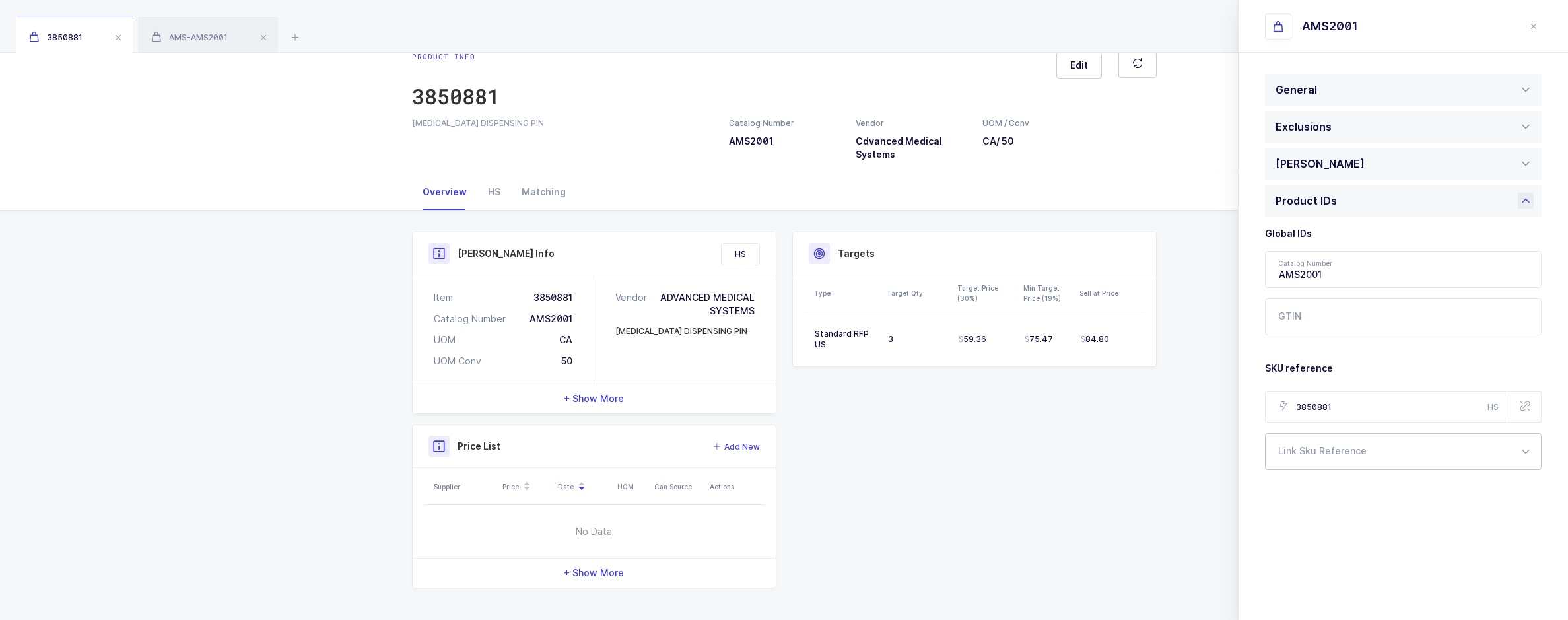
click at [1357, 454] on div at bounding box center [1403, 451] width 277 height 37
click at [1348, 501] on li "Janus" at bounding box center [1408, 495] width 274 height 21
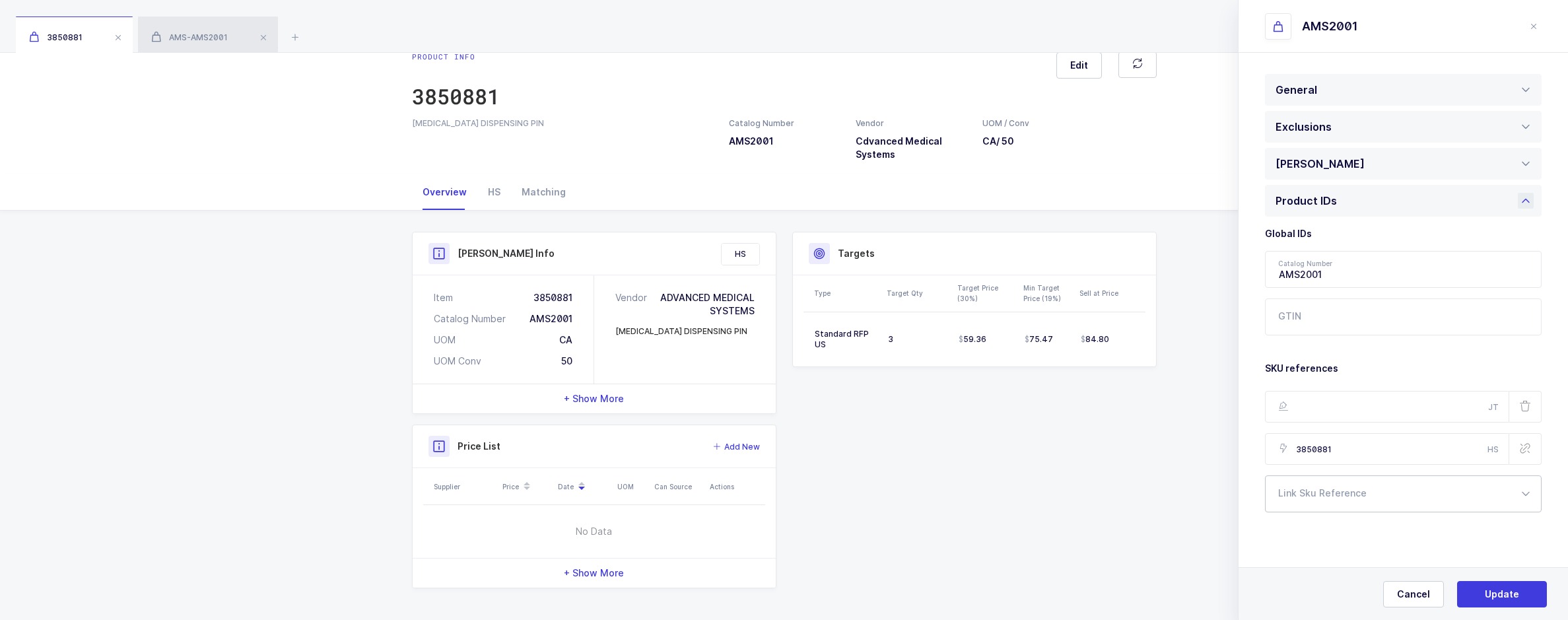
click at [200, 49] on div "AMS-AMS2001" at bounding box center [208, 35] width 140 height 37
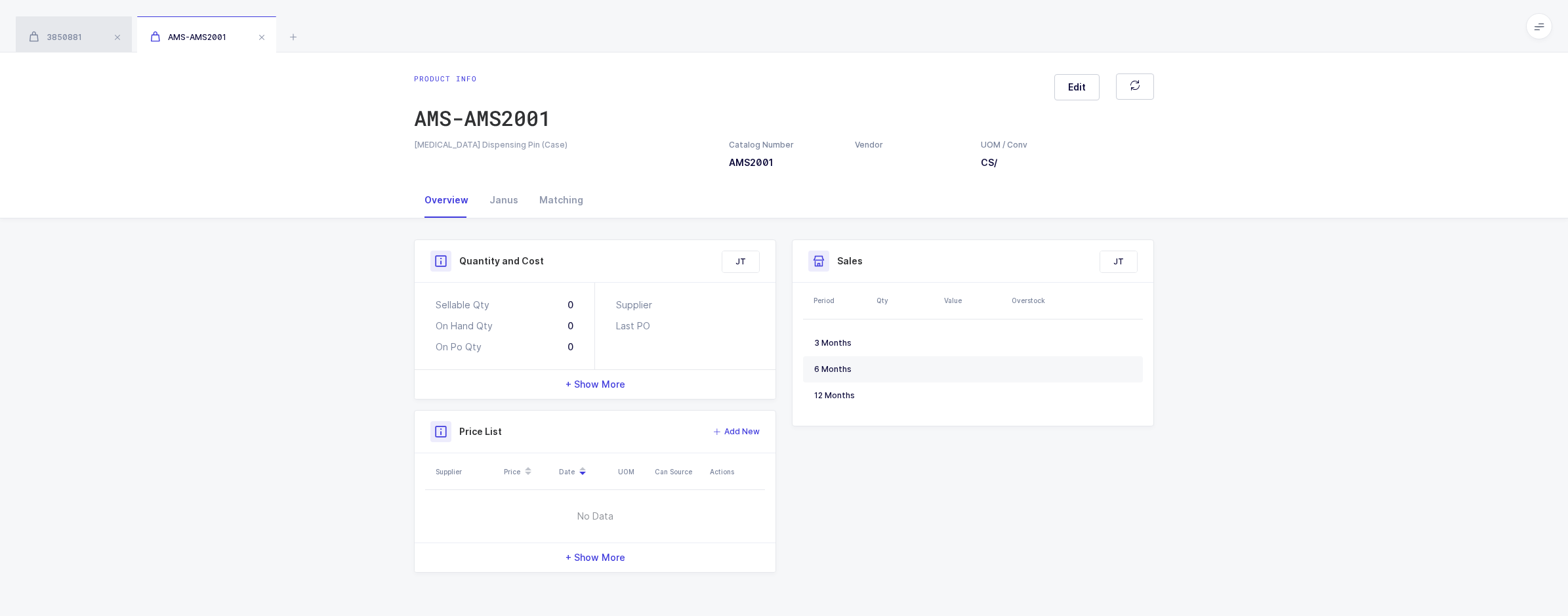
click at [62, 39] on span "3850881" at bounding box center [55, 37] width 53 height 10
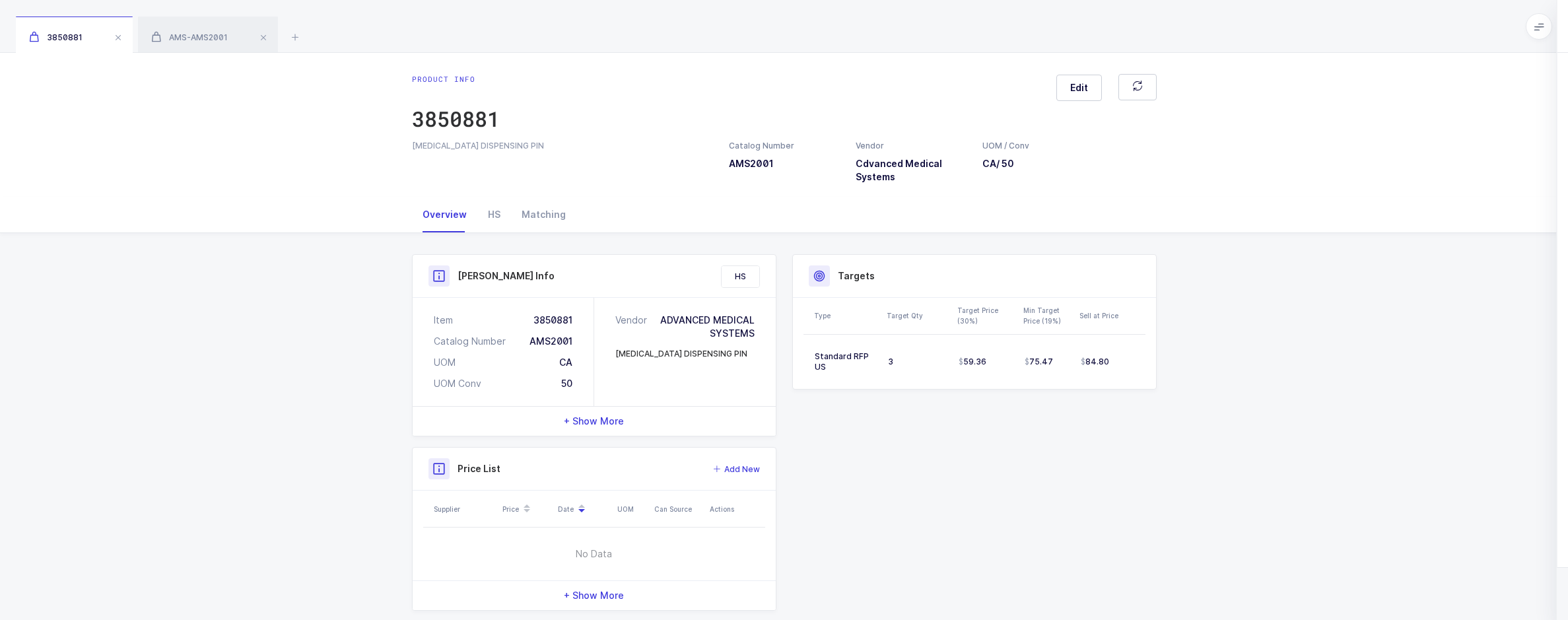
click at [1357, 410] on input "text" at bounding box center [1387, 407] width 244 height 32
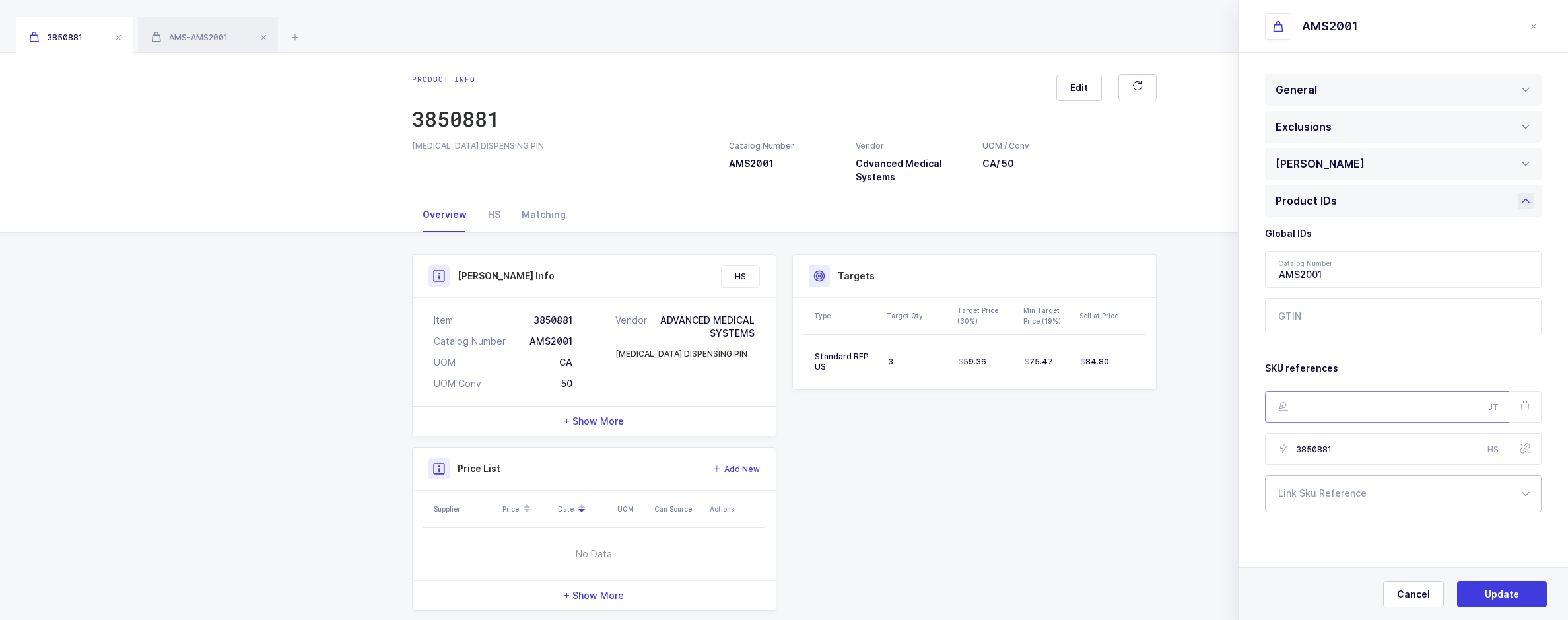
paste input "AMS-AMS2001"
type input "AMS-AMS2001"
click at [1519, 591] on button "Update" at bounding box center [1502, 593] width 89 height 26
click at [1519, 591] on span "Yes, Update" at bounding box center [1502, 594] width 56 height 13
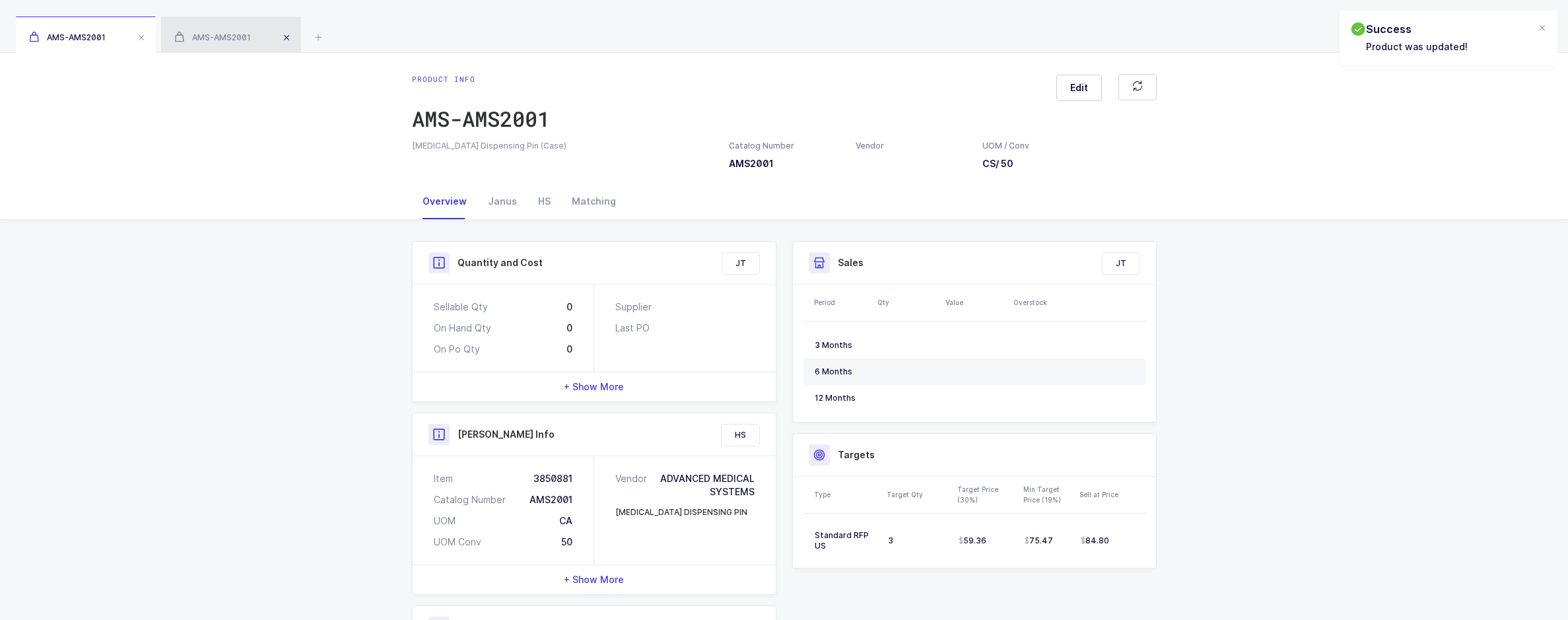
click at [293, 42] on span at bounding box center [286, 37] width 16 height 16
click at [141, 46] on div "AMS-AMS2001" at bounding box center [86, 35] width 140 height 37
click at [168, 37] on icon at bounding box center [173, 36] width 16 height 16
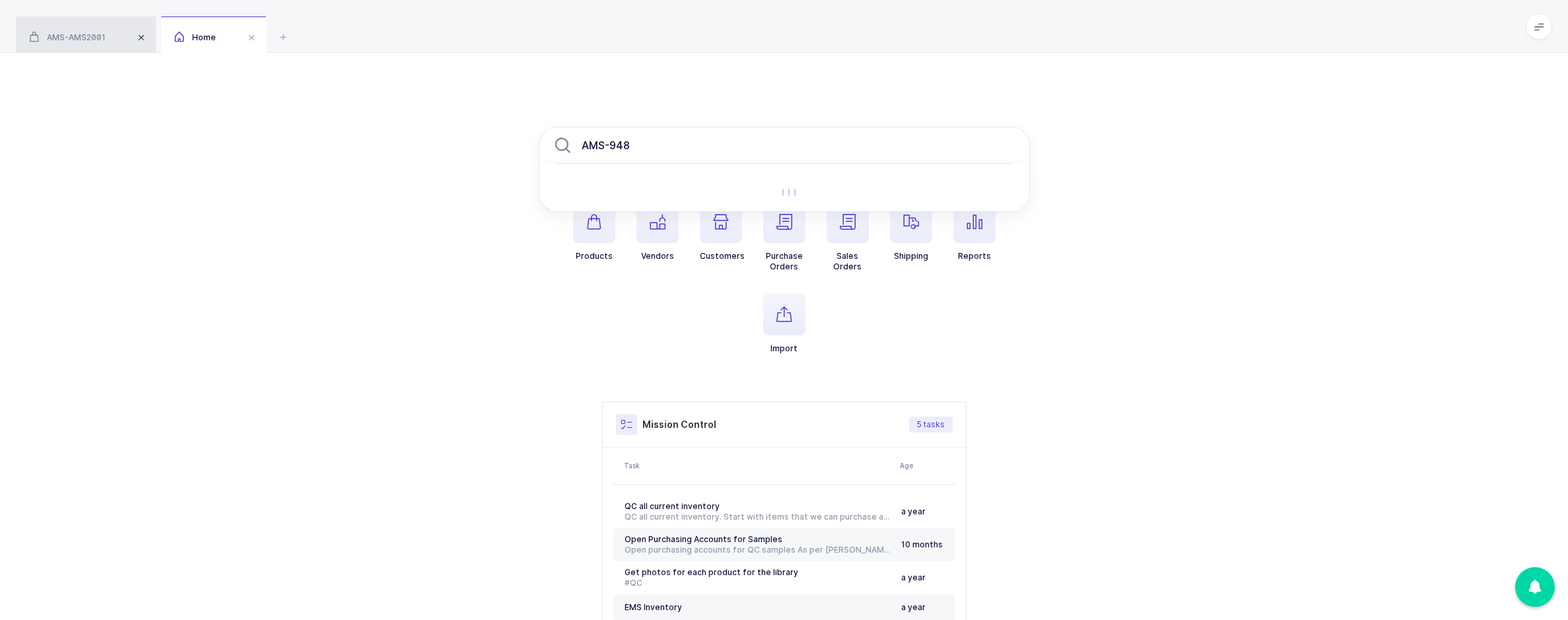
type input "AMS-948"
click at [141, 40] on span at bounding box center [141, 37] width 16 height 16
click at [599, 137] on input "AMS-948" at bounding box center [784, 145] width 491 height 37
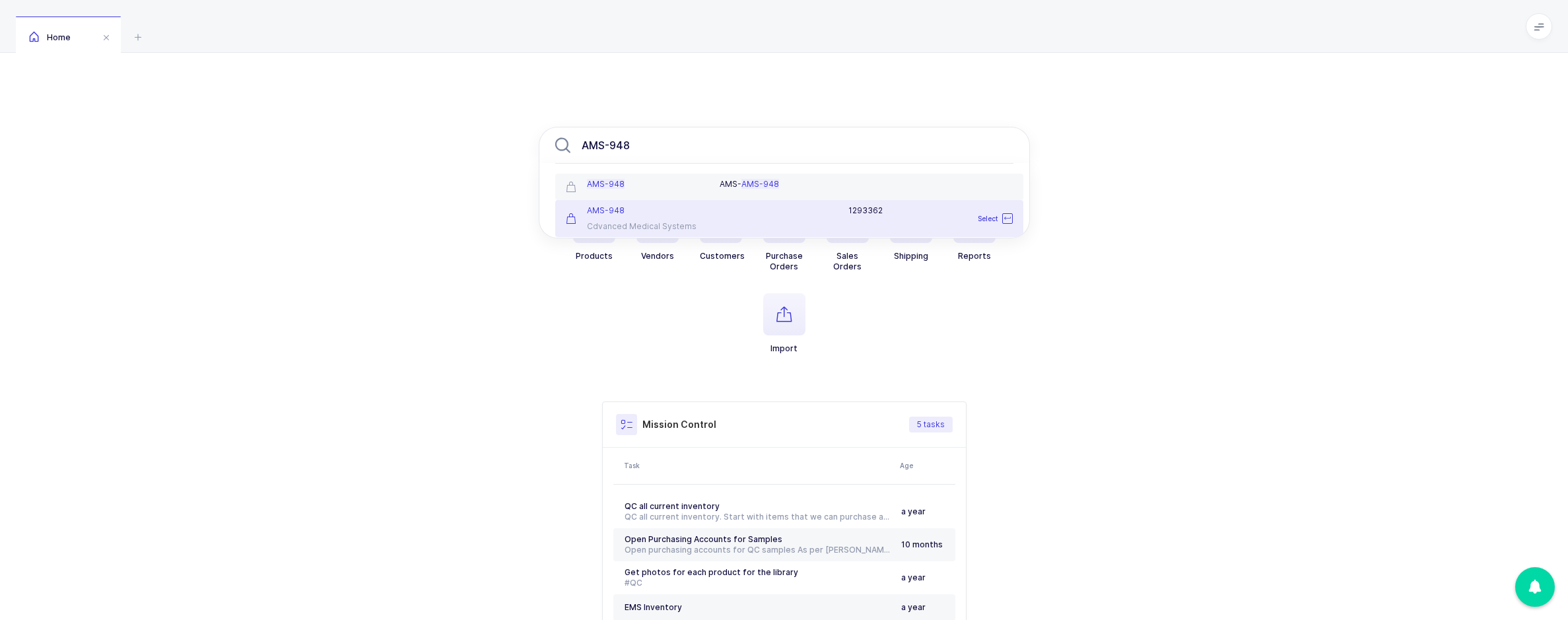
click at [624, 213] on div "AMS-948" at bounding box center [635, 210] width 138 height 11
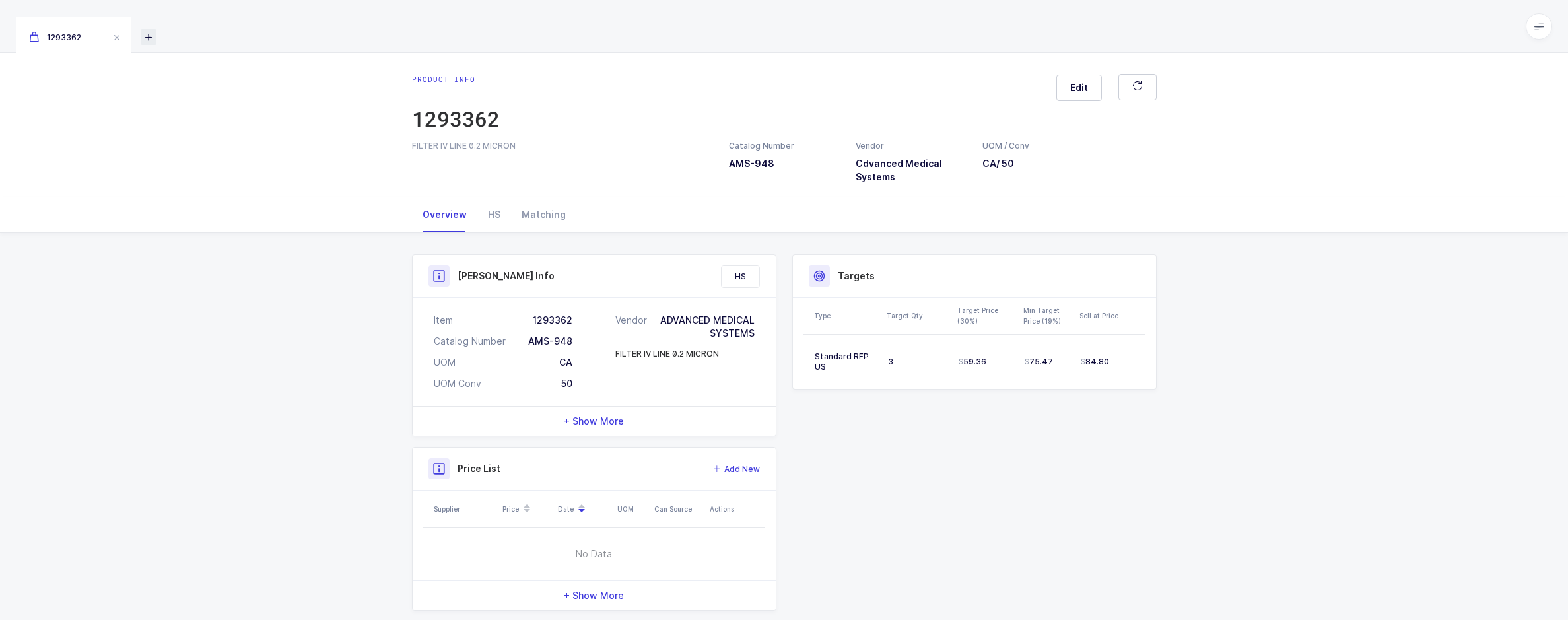
click at [146, 40] on icon at bounding box center [149, 36] width 16 height 16
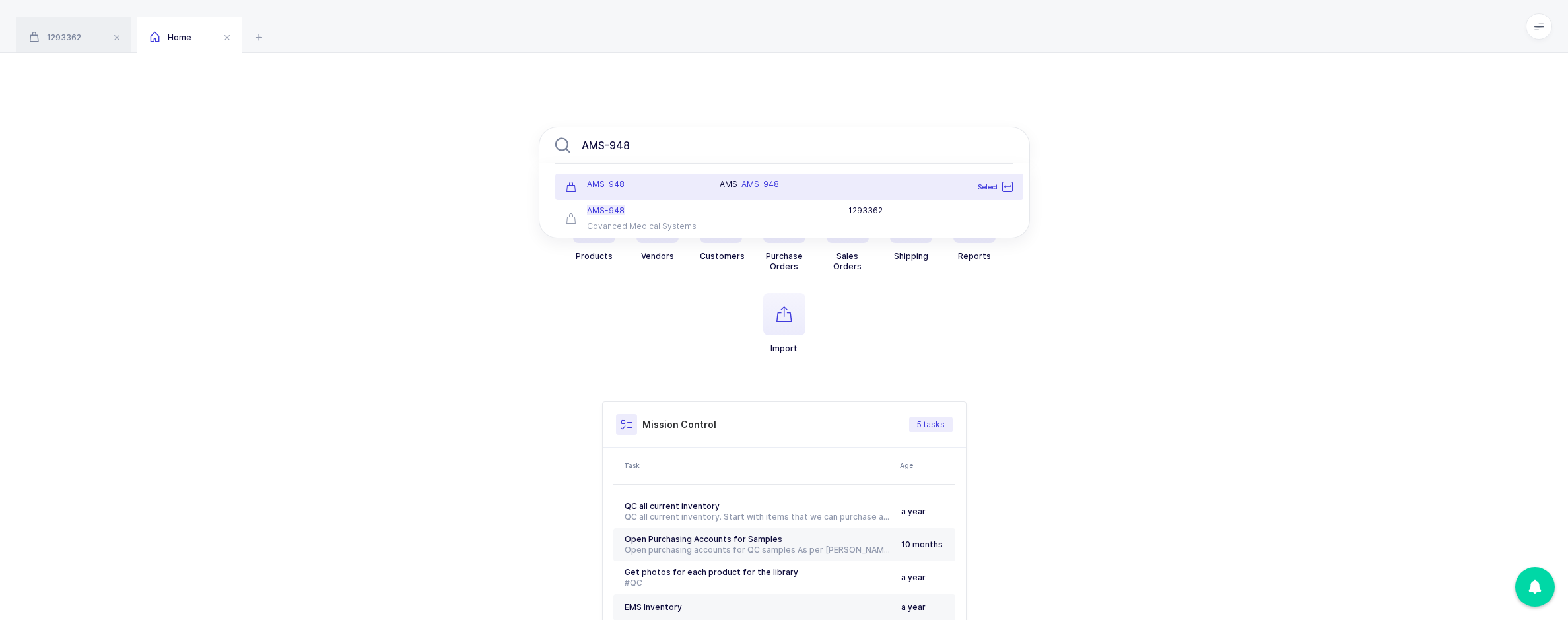
type input "AMS-948"
click at [697, 188] on div "AMS-948" at bounding box center [635, 184] width 138 height 11
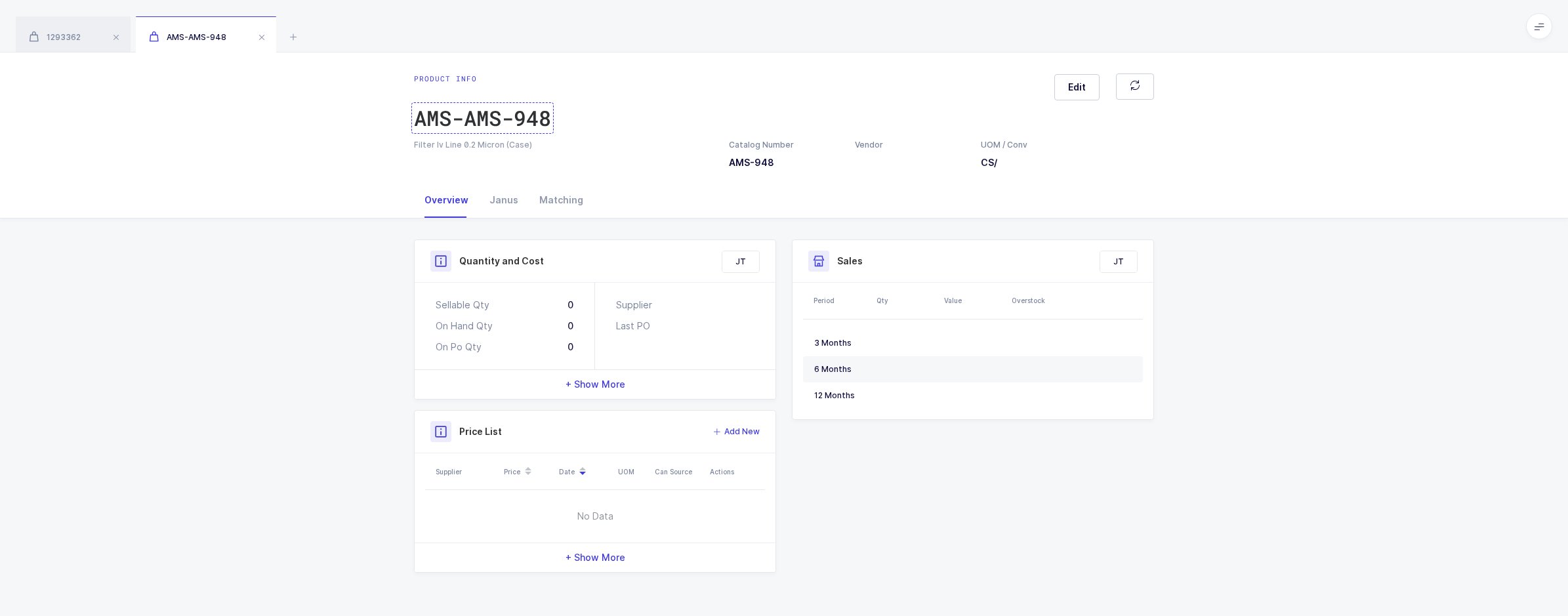
click at [509, 116] on div "AMS-AMS-948" at bounding box center [482, 117] width 137 height 26
click at [60, 37] on span "1293362" at bounding box center [55, 37] width 52 height 10
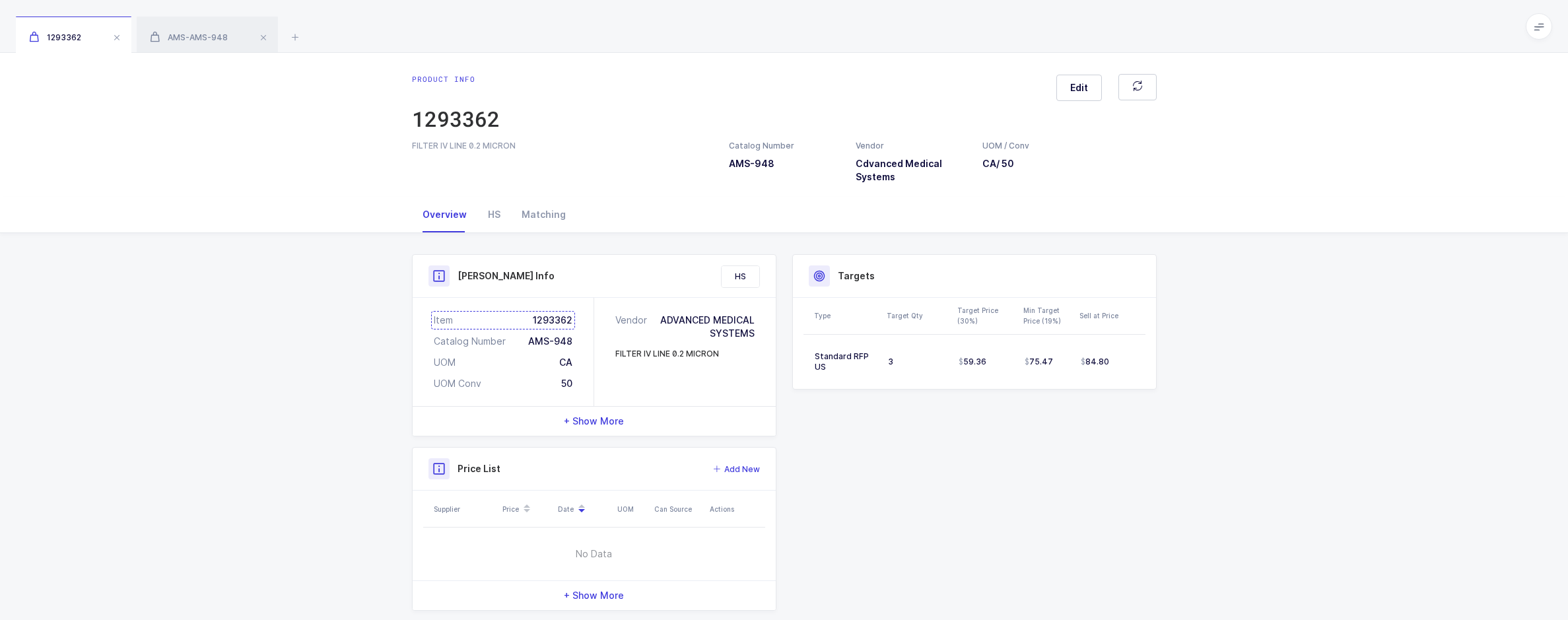
click at [552, 320] on div "Item 1293362" at bounding box center [503, 321] width 138 height 13
click at [201, 47] on div "AMS-AMS-948" at bounding box center [207, 35] width 141 height 37
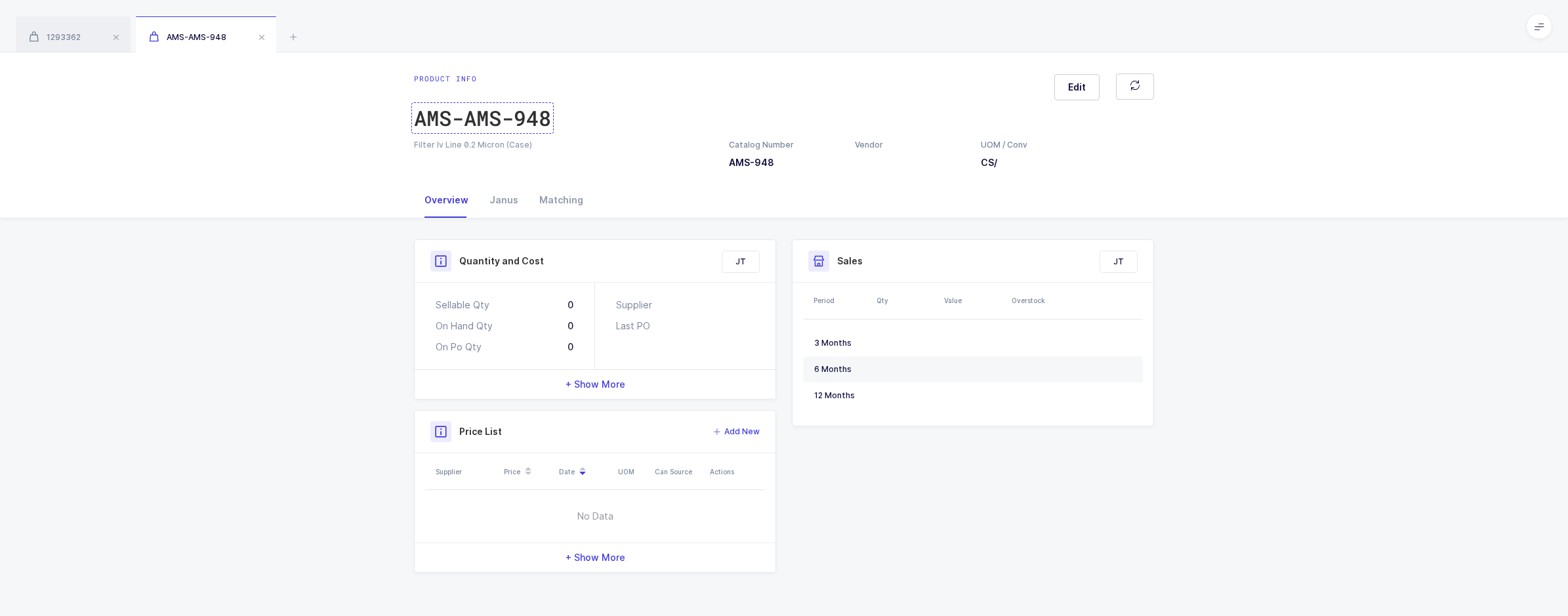
click at [473, 122] on div "AMS-AMS-948" at bounding box center [482, 117] width 137 height 26
click at [68, 35] on span "1293362" at bounding box center [55, 37] width 52 height 10
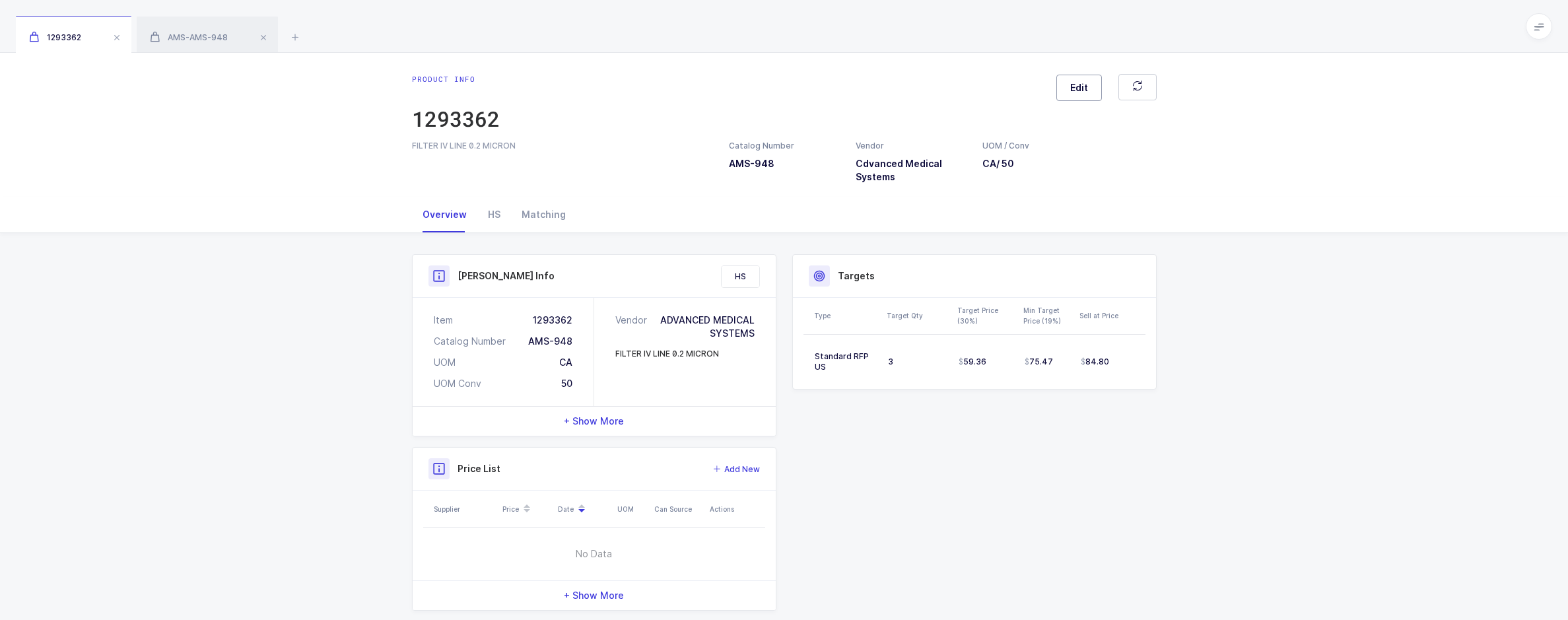
click at [1073, 93] on span "Edit" at bounding box center [1079, 88] width 18 height 13
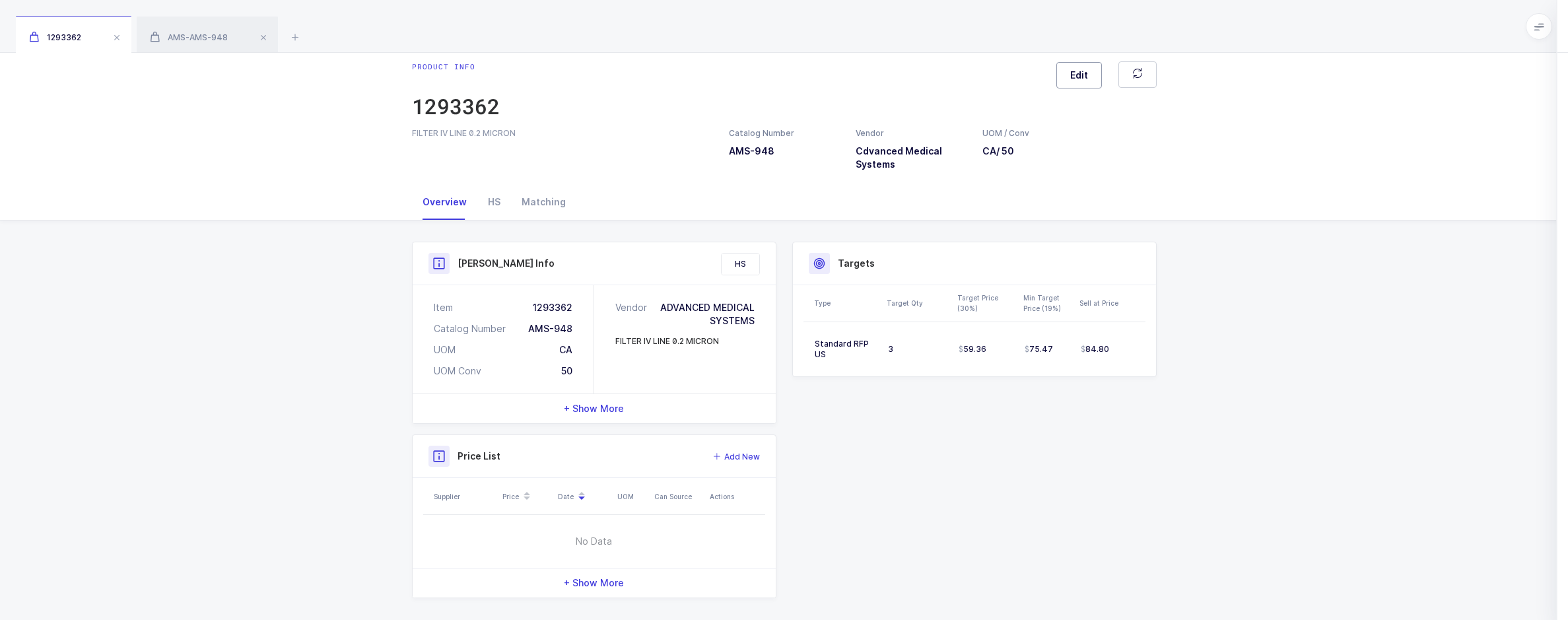
scroll to position [23, 0]
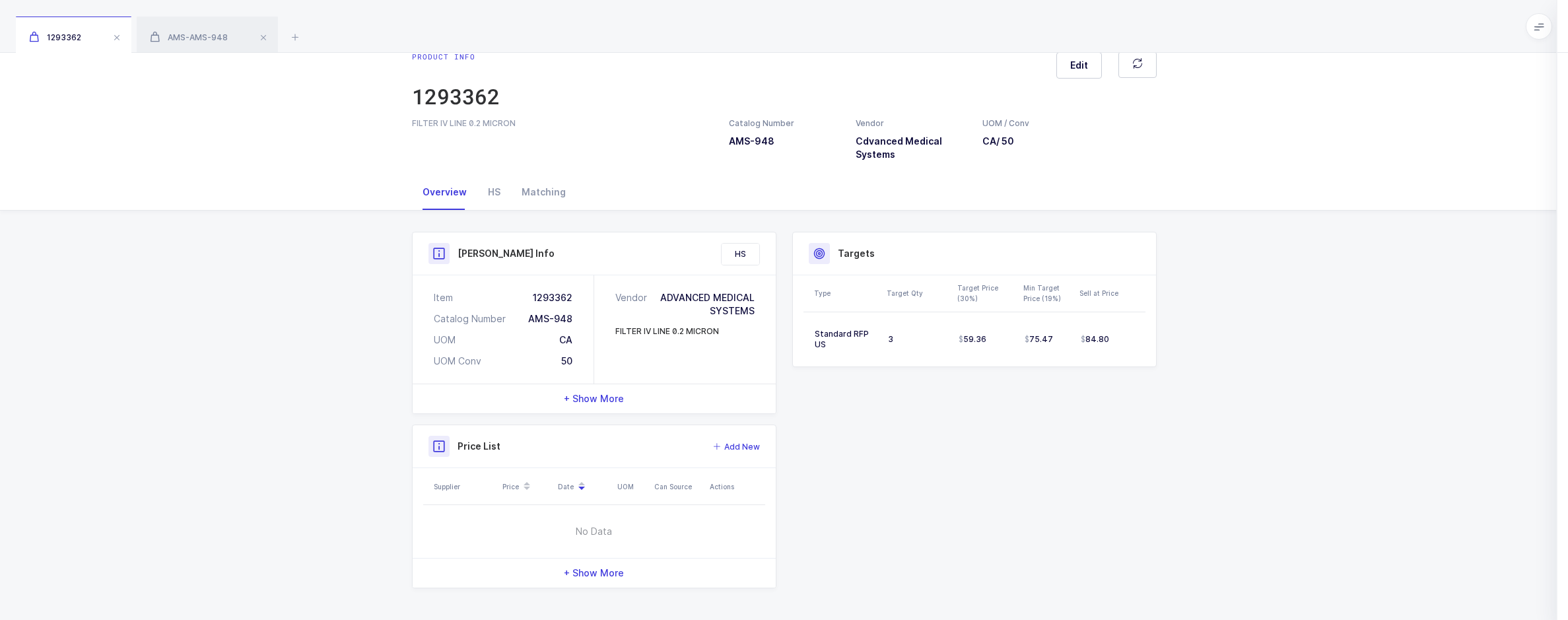
click at [1335, 212] on div "Product IDs" at bounding box center [1309, 201] width 68 height 32
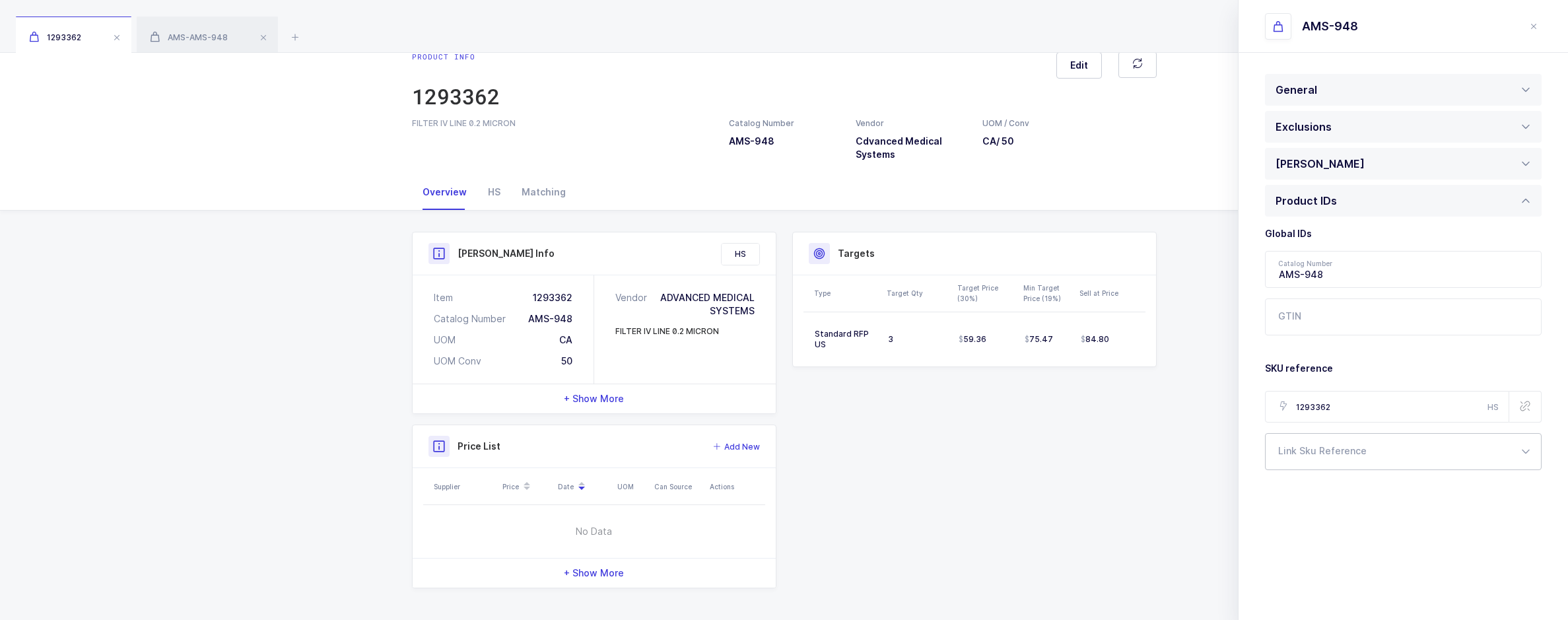
click at [1327, 441] on div at bounding box center [1403, 451] width 277 height 37
click at [1313, 501] on li "Janus" at bounding box center [1408, 495] width 274 height 21
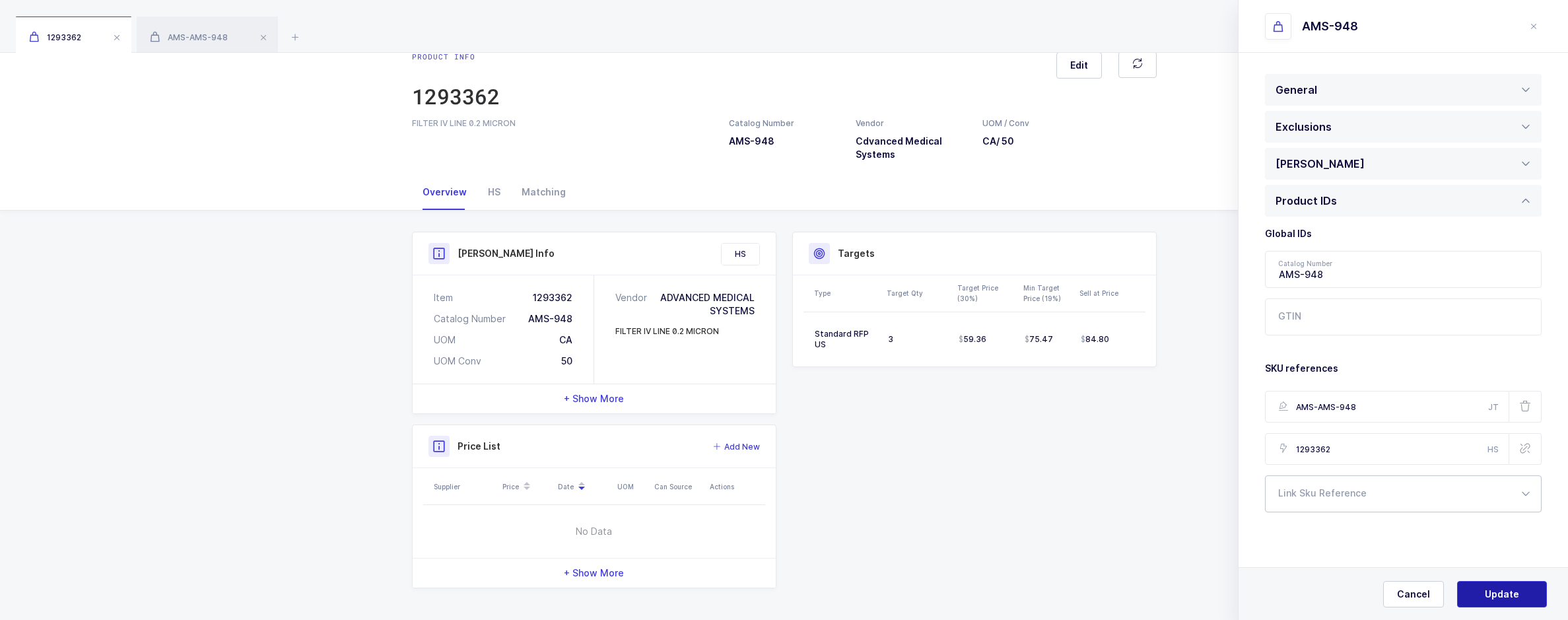
type input "AMS-AMS-948"
click at [1510, 590] on span "Update" at bounding box center [1501, 594] width 35 height 13
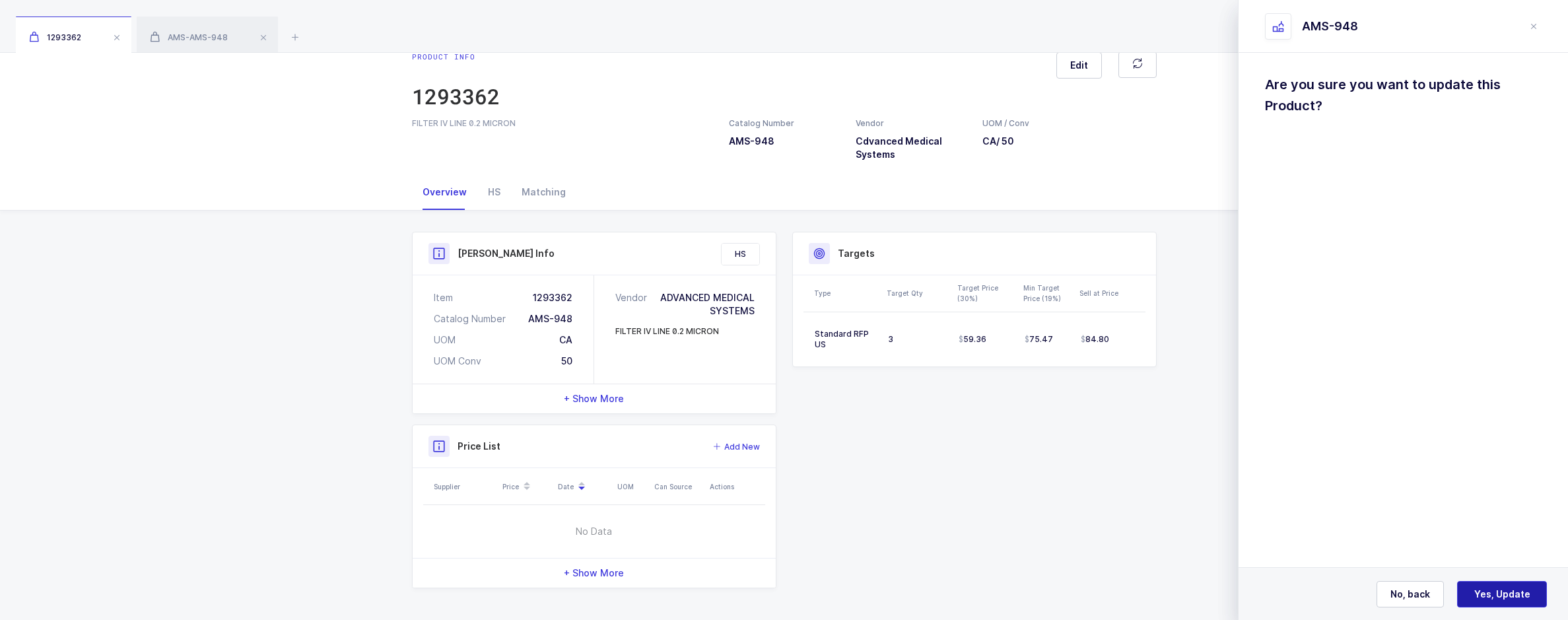
click at [1510, 590] on span "Yes, Update" at bounding box center [1502, 594] width 56 height 13
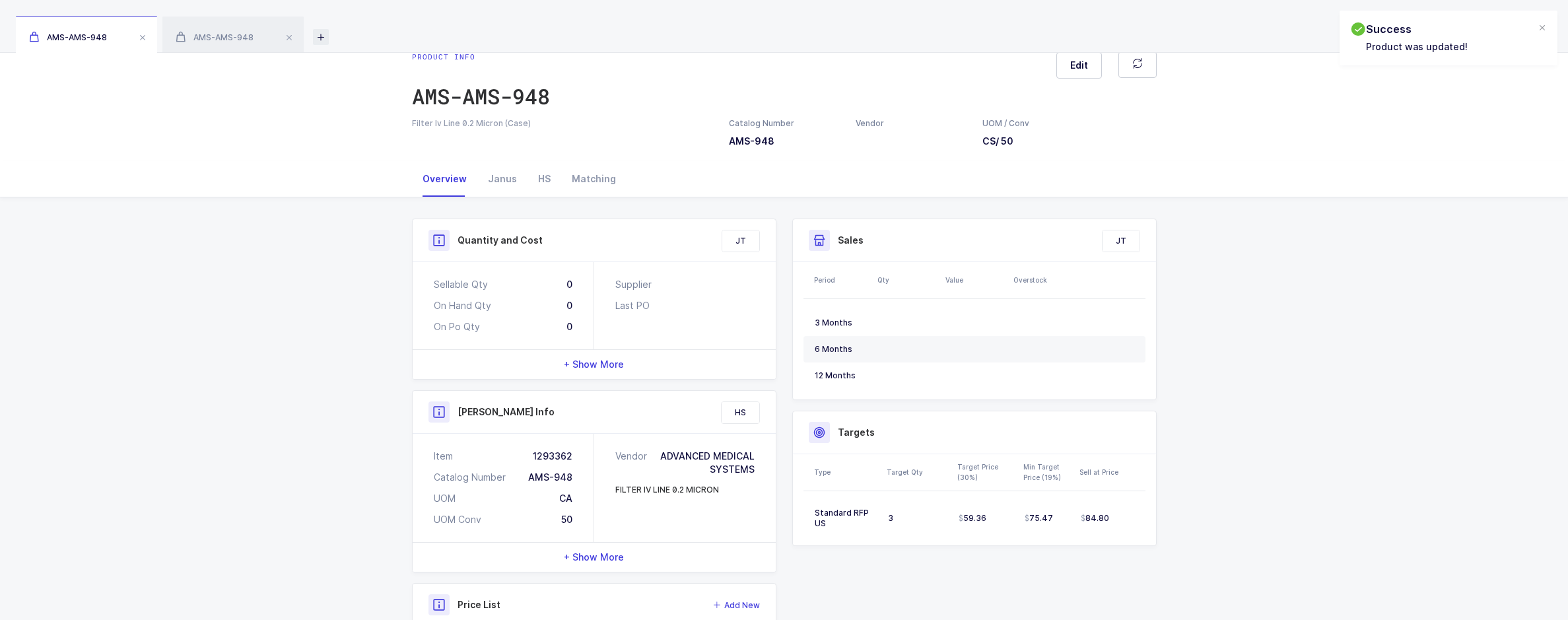
click at [317, 38] on icon at bounding box center [321, 36] width 16 height 16
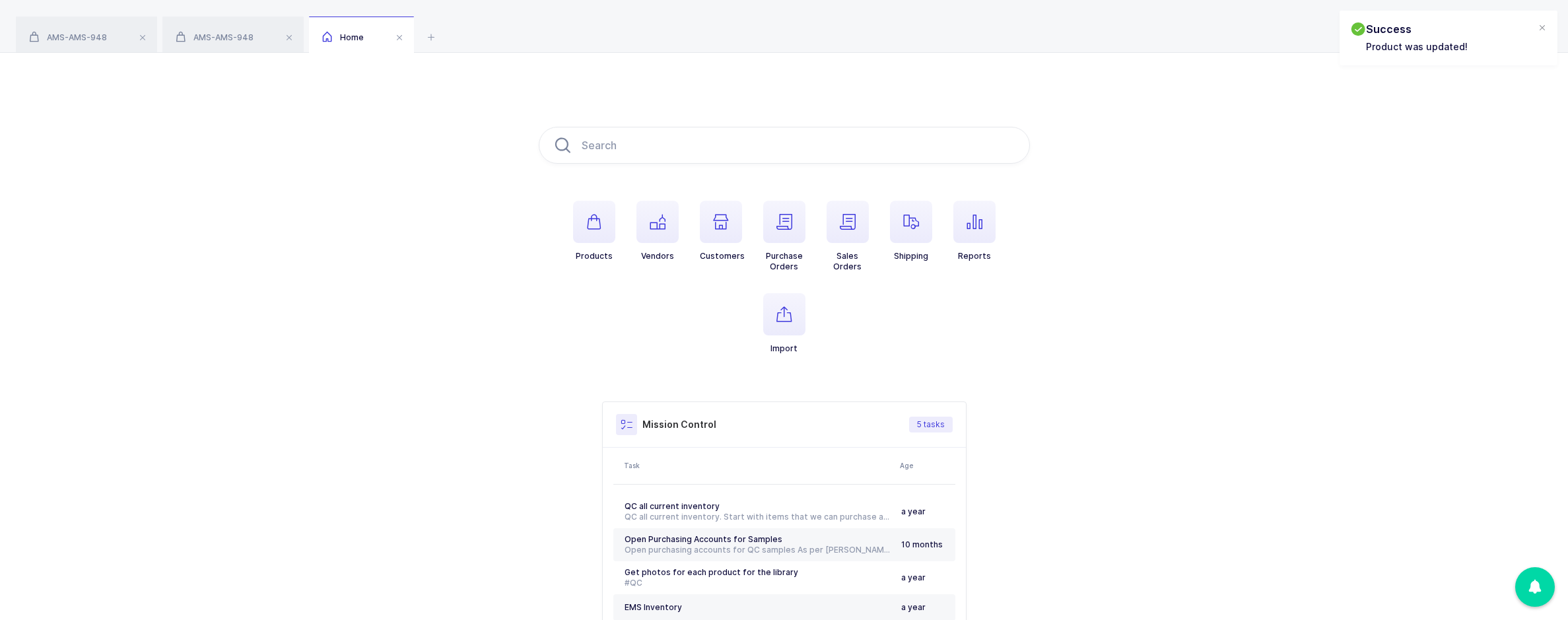
type input "3373919"
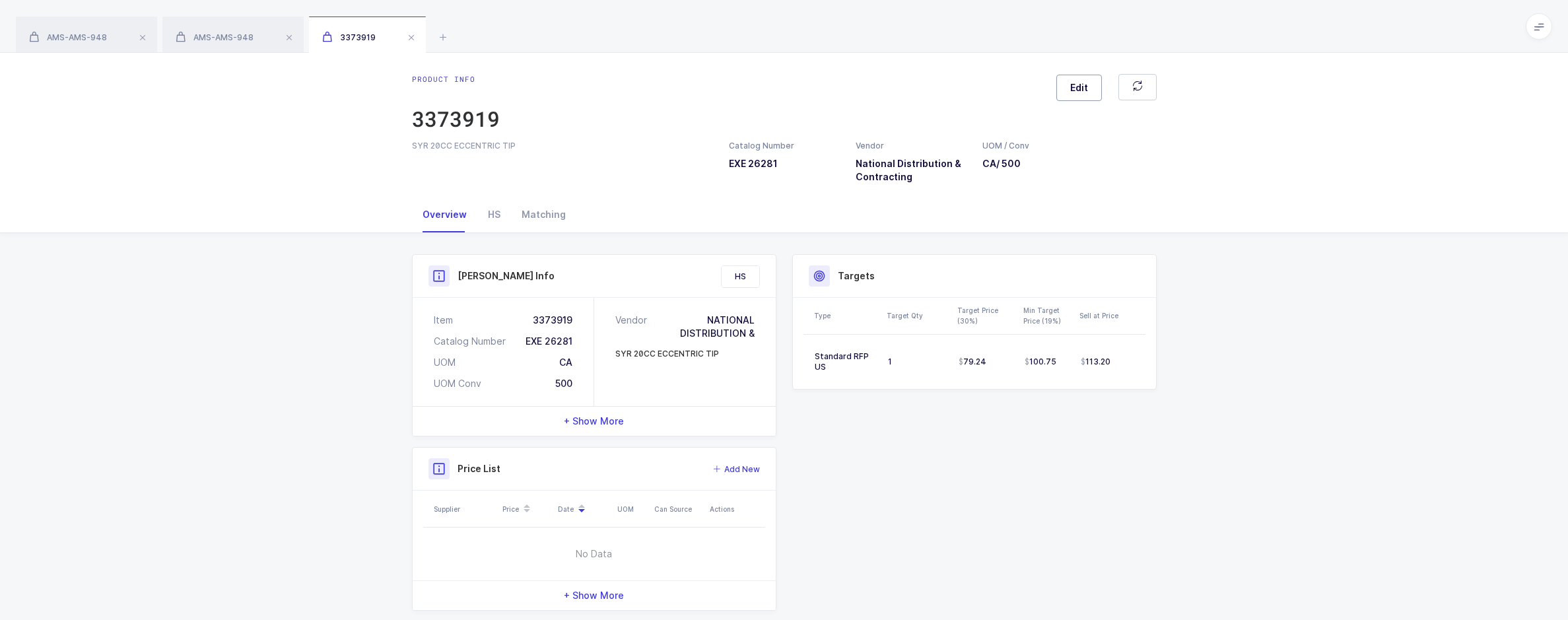
click at [1090, 87] on button "Edit" at bounding box center [1079, 87] width 46 height 26
click at [1361, 200] on div "Product IDs" at bounding box center [1403, 201] width 277 height 32
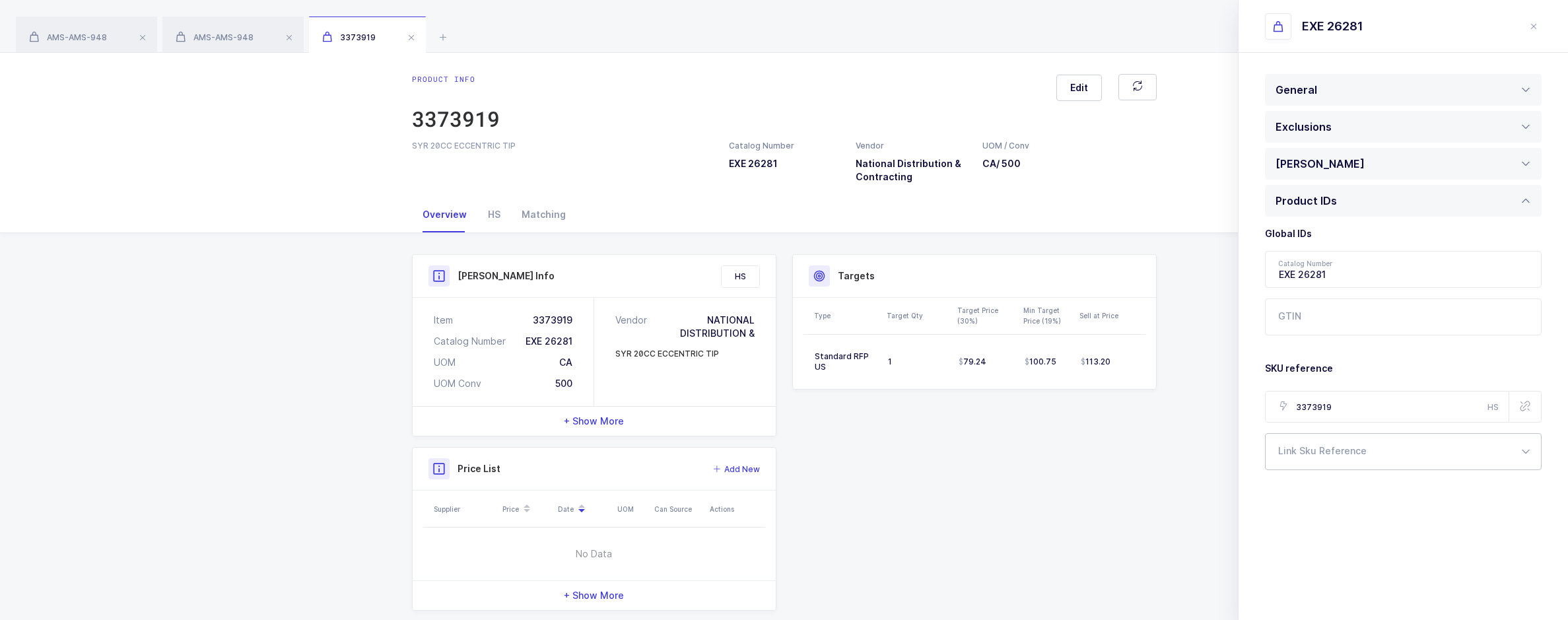
click at [1371, 452] on div at bounding box center [1403, 451] width 277 height 37
click at [1341, 493] on li "Janus" at bounding box center [1408, 495] width 274 height 21
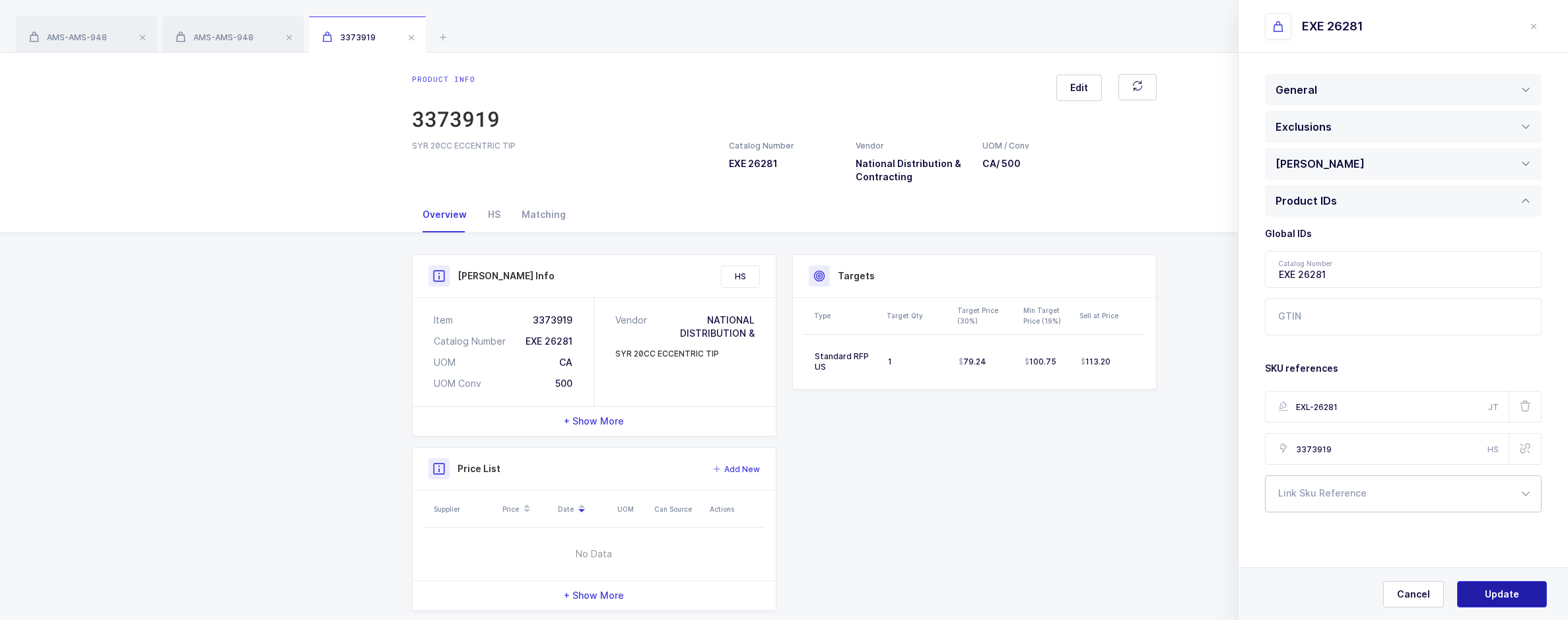
type input "EXL-26281"
click at [1480, 589] on button "Update" at bounding box center [1502, 593] width 89 height 26
click at [1480, 589] on span "Yes, Update" at bounding box center [1502, 594] width 56 height 13
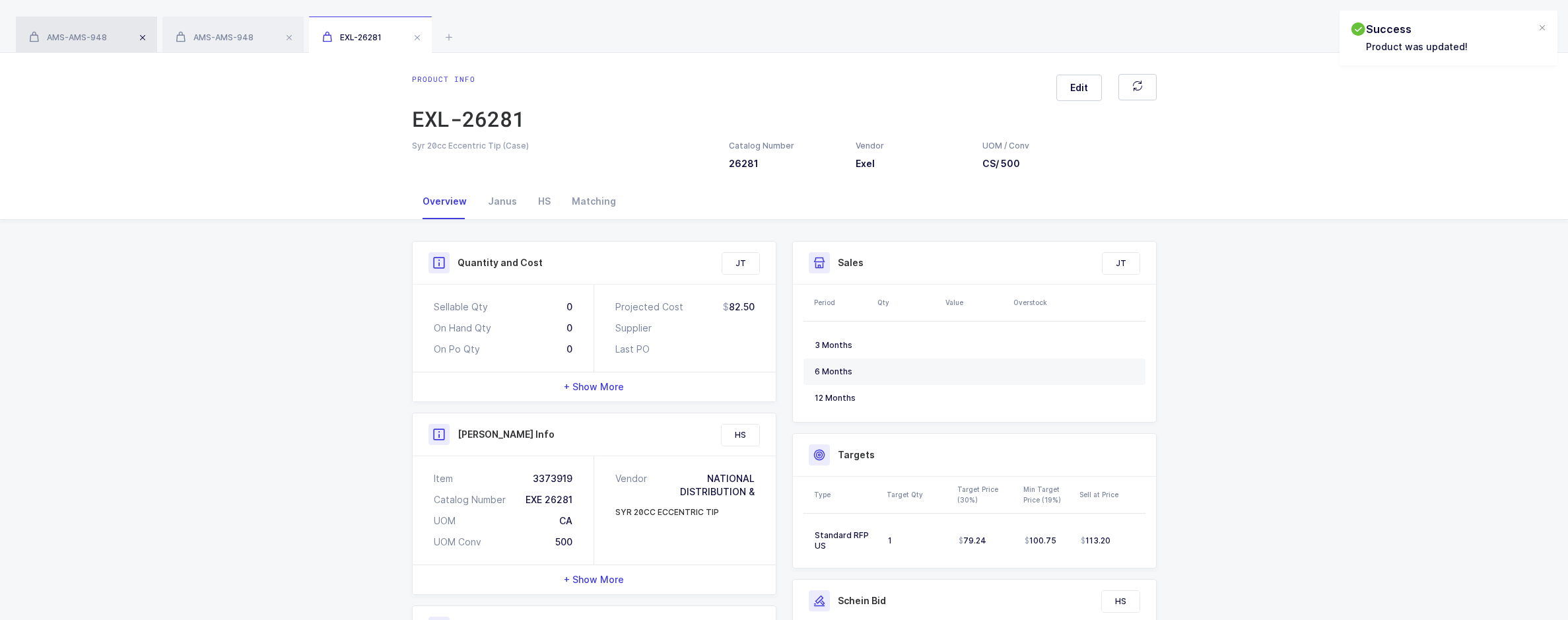
click at [147, 32] on span at bounding box center [143, 37] width 16 height 16
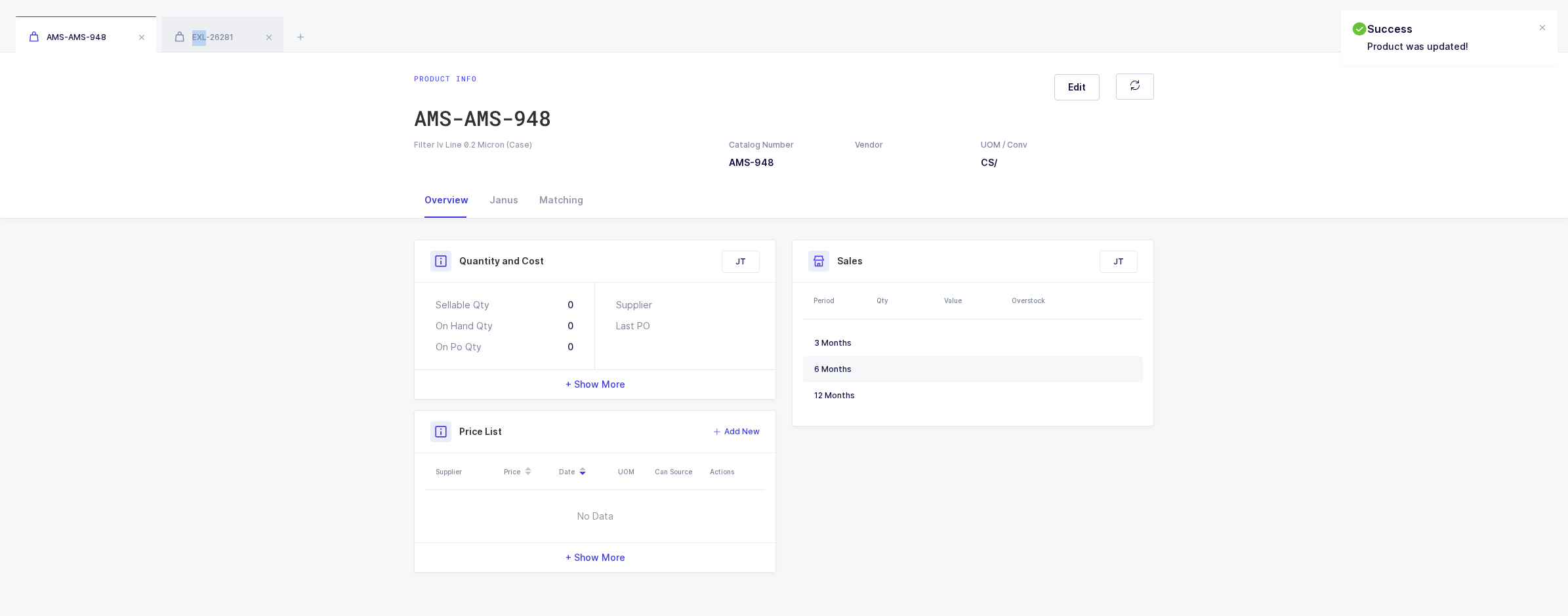
click at [146, 32] on span at bounding box center [142, 37] width 16 height 16
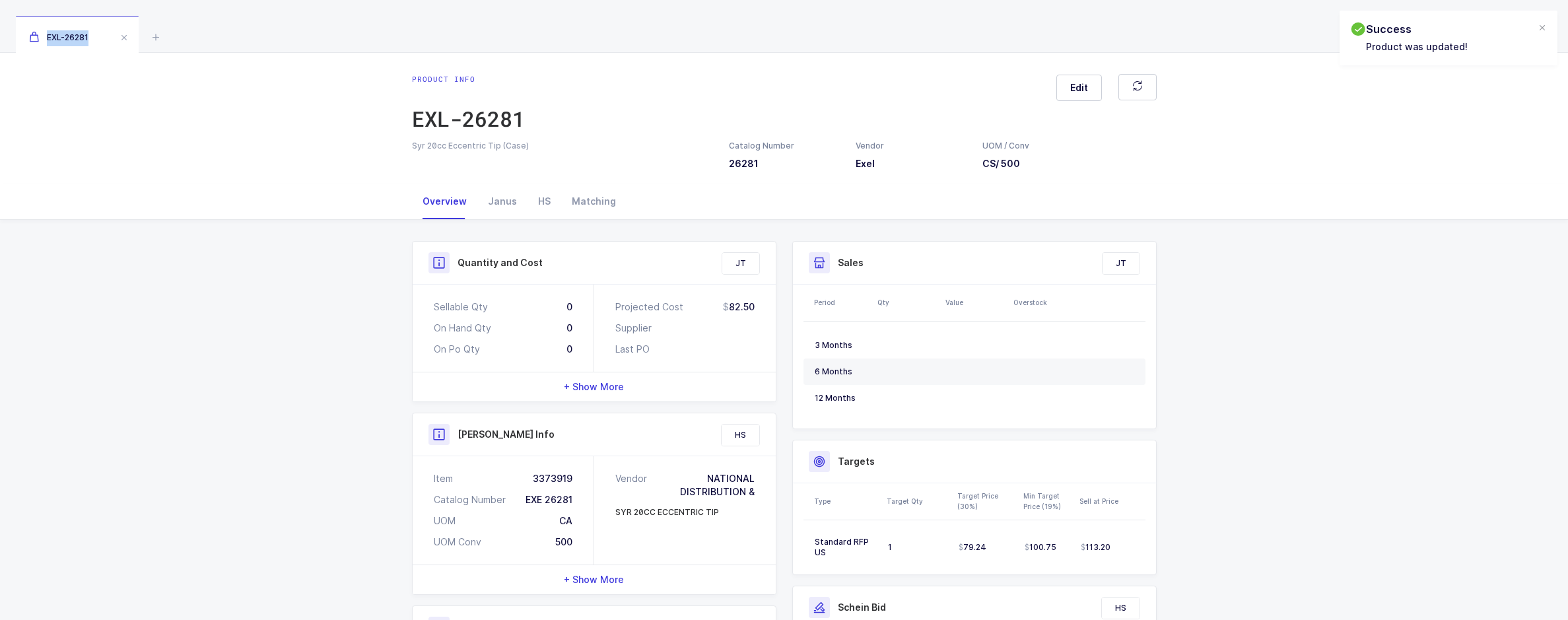
click at [147, 32] on div "EXL-26281" at bounding box center [784, 26] width 1568 height 53
drag, startPoint x: 147, startPoint y: 32, endPoint x: 131, endPoint y: 40, distance: 17.9
click at [127, 38] on span at bounding box center [124, 37] width 16 height 16
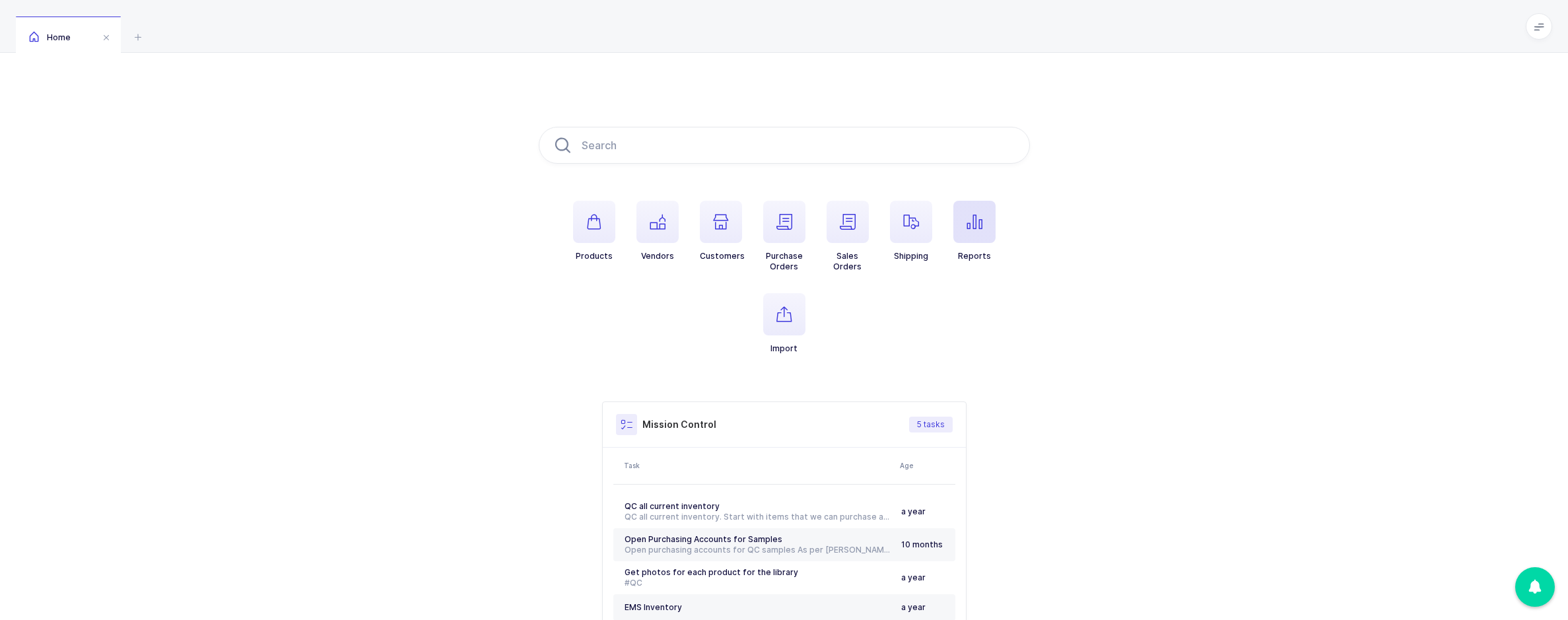
click at [985, 231] on span "button" at bounding box center [975, 222] width 42 height 42
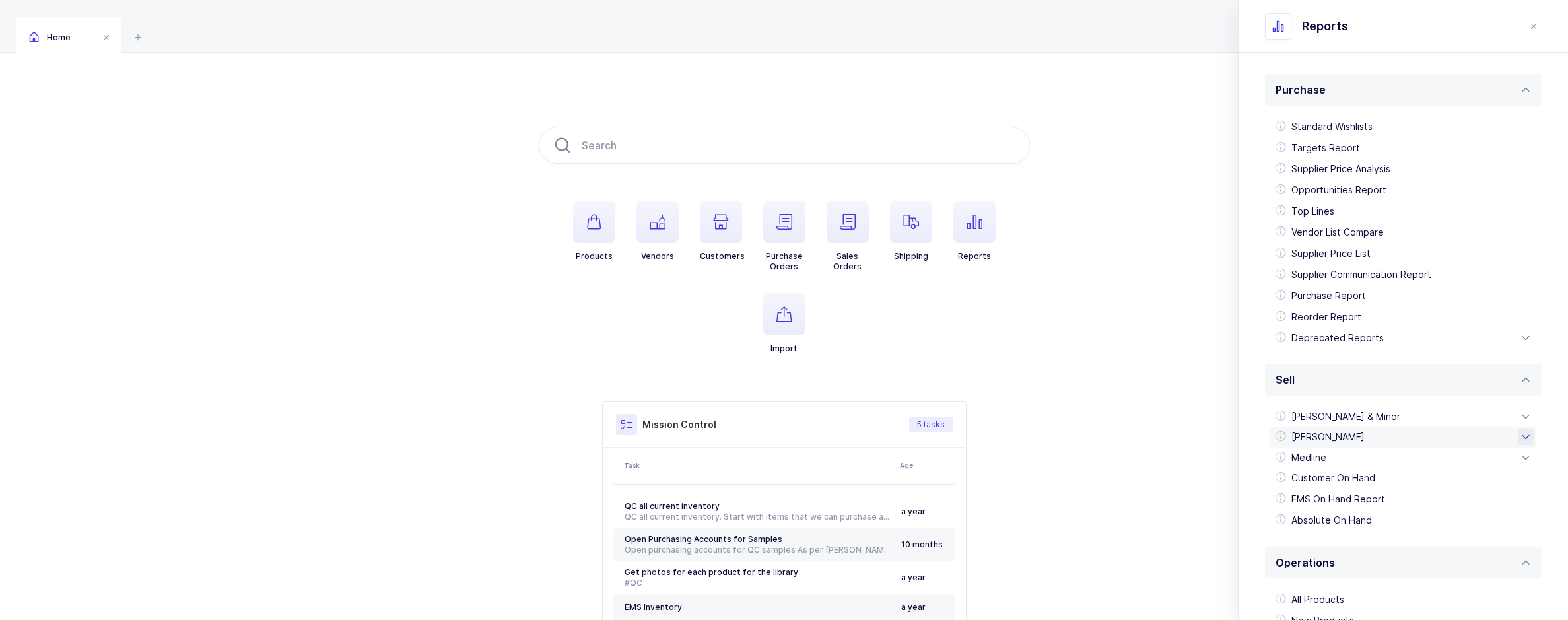
click at [1377, 434] on div "[PERSON_NAME]" at bounding box center [1403, 436] width 266 height 21
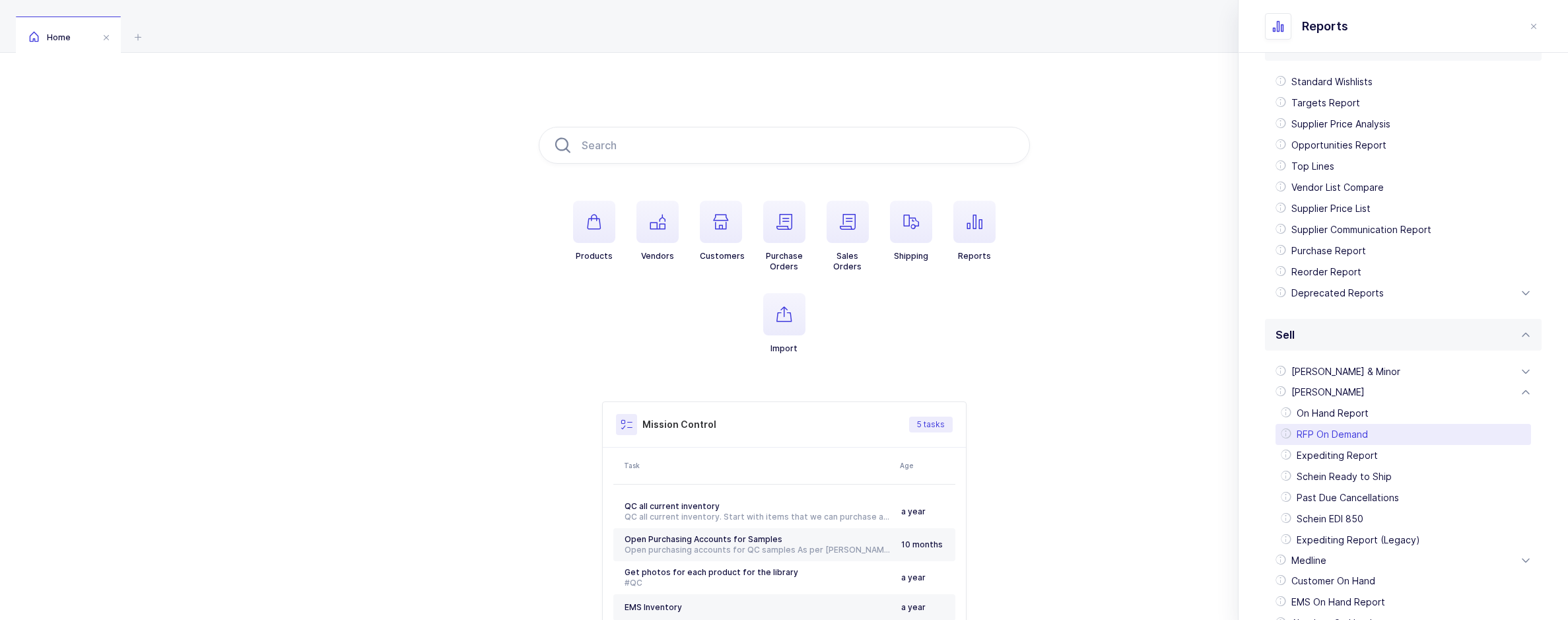
scroll to position [264, 0]
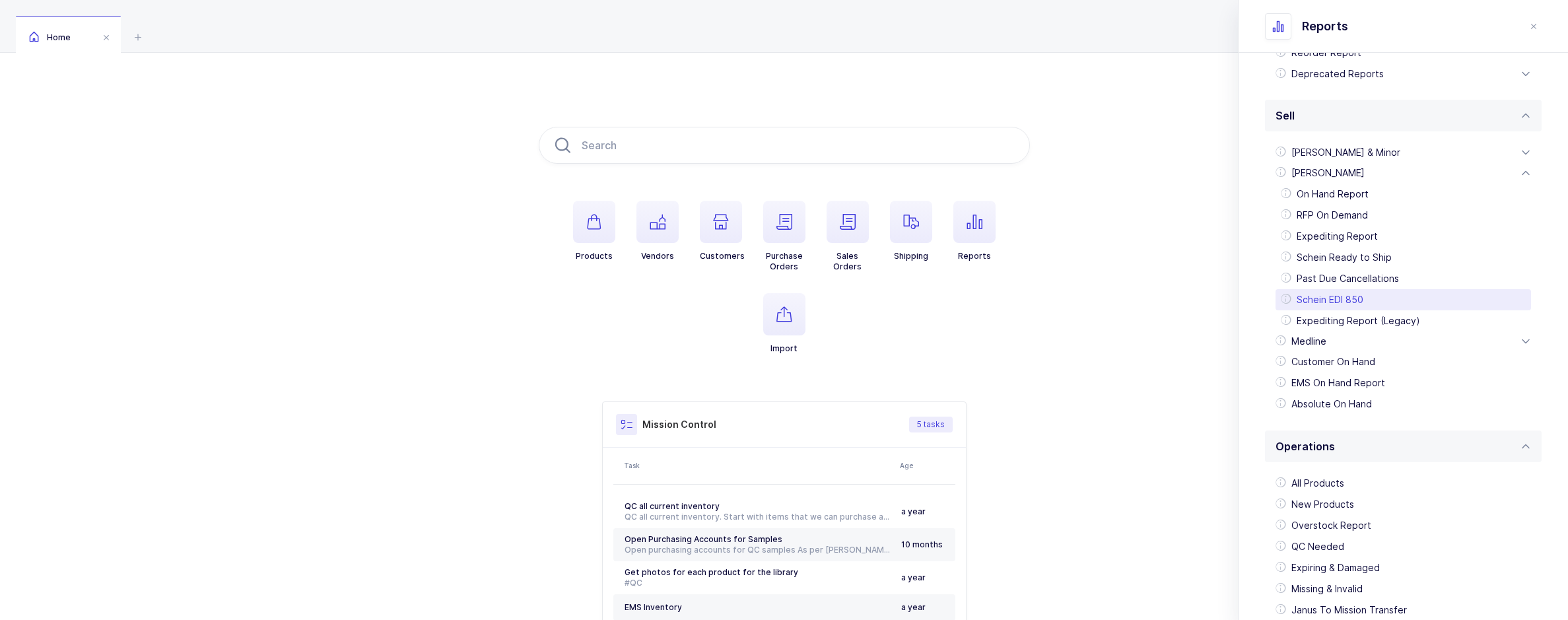
click at [1349, 293] on div "Schein EDI 850" at bounding box center [1403, 299] width 256 height 21
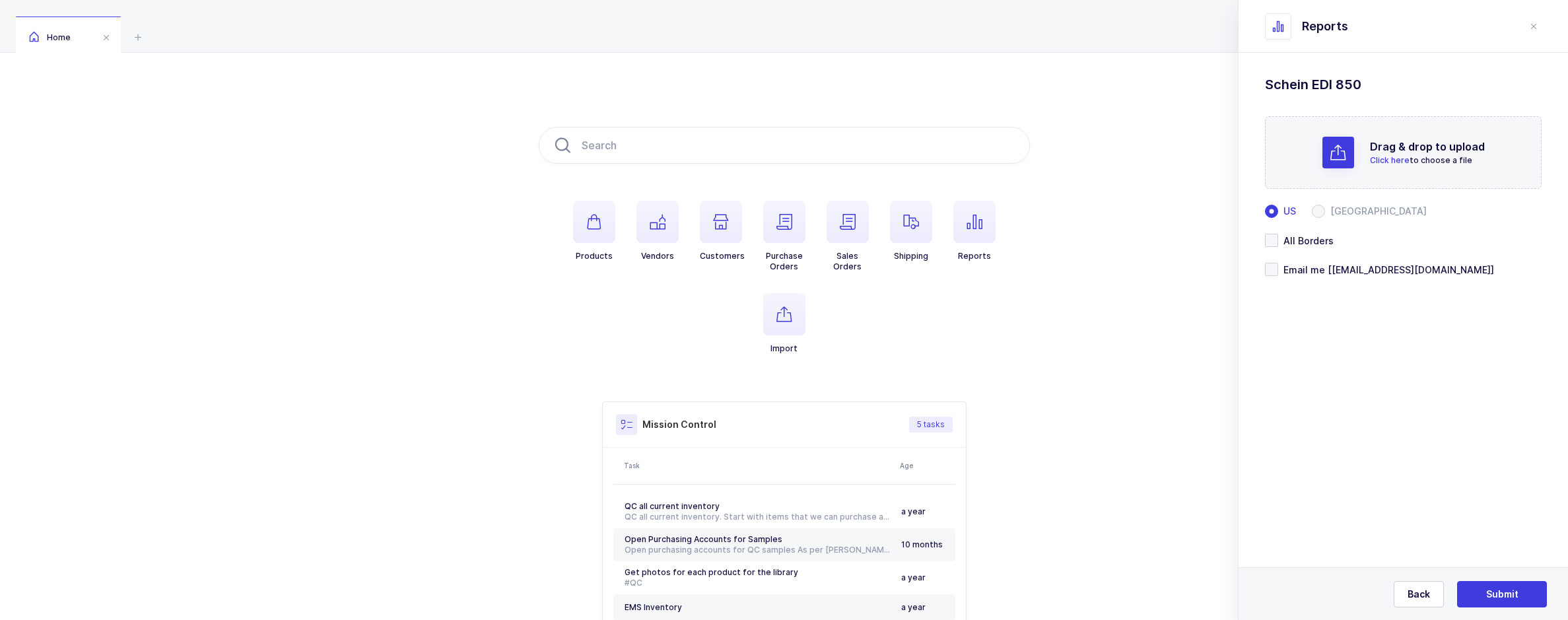
scroll to position [0, 0]
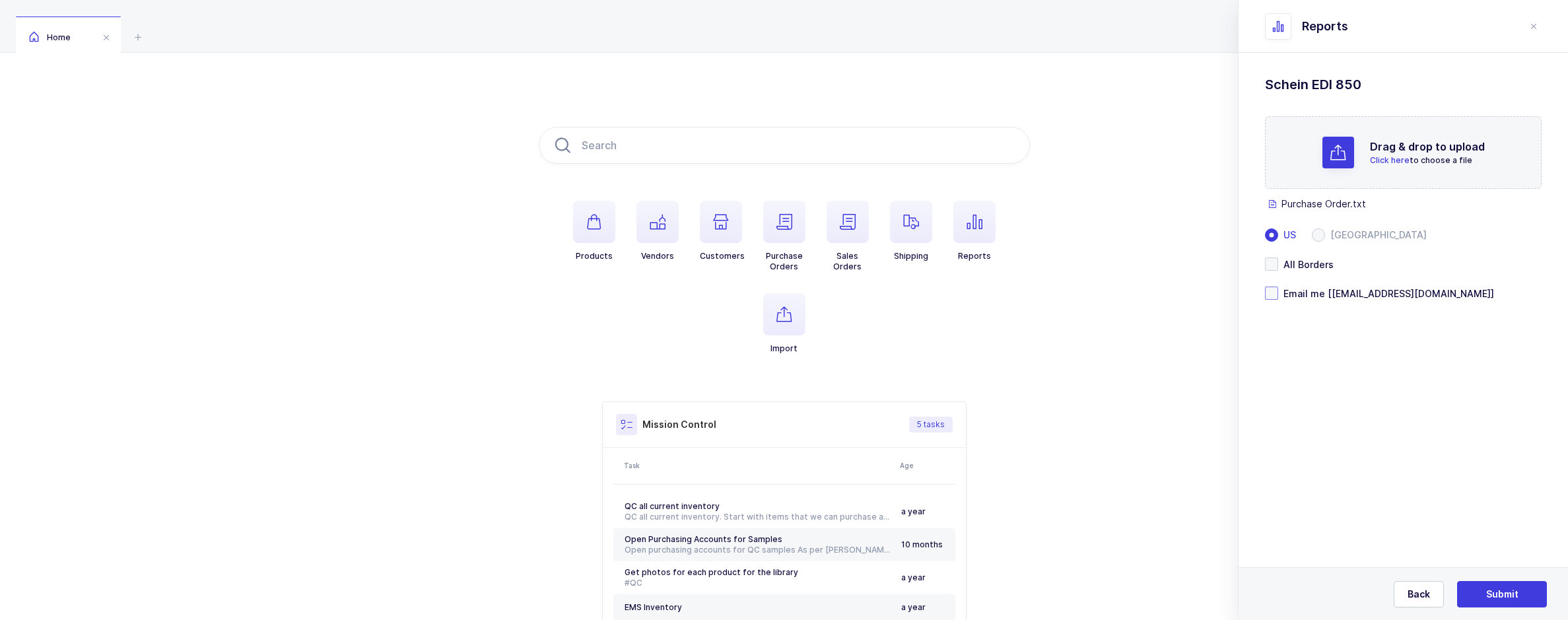
click at [1273, 296] on span at bounding box center [1272, 294] width 14 height 13
click at [1279, 287] on input "Email me [[EMAIL_ADDRESS][DOMAIN_NAME]]" at bounding box center [1279, 287] width 0 height 0
click at [1499, 595] on span "Submit" at bounding box center [1502, 594] width 32 height 13
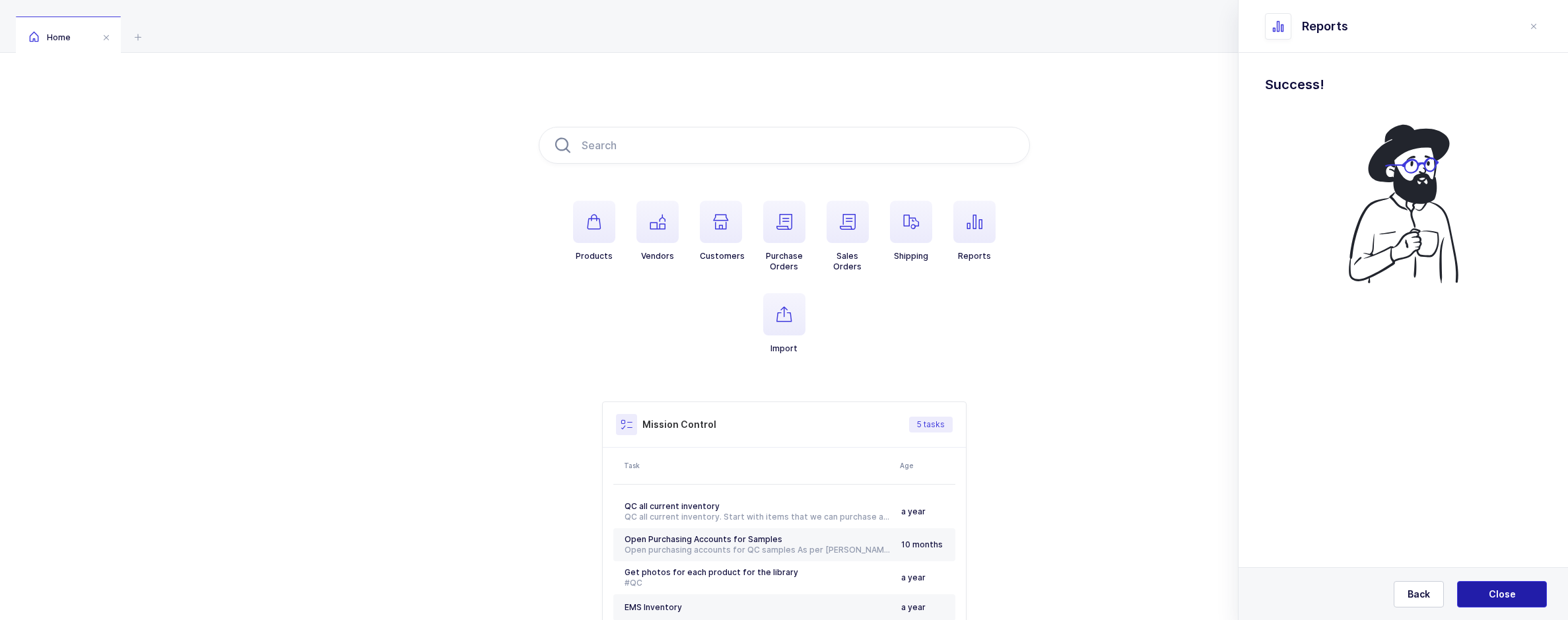
click at [1519, 600] on button "Close" at bounding box center [1502, 593] width 89 height 26
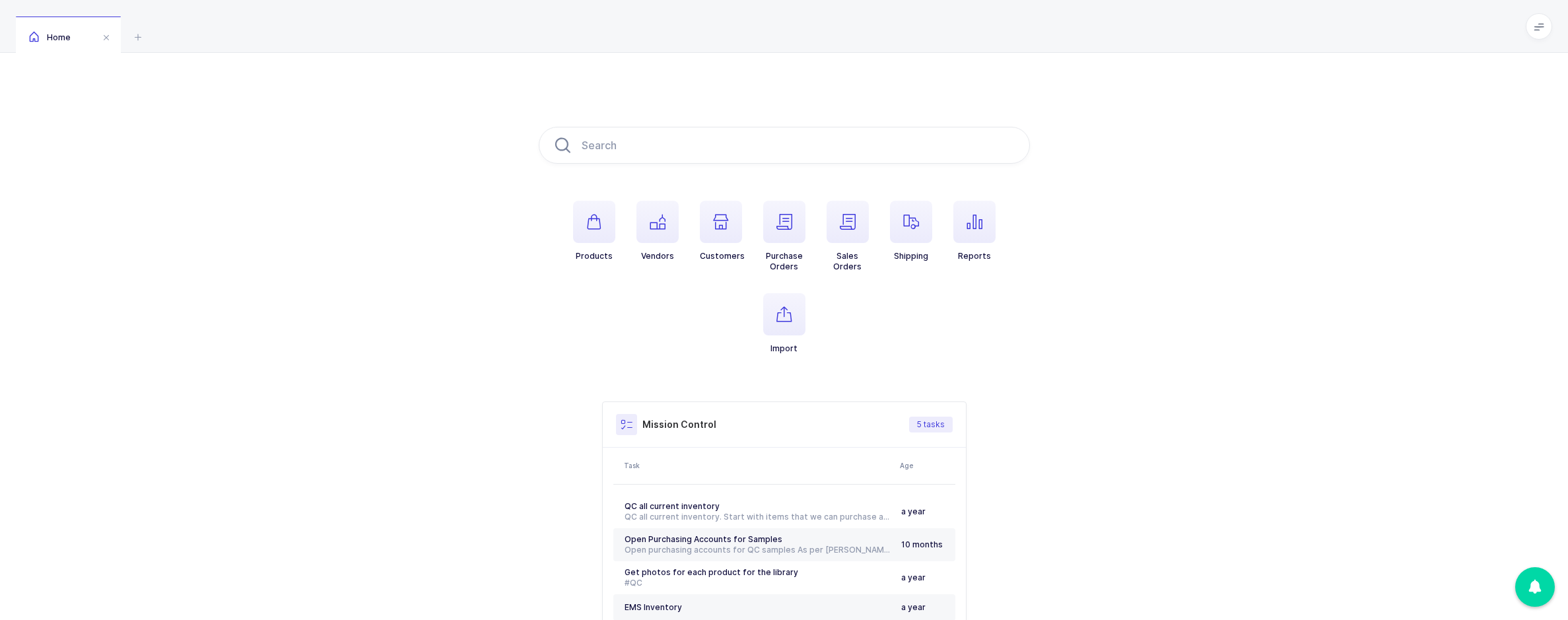
click at [1376, 258] on div "Products Vendors Customers Purchase Orders Sales Orders Shipping Reports Import…" at bounding box center [784, 396] width 1568 height 685
click at [860, 229] on span "button" at bounding box center [847, 222] width 42 height 42
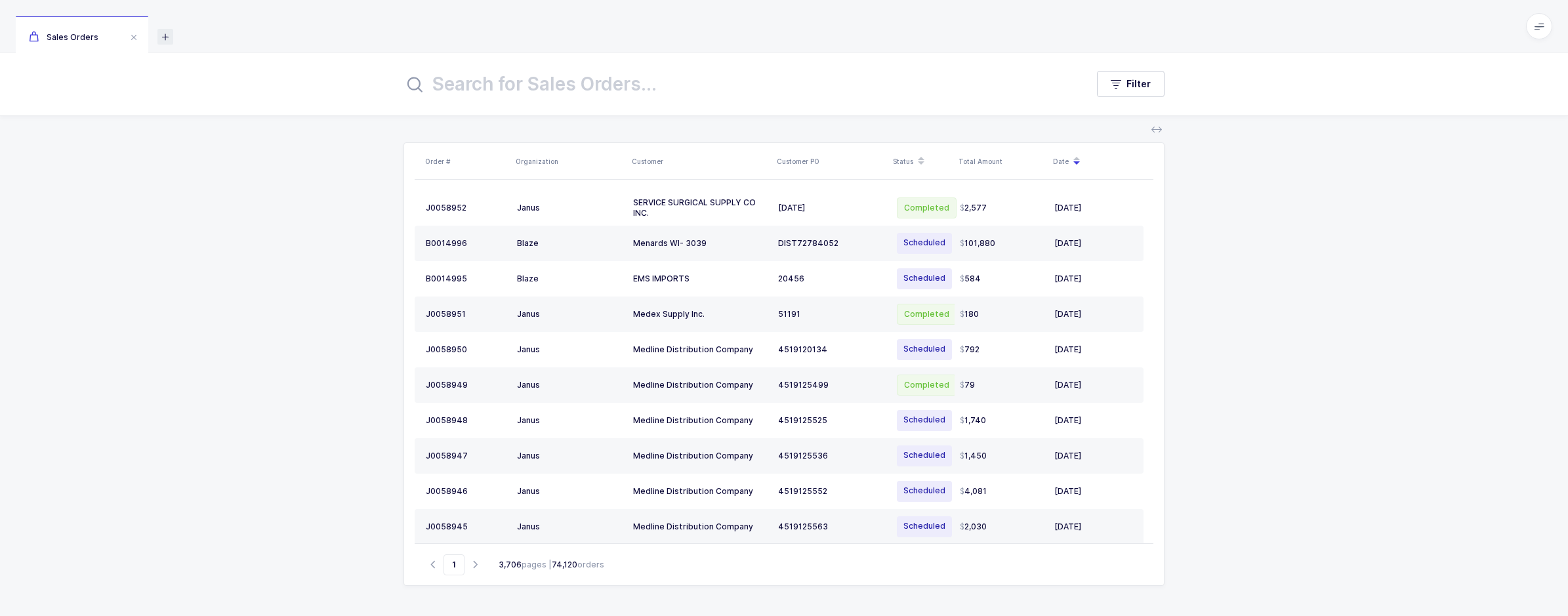
click at [164, 37] on icon at bounding box center [165, 36] width 16 height 16
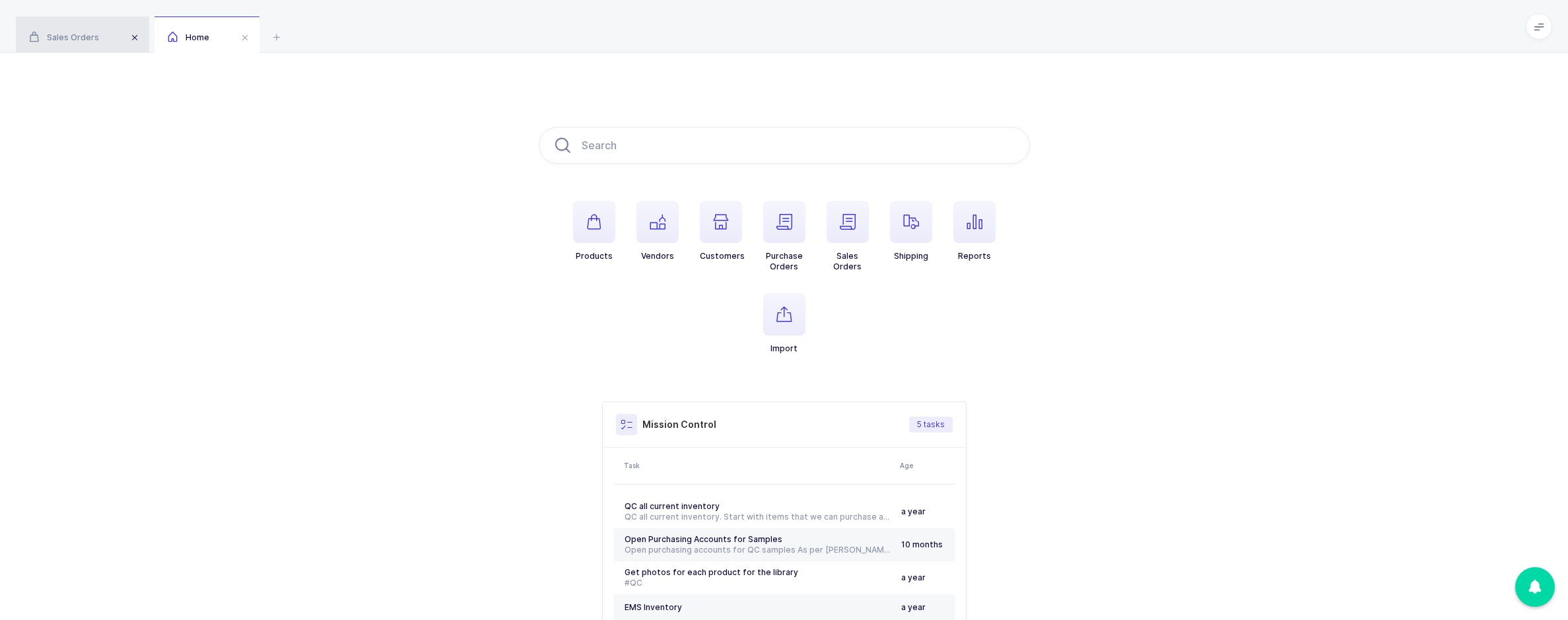
click at [137, 38] on span at bounding box center [134, 37] width 16 height 16
click at [652, 147] on input "text" at bounding box center [784, 145] width 491 height 37
paste input "ATN-COLUMBIA13-"
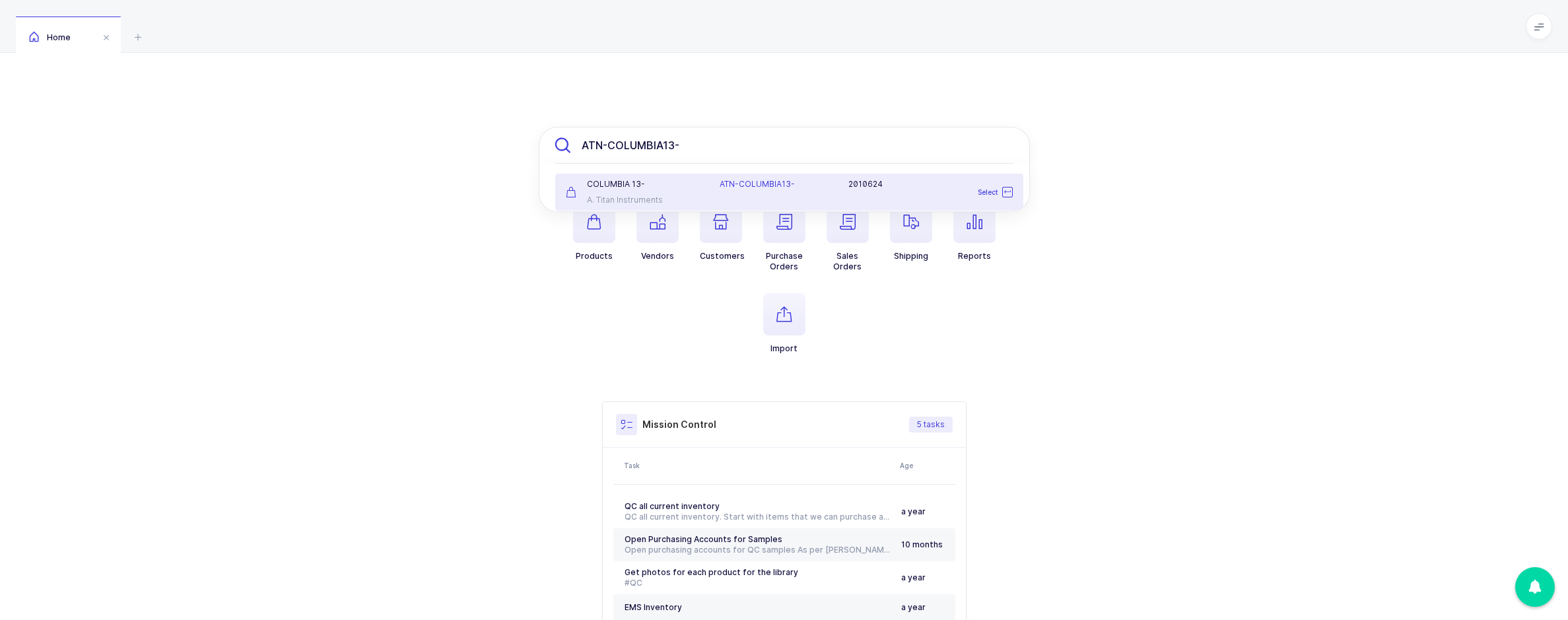
type input "ATN-COLUMBIA13-"
click at [664, 188] on div "COLUMBIA 13-" at bounding box center [635, 184] width 138 height 11
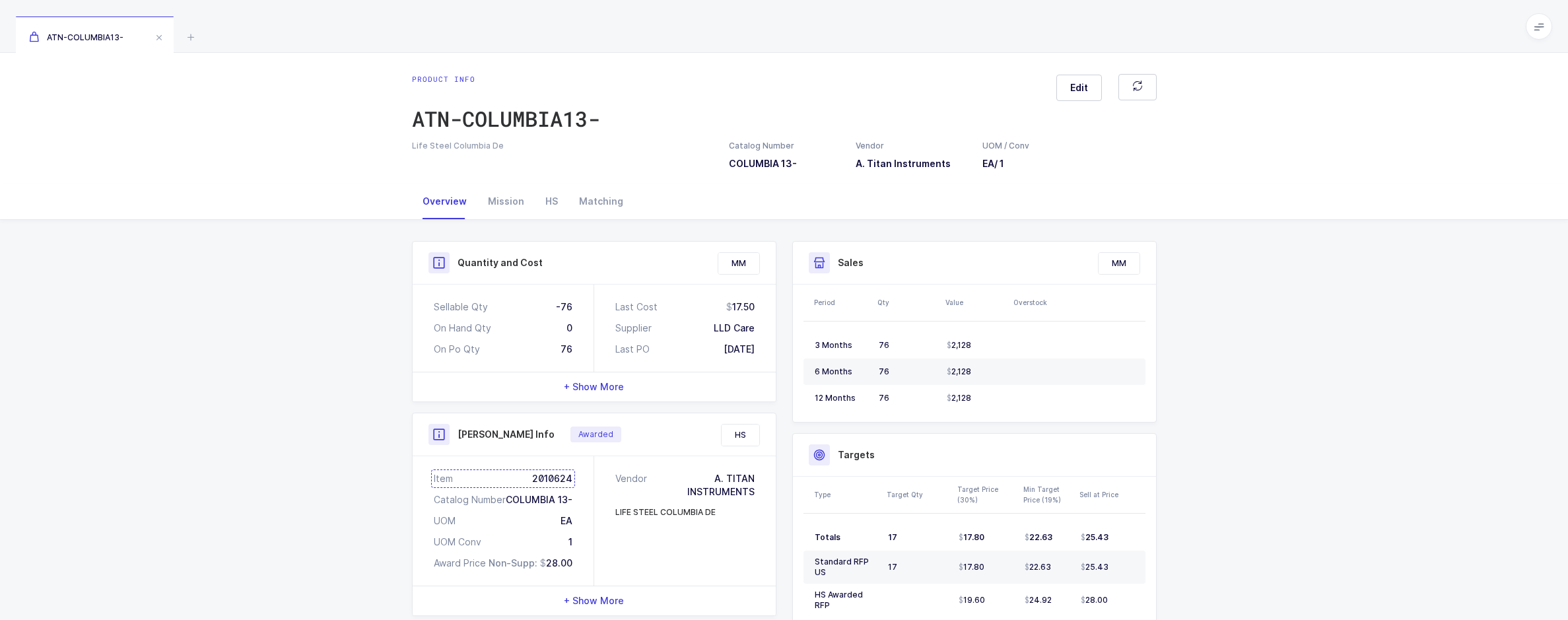
click at [560, 476] on div "Item 2010624" at bounding box center [503, 478] width 138 height 13
